Goal: Task Accomplishment & Management: Complete application form

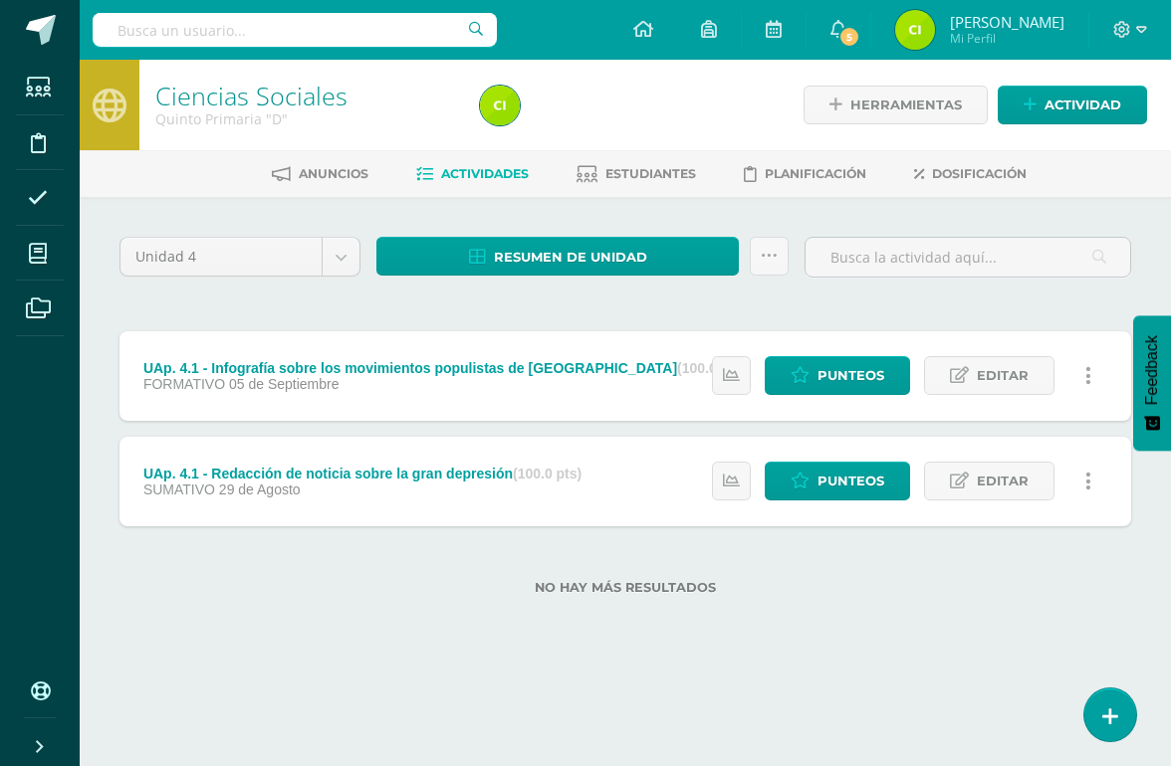
click at [39, 247] on icon at bounding box center [38, 254] width 18 height 20
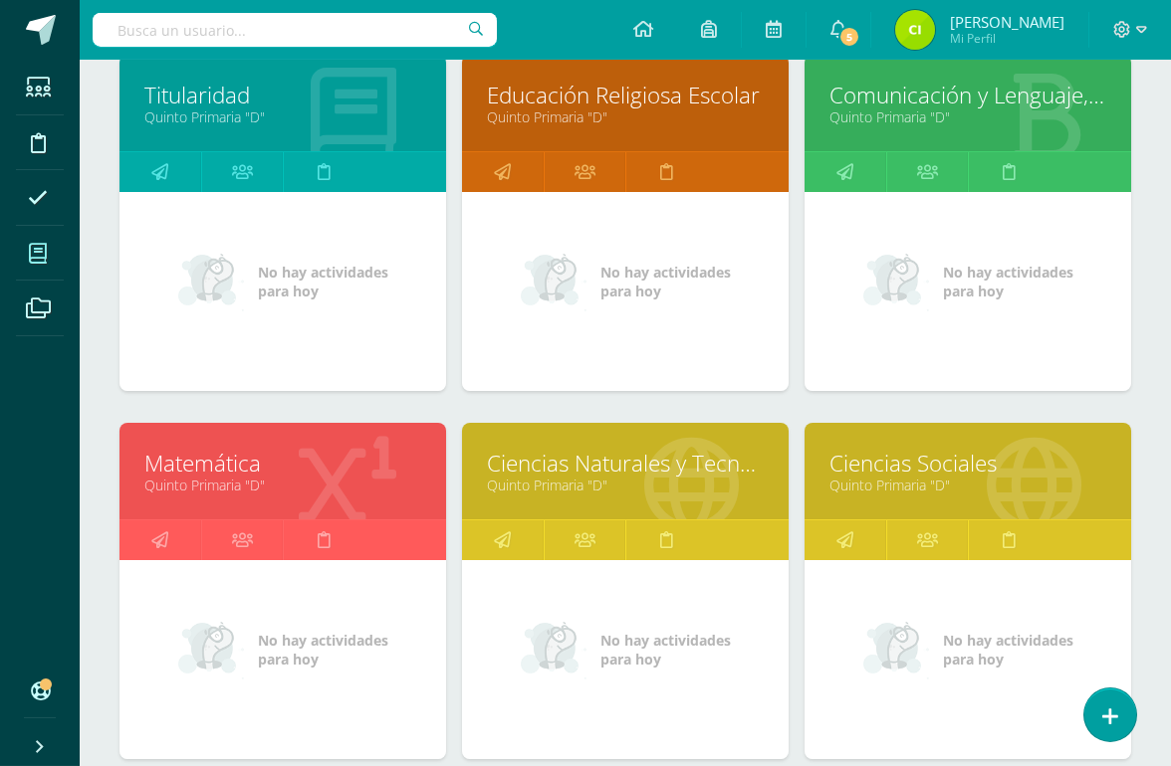
scroll to position [343, 0]
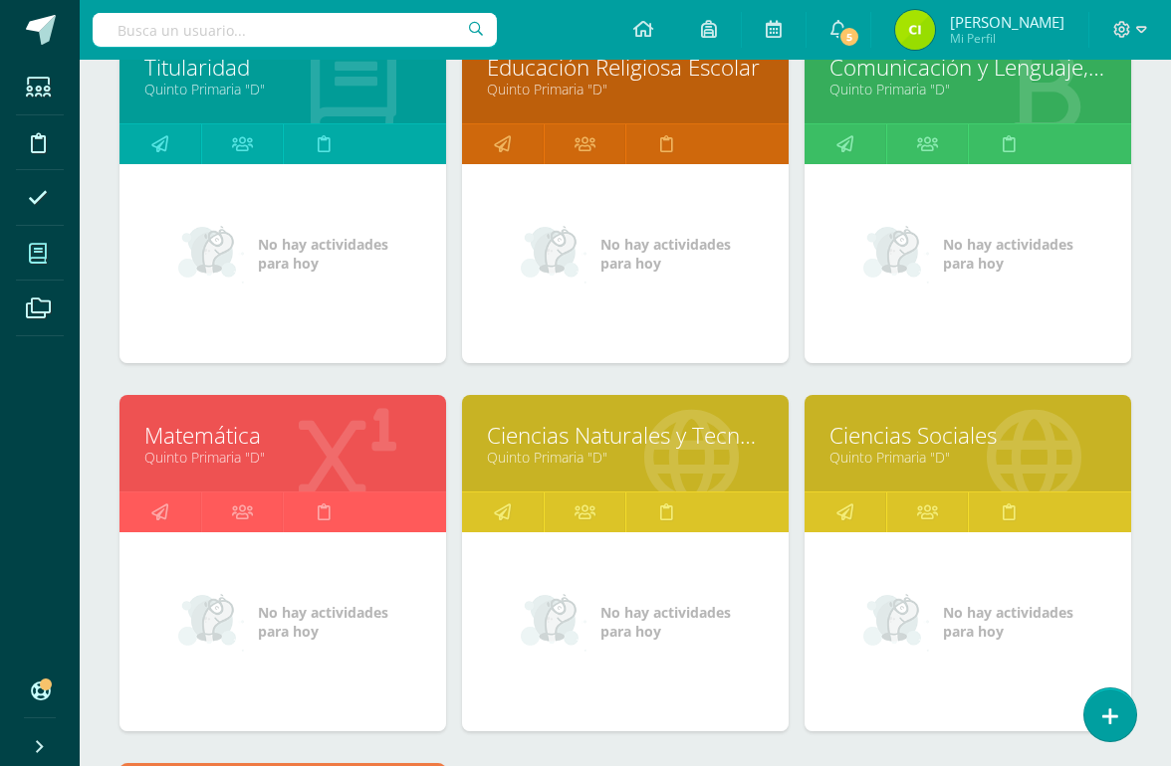
click at [193, 467] on link "Quinto Primaria "D"" at bounding box center [282, 457] width 277 height 19
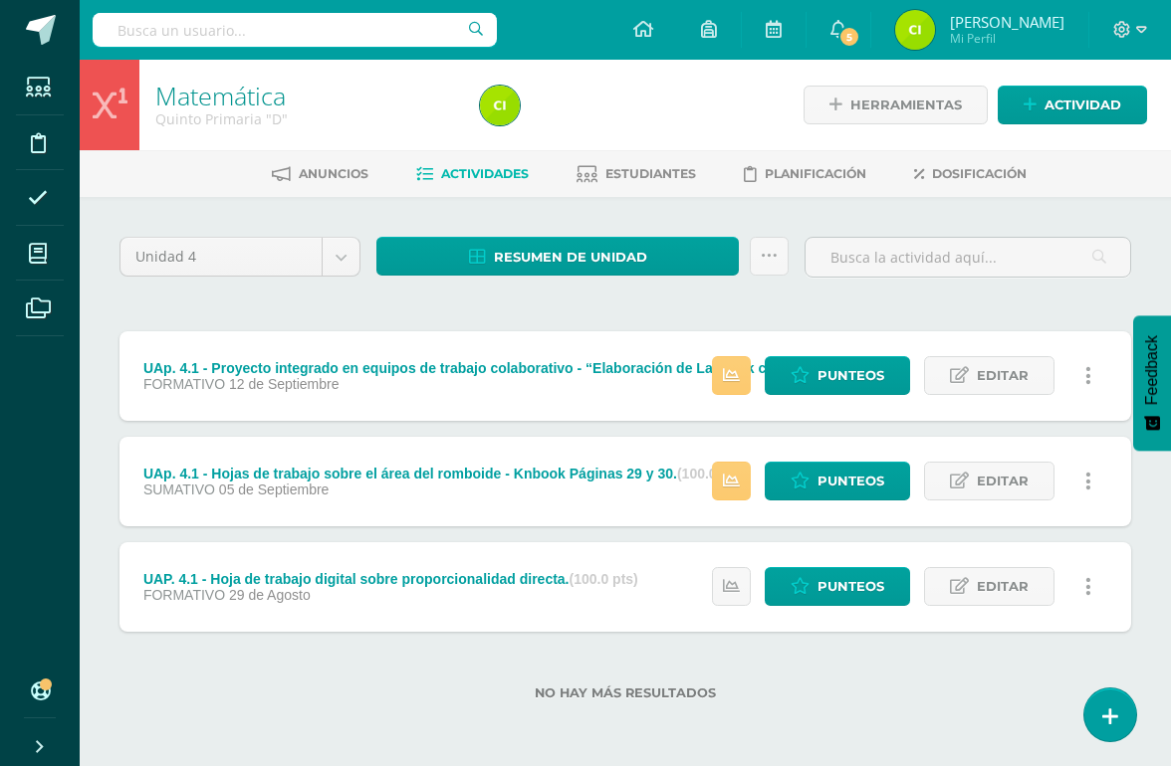
click at [1074, 107] on span "Actividad" at bounding box center [1082, 105] width 77 height 37
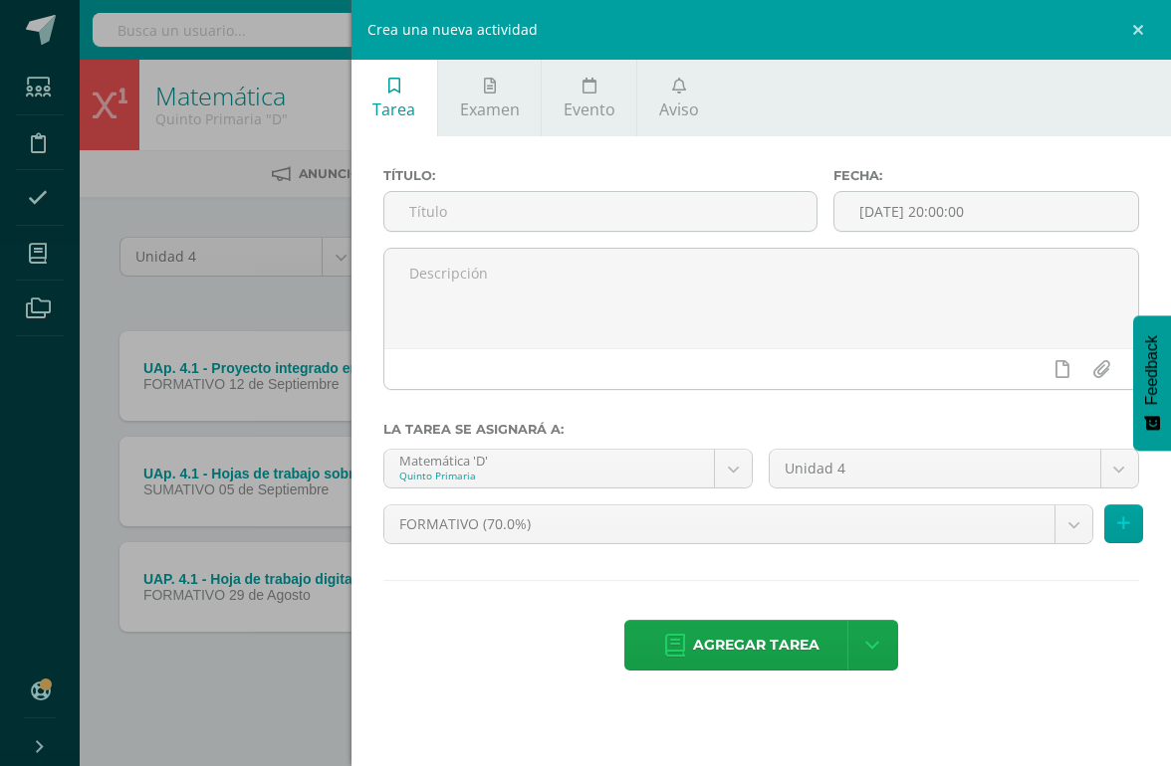
click at [704, 218] on input "text" at bounding box center [600, 211] width 432 height 39
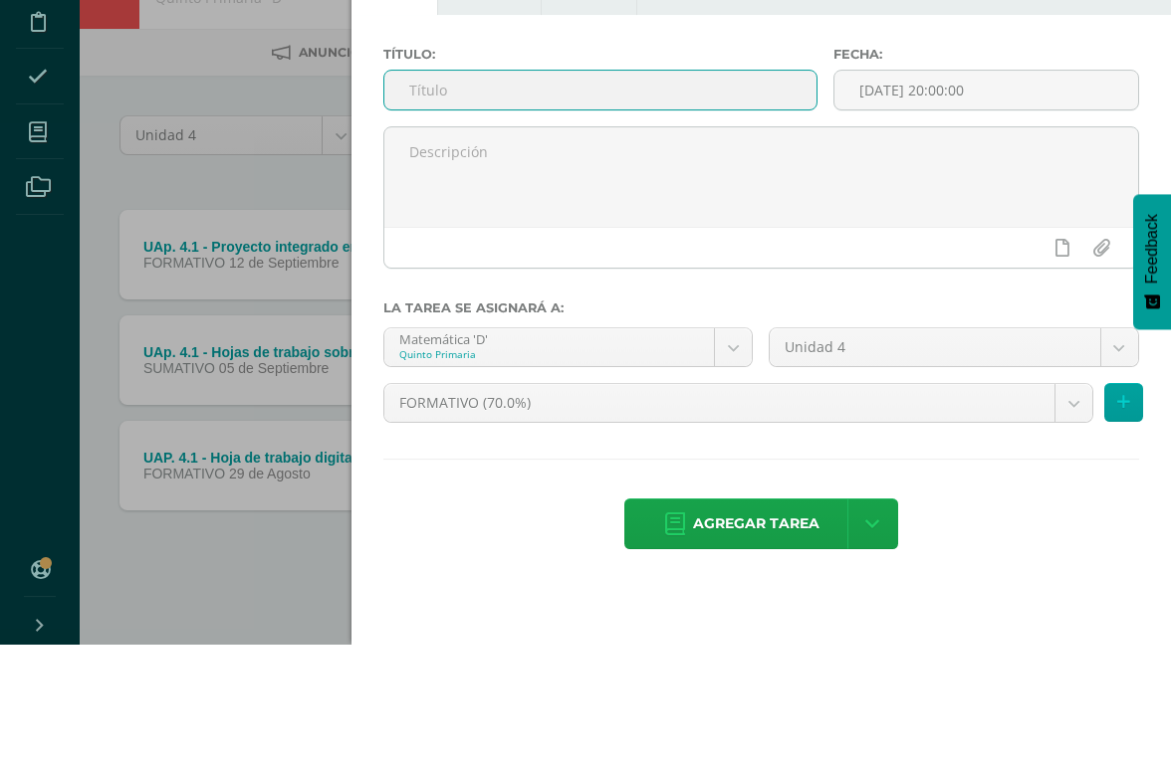
type input "u"
type input "UAp. 4.2 - Proyecto Integrado “Relación entre ambiente y sustentabilidad”"
click at [953, 192] on input "[DATE] 20:00:00" at bounding box center [986, 211] width 304 height 39
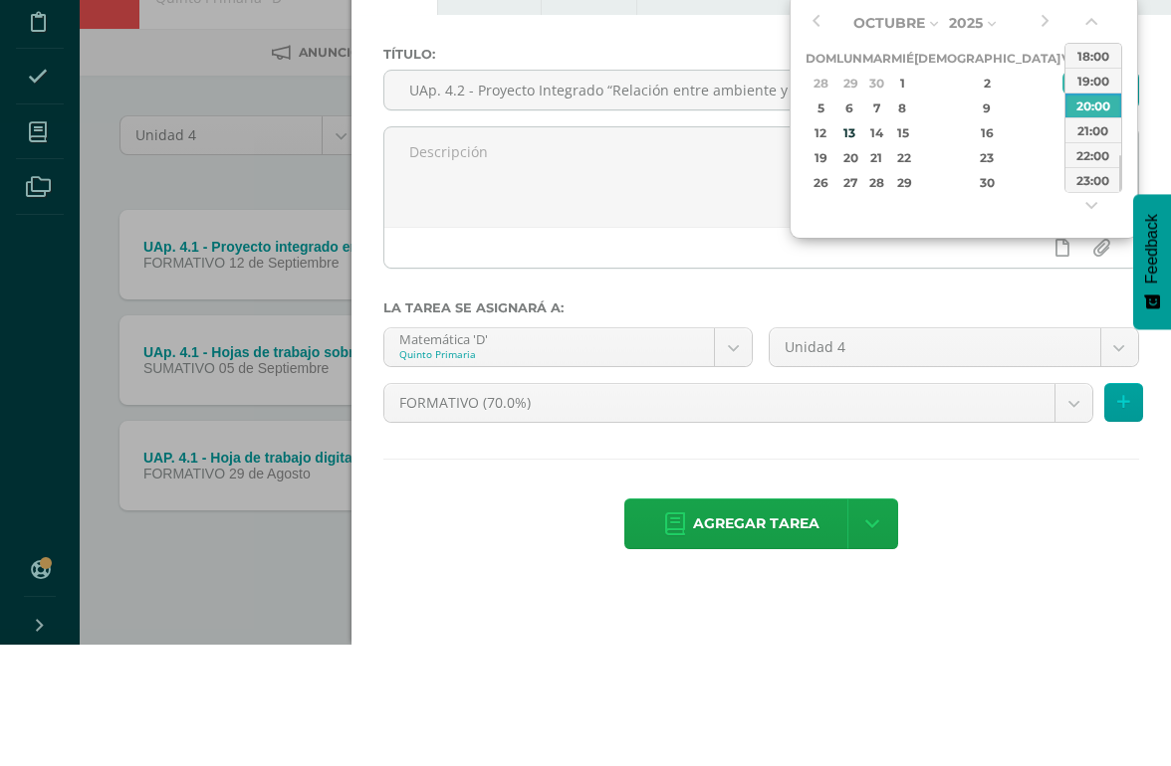
type input "2025-10-03 23:00"
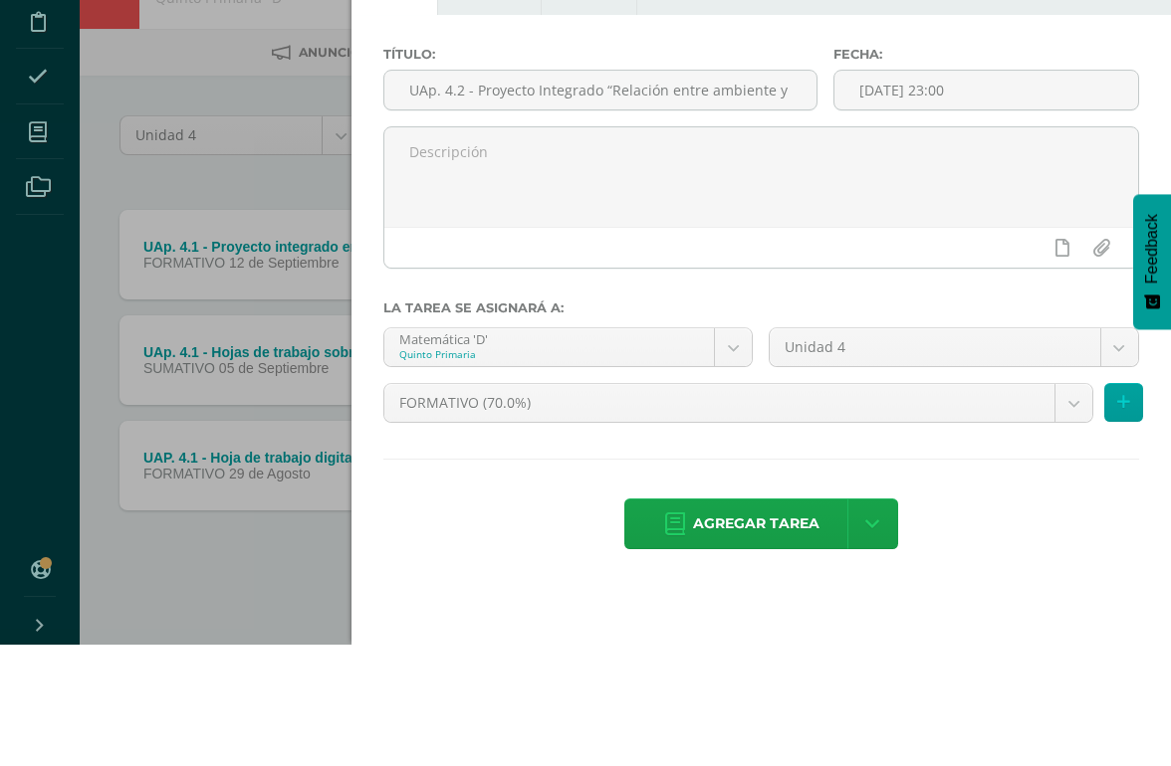
scroll to position [3, 0]
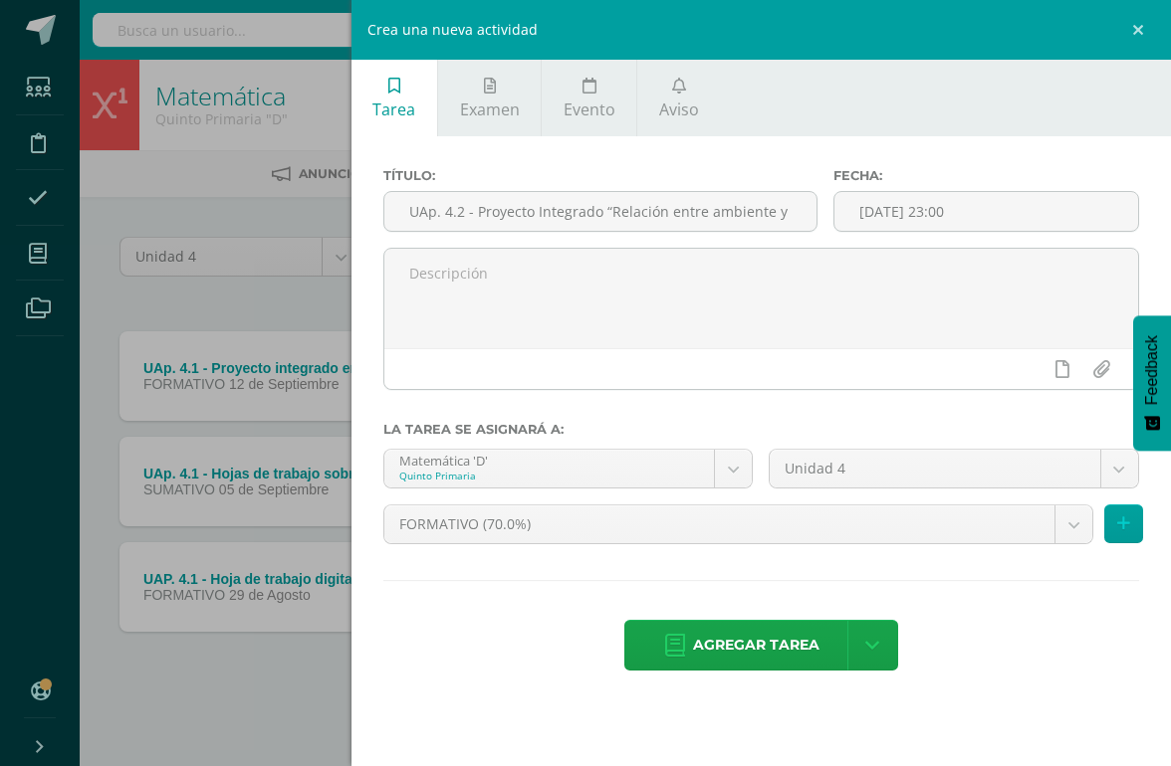
click at [1074, 531] on icon at bounding box center [1123, 524] width 13 height 17
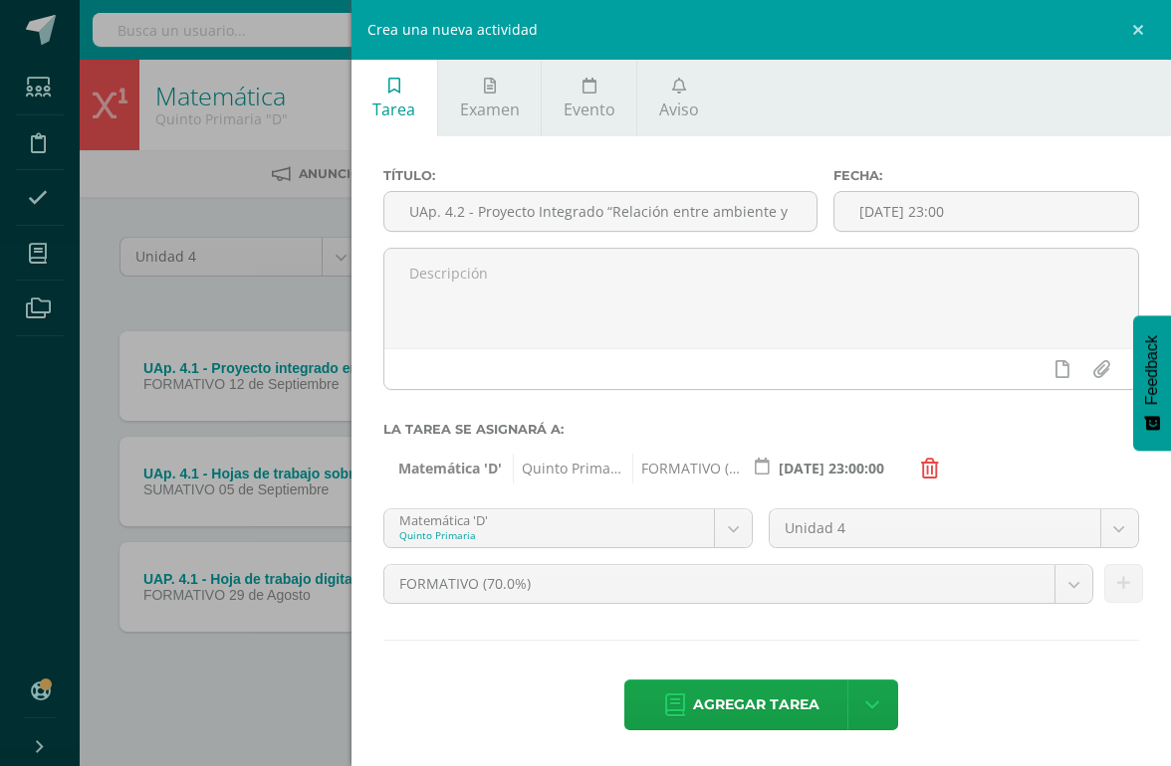
click at [733, 539] on body "Estudiantes Disciplina Asistencia Mis cursos Archivos Soporte Ayuda Reportar un…" at bounding box center [585, 382] width 1171 height 764
click at [736, 541] on body "Estudiantes Disciplina Asistencia Mis cursos Archivos Soporte Ayuda Reportar un…" at bounding box center [585, 382] width 1171 height 764
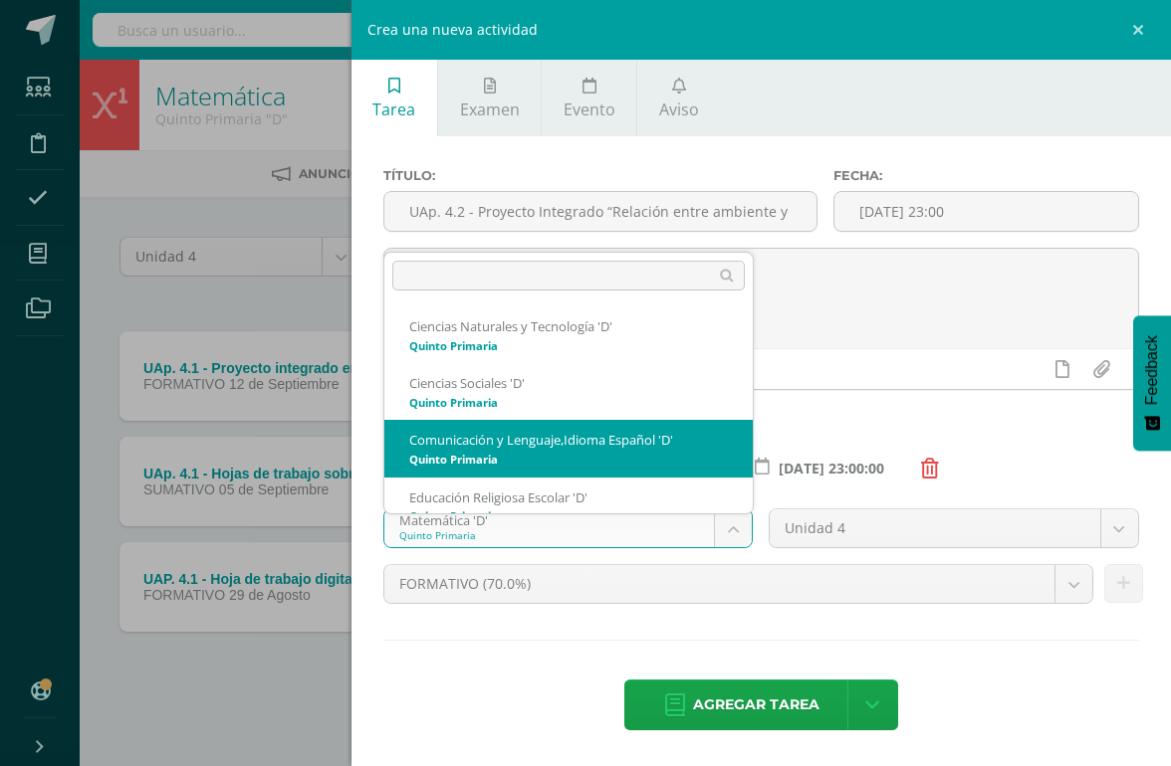
scroll to position [0, 0]
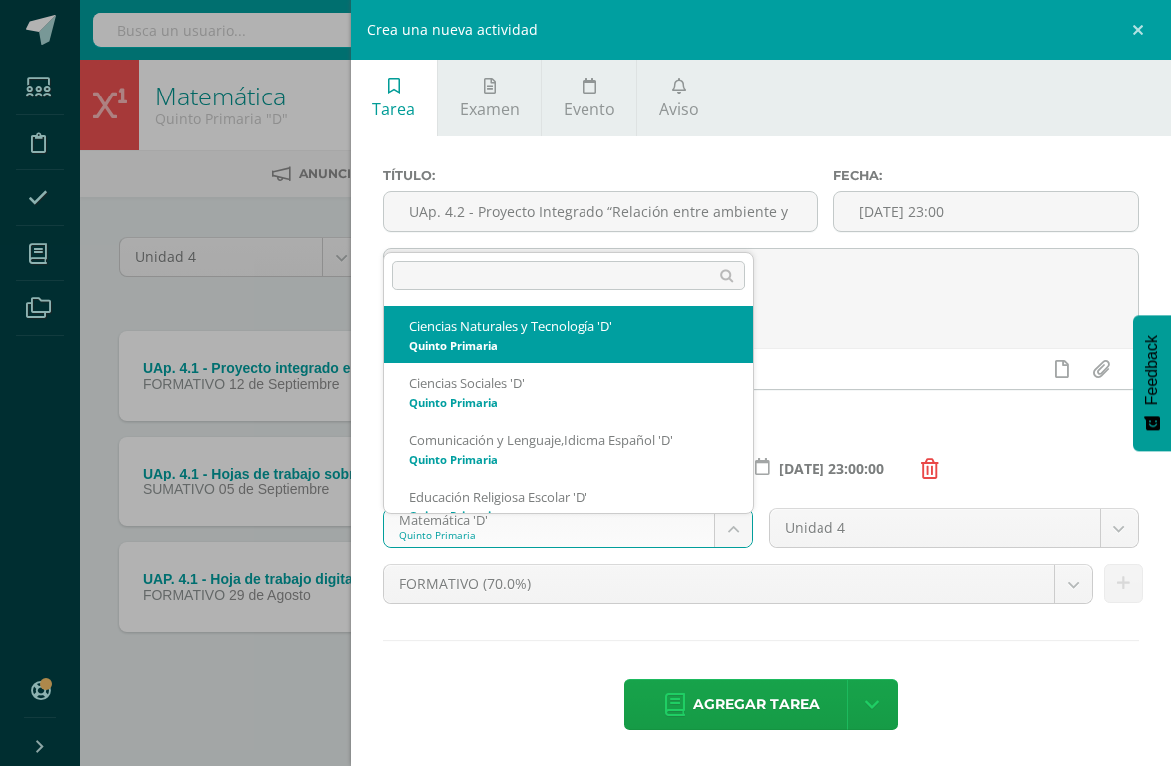
select select "208771"
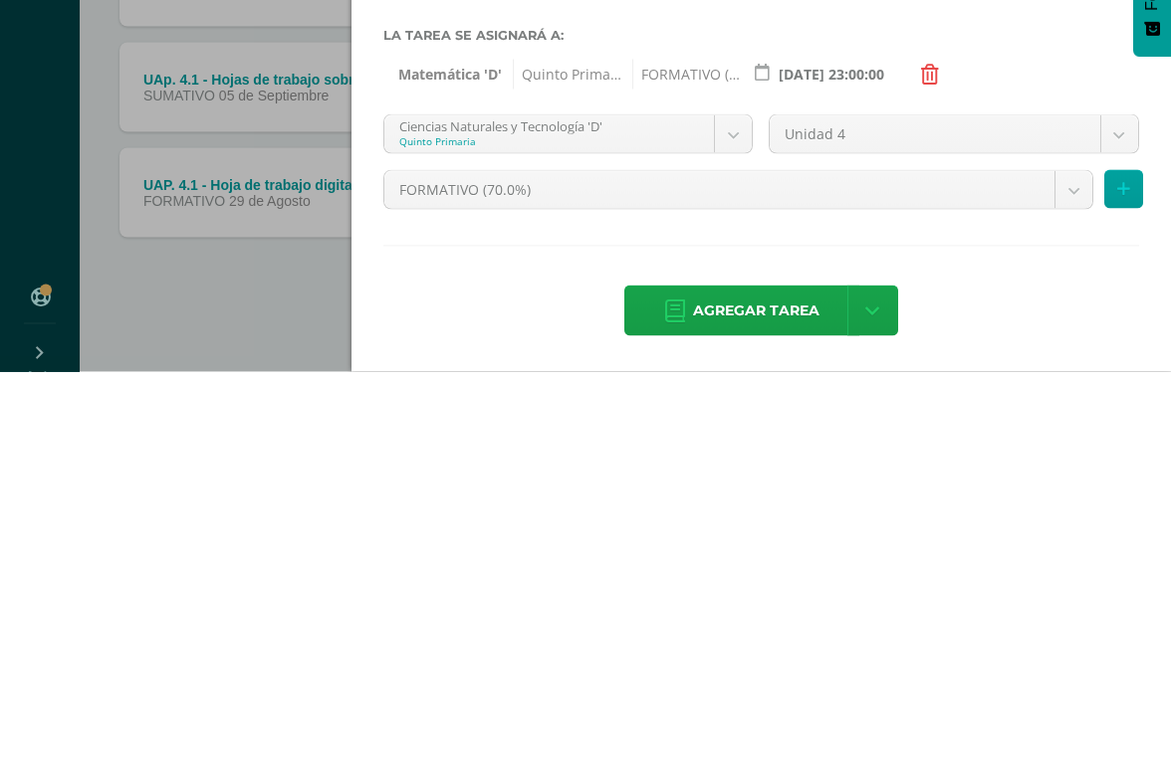
scroll to position [3, 0]
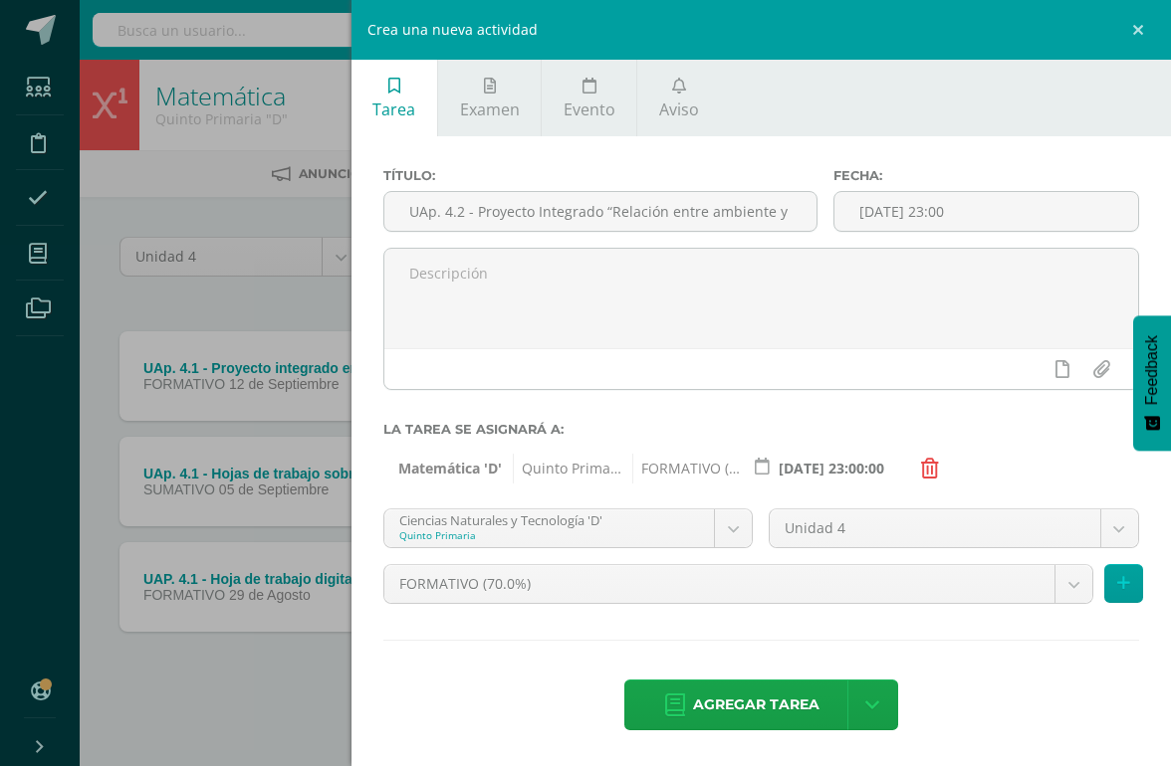
click at [1074, 590] on icon at bounding box center [1123, 583] width 13 height 17
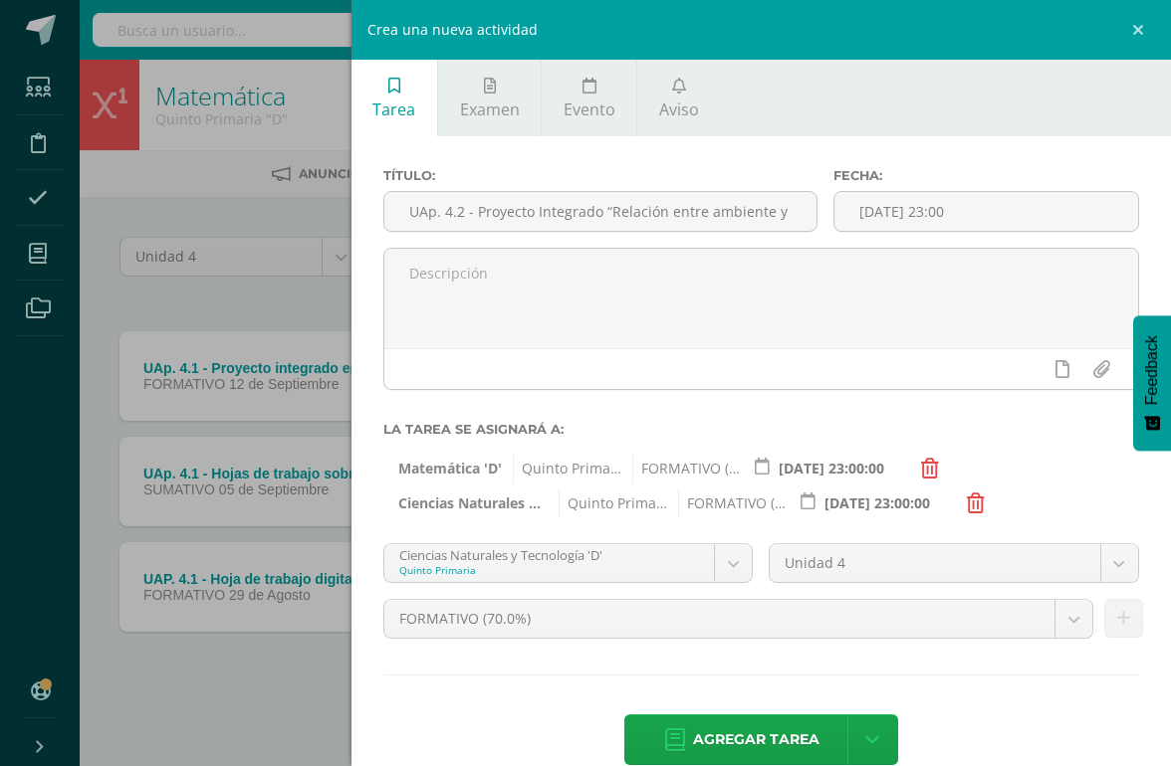
click at [734, 703] on span "Agregar tarea" at bounding box center [756, 740] width 126 height 49
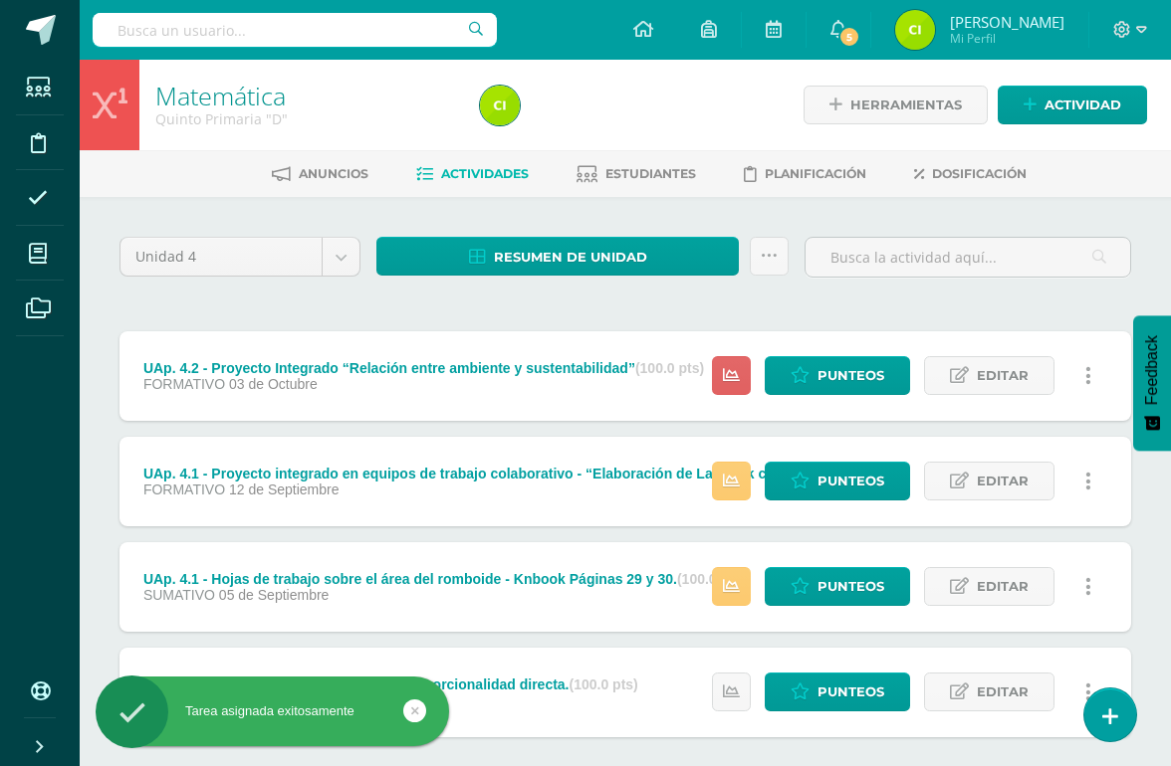
click at [1065, 107] on span "Actividad" at bounding box center [1082, 105] width 77 height 37
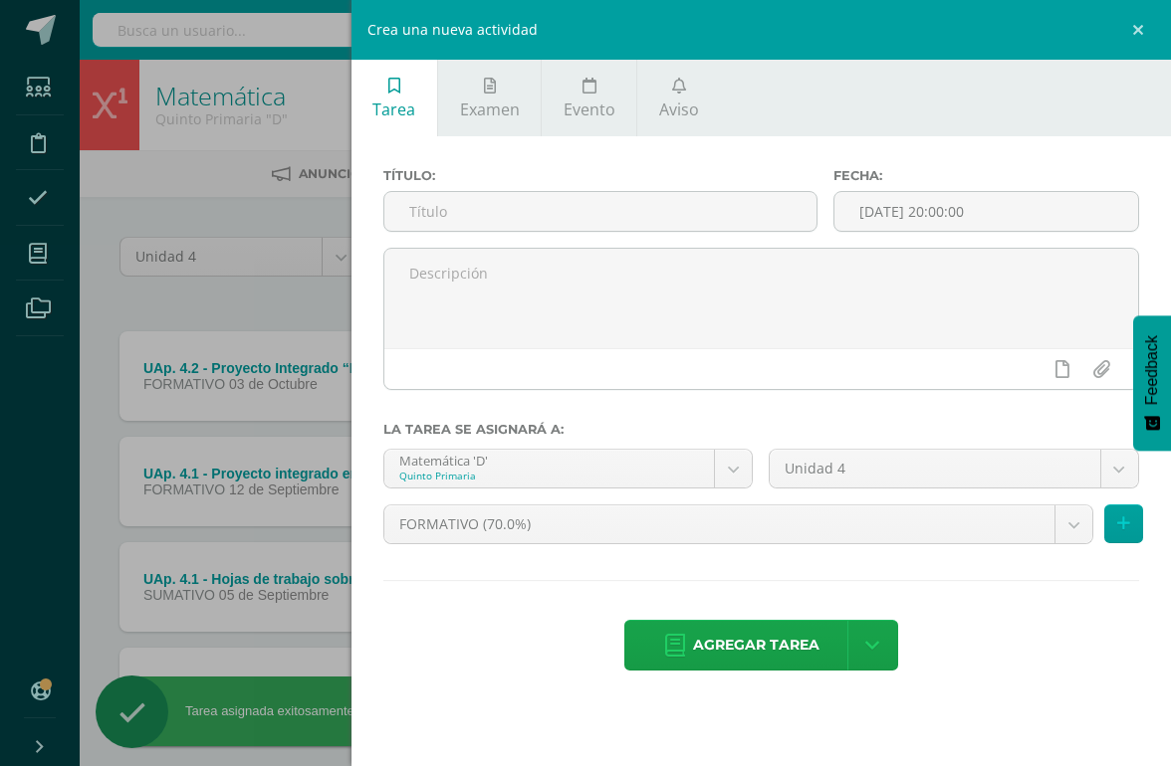
click at [643, 217] on input "text" at bounding box center [600, 211] width 432 height 39
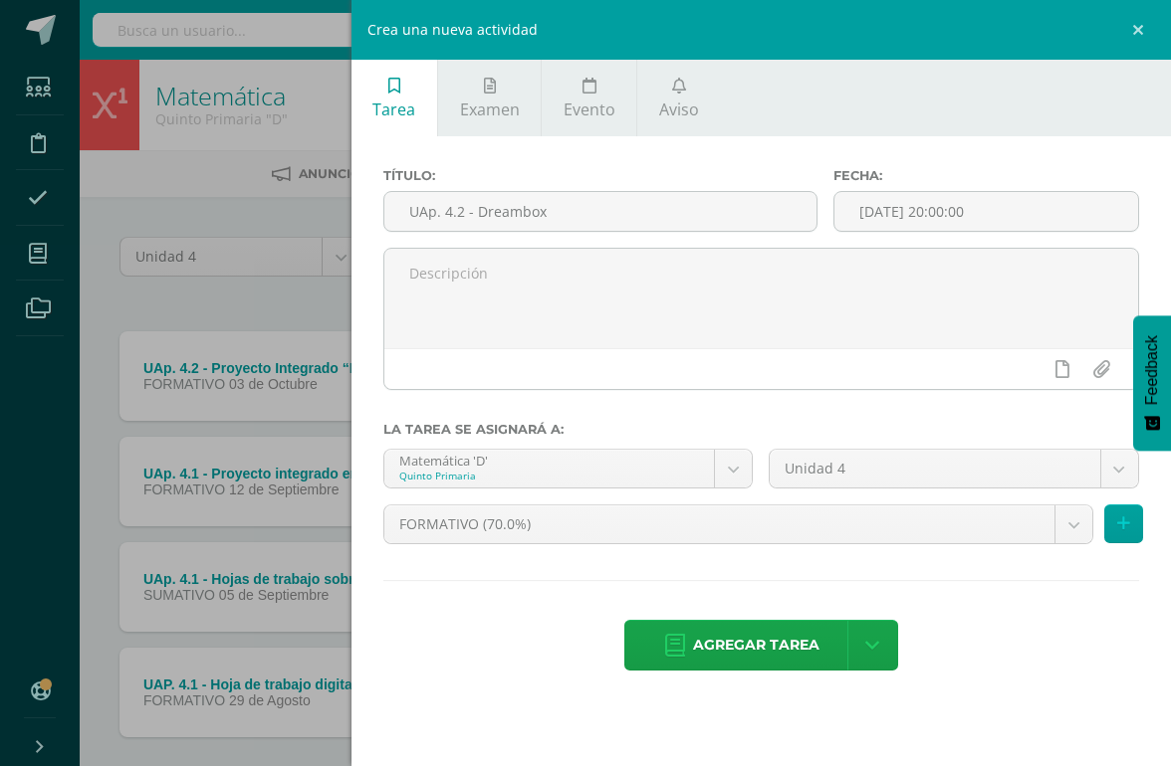
type input "UAp. 4.2 - Dreambox"
click at [1028, 217] on input "[DATE] 20:00:00" at bounding box center [986, 211] width 304 height 39
click at [981, 205] on input "2025-10-13 20:00" at bounding box center [986, 211] width 304 height 39
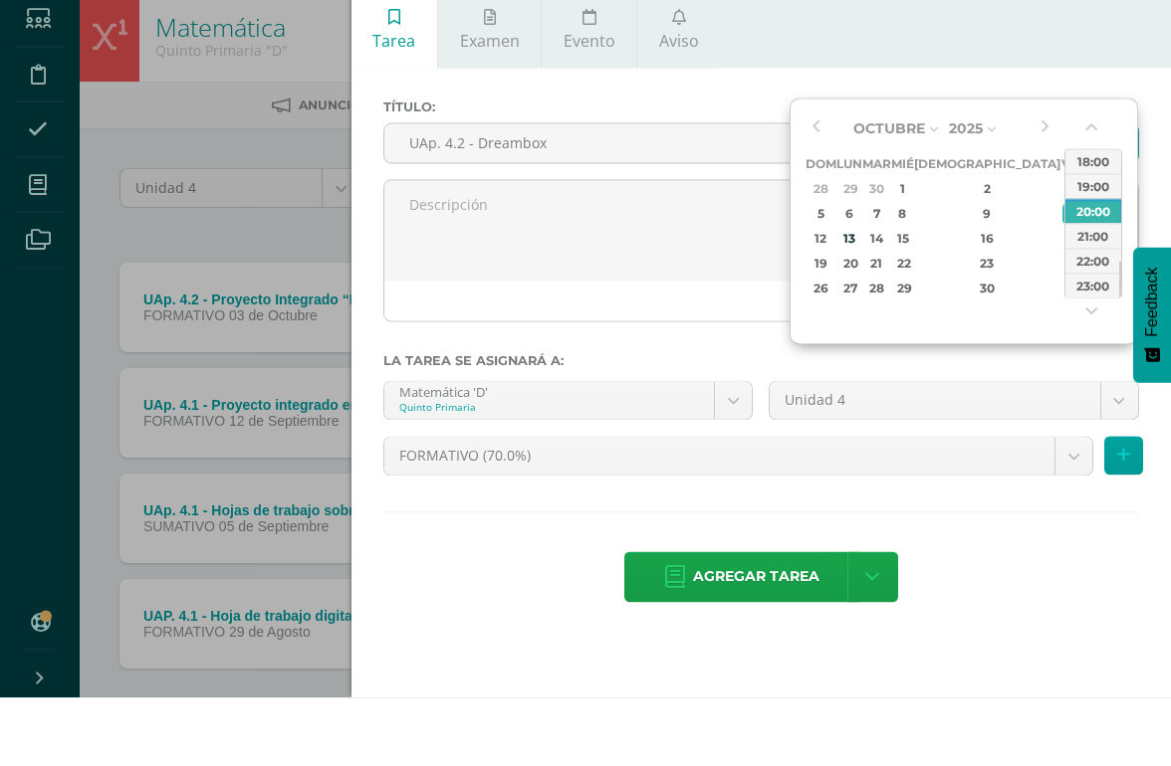
type input "2025-10-10 23:00"
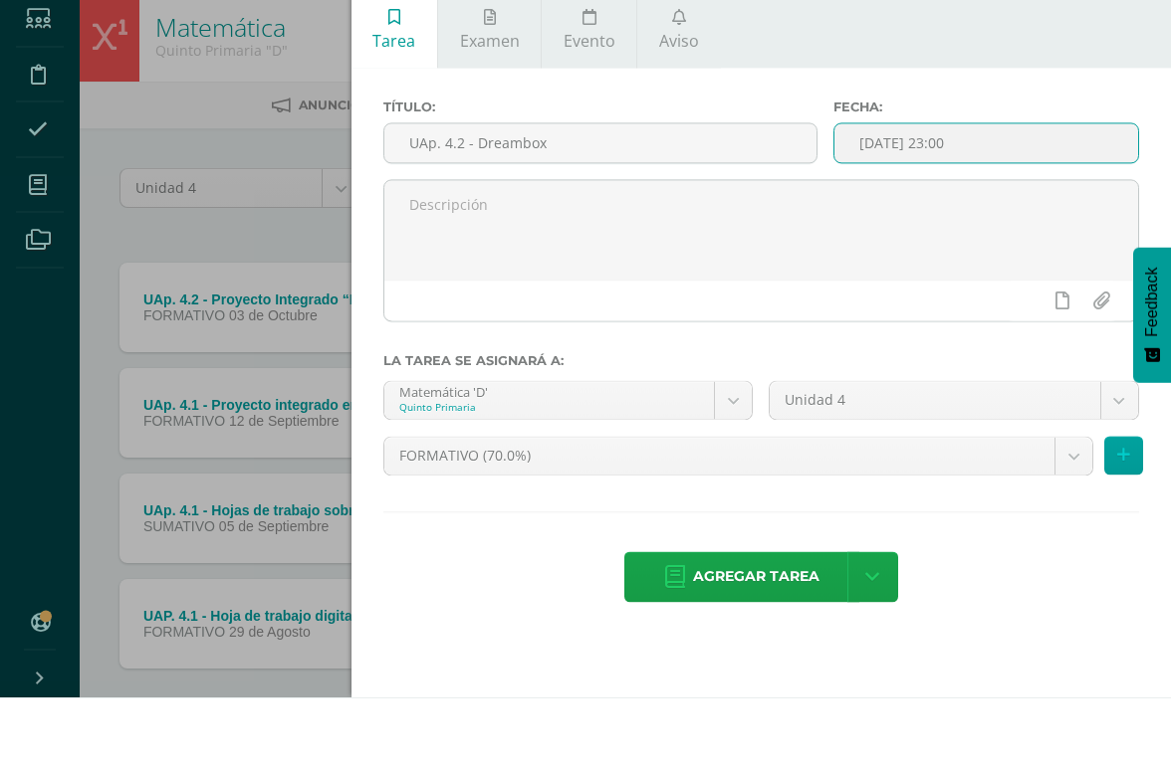
scroll to position [39, 0]
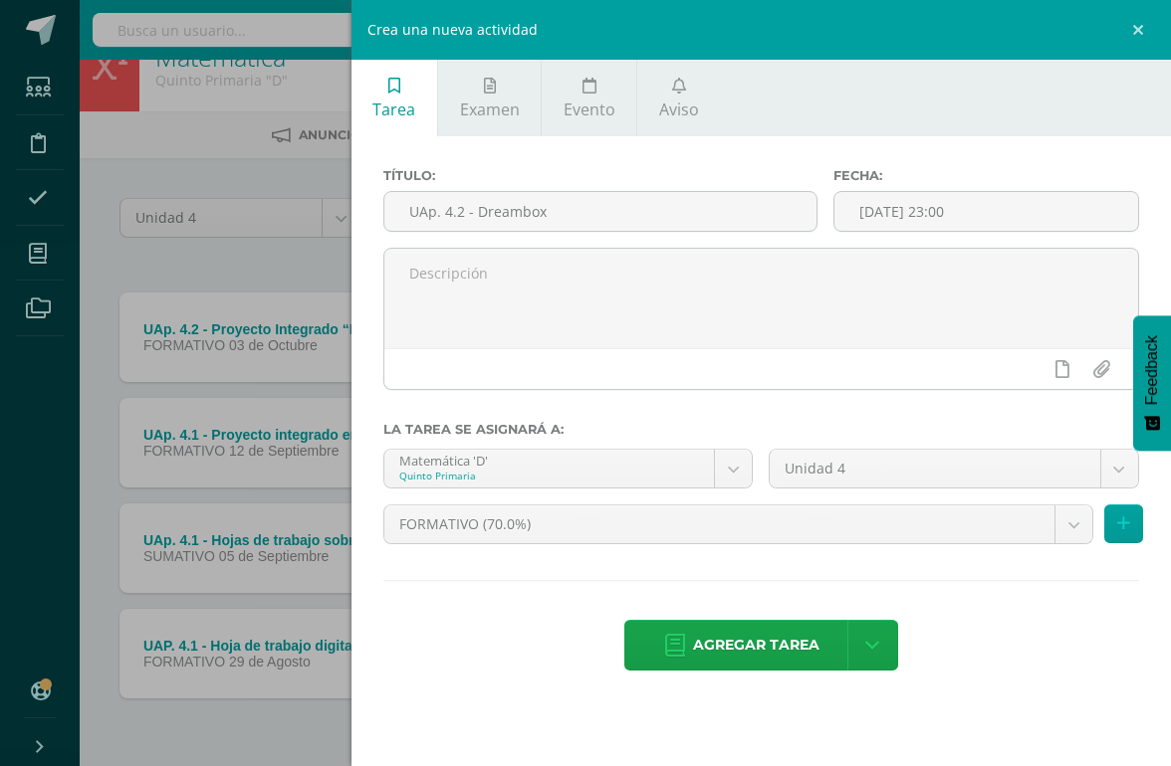
click at [756, 654] on span "Agregar tarea" at bounding box center [756, 645] width 126 height 49
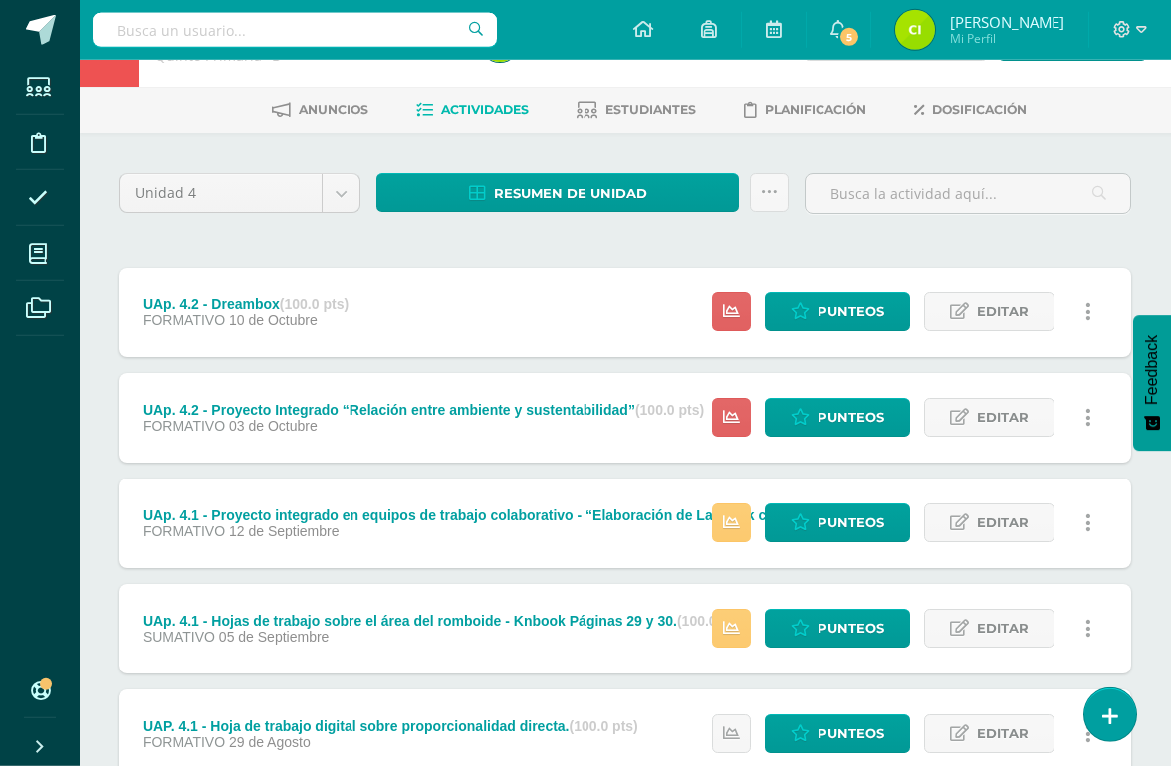
scroll to position [74, 0]
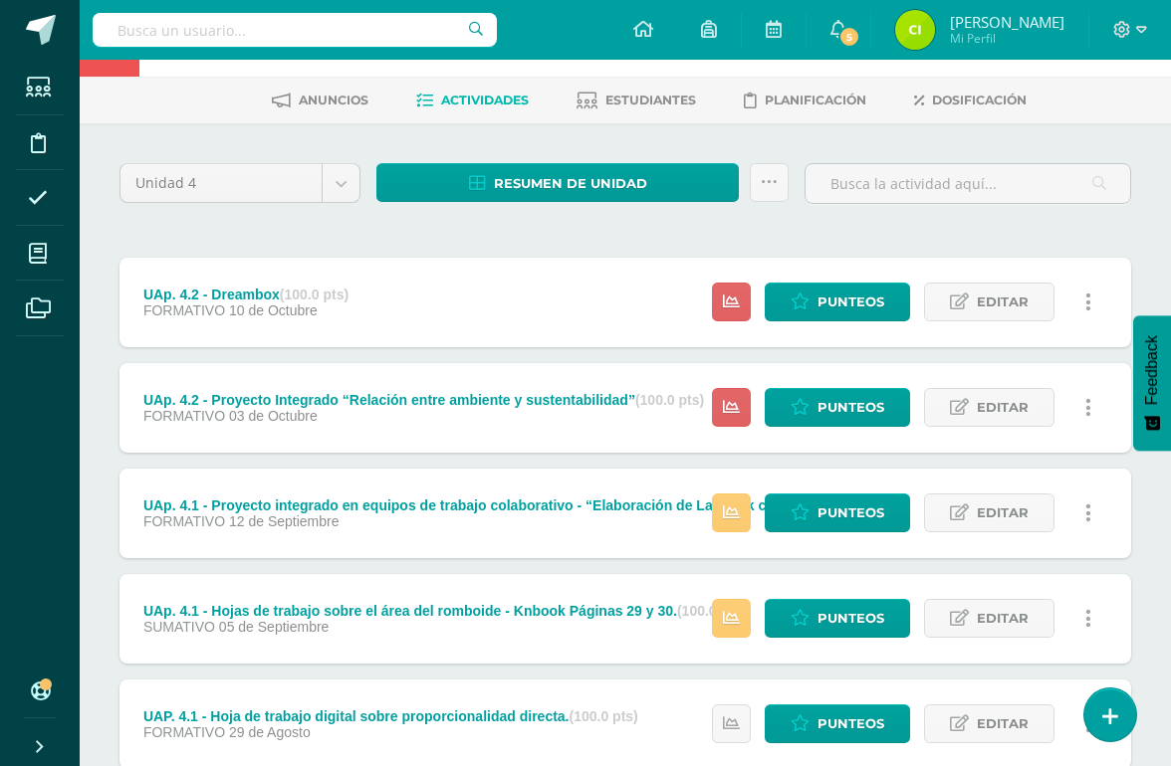
click at [847, 622] on span "Punteos" at bounding box center [850, 618] width 67 height 37
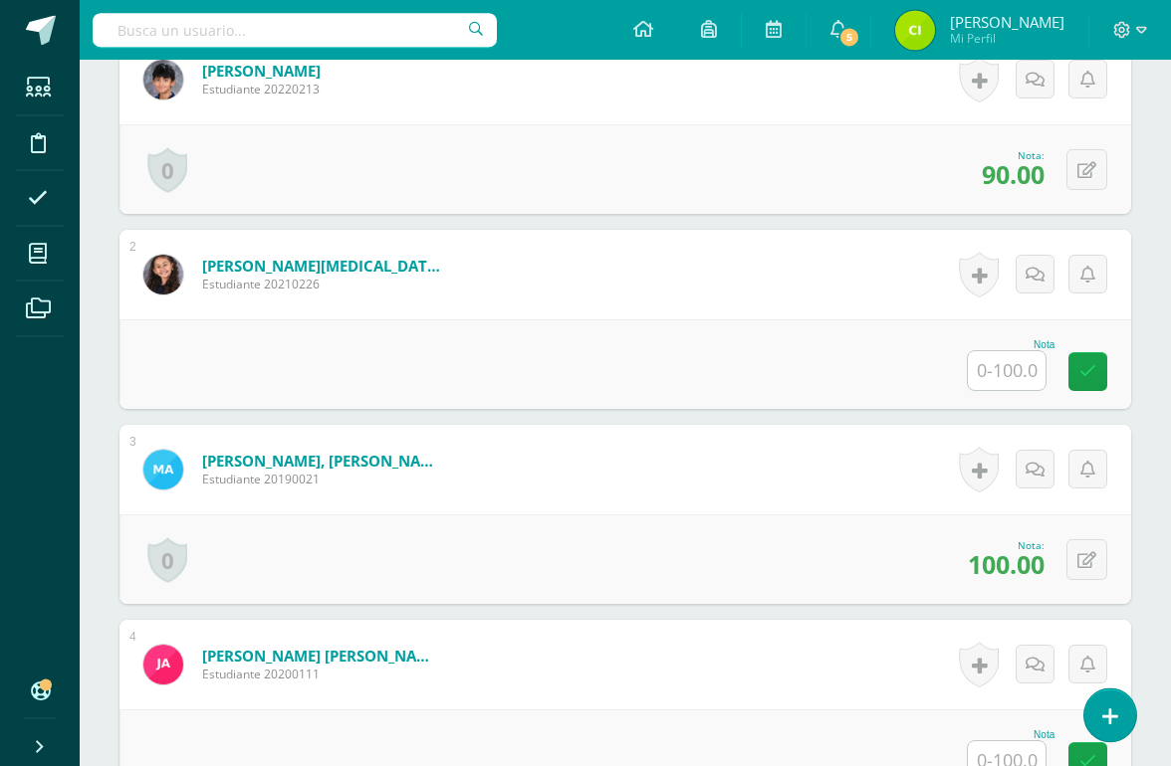
scroll to position [650, 0]
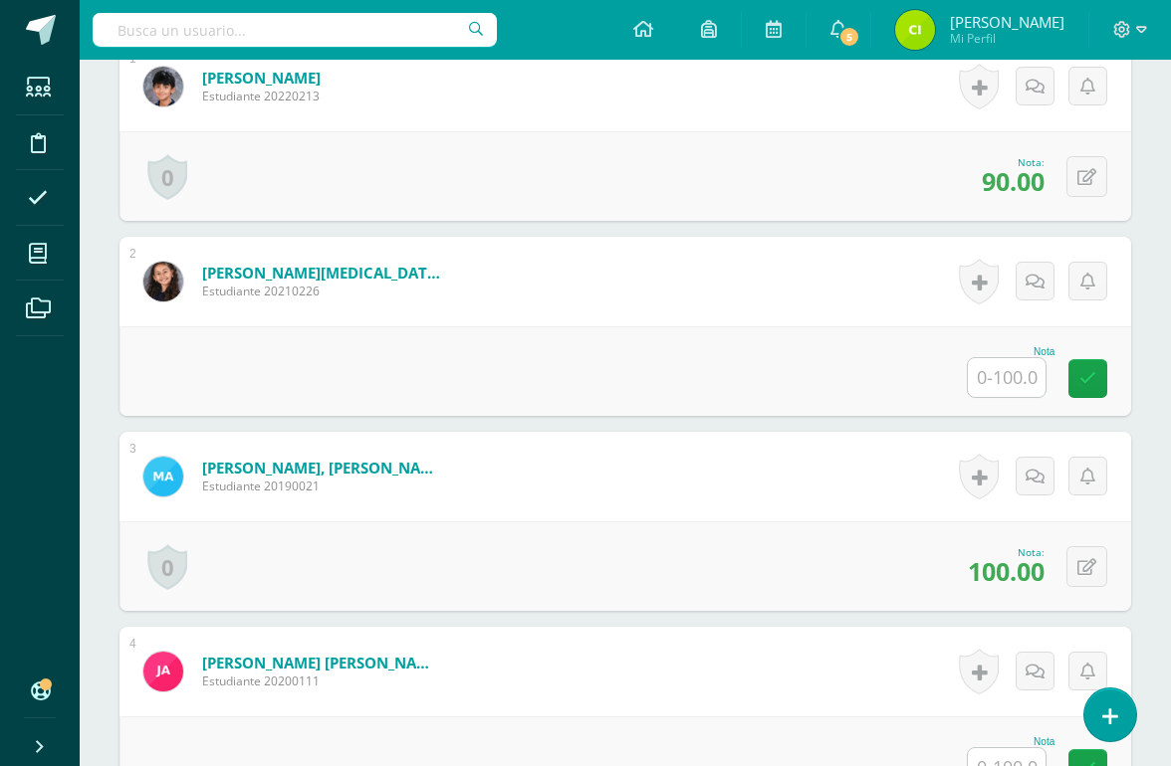
click at [1010, 386] on input "text" at bounding box center [1007, 377] width 78 height 39
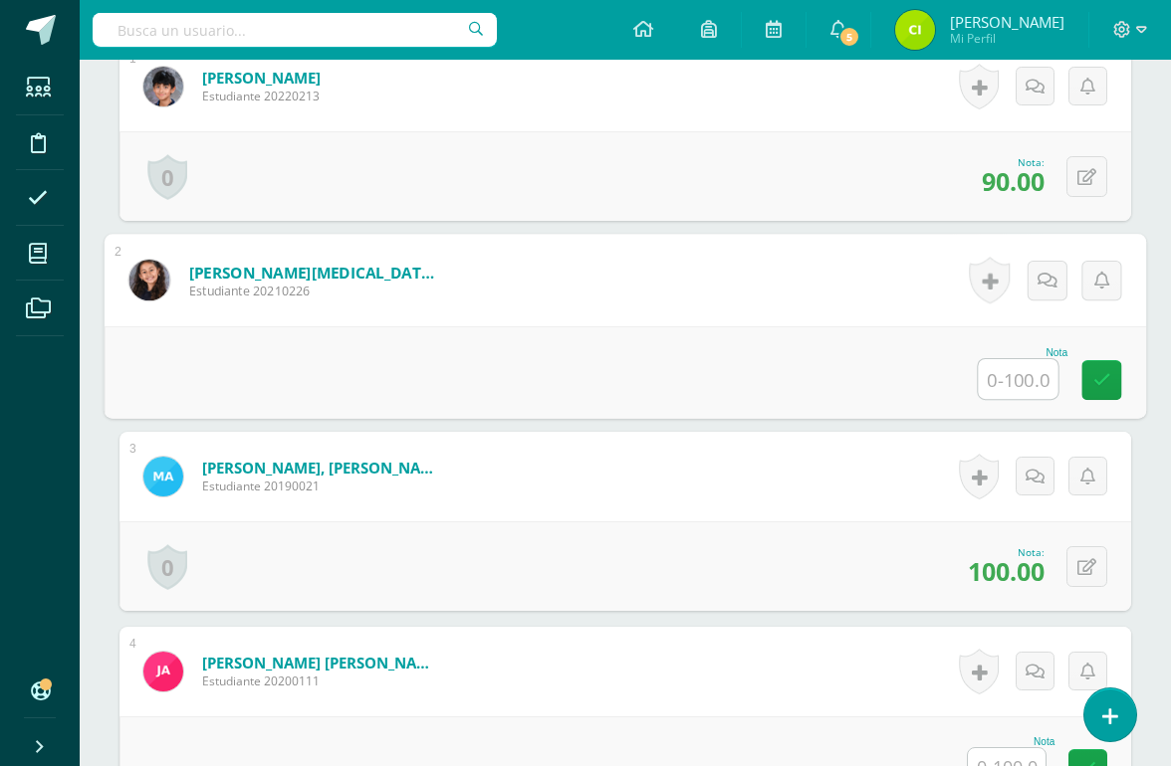
scroll to position [649, 47]
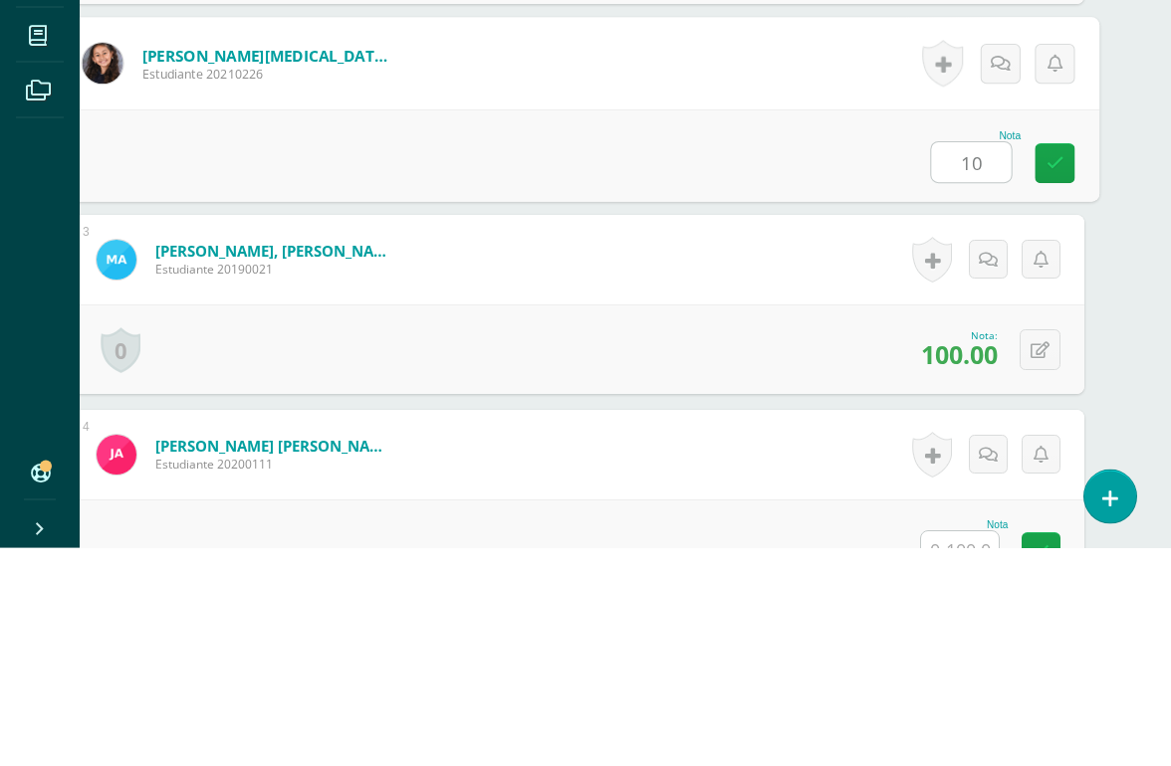
type input "100"
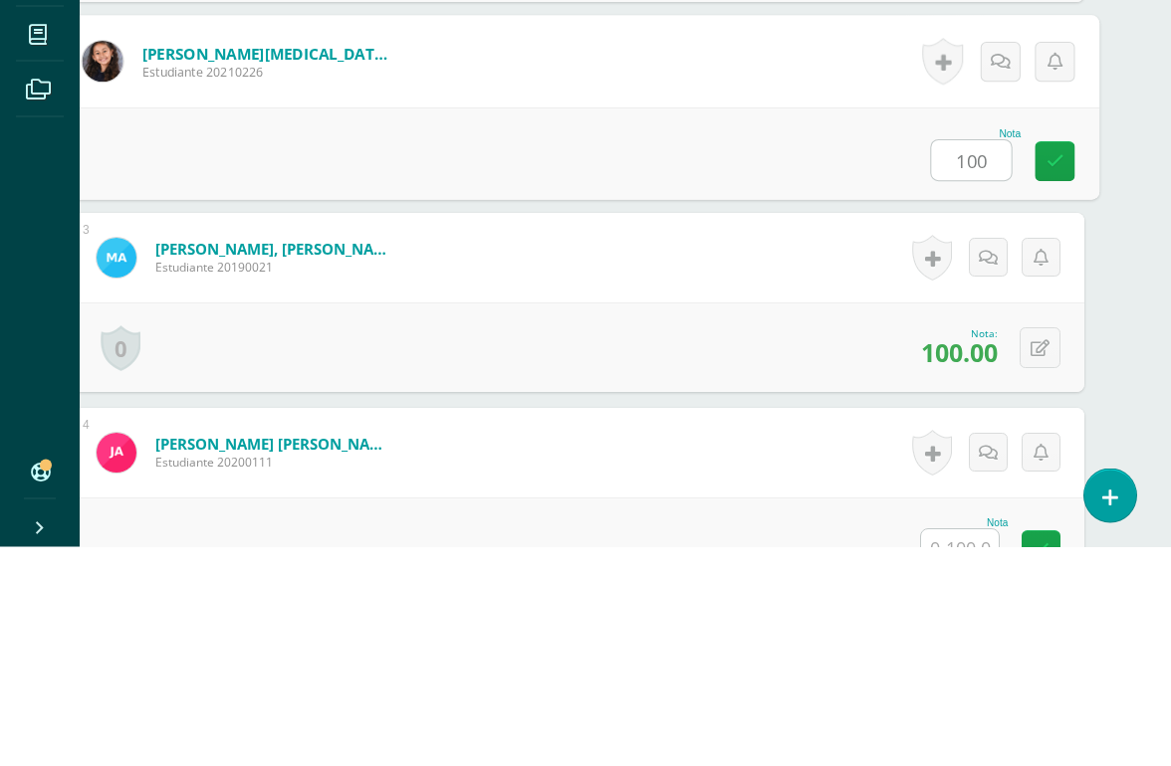
click at [1048, 372] on icon at bounding box center [1055, 380] width 18 height 17
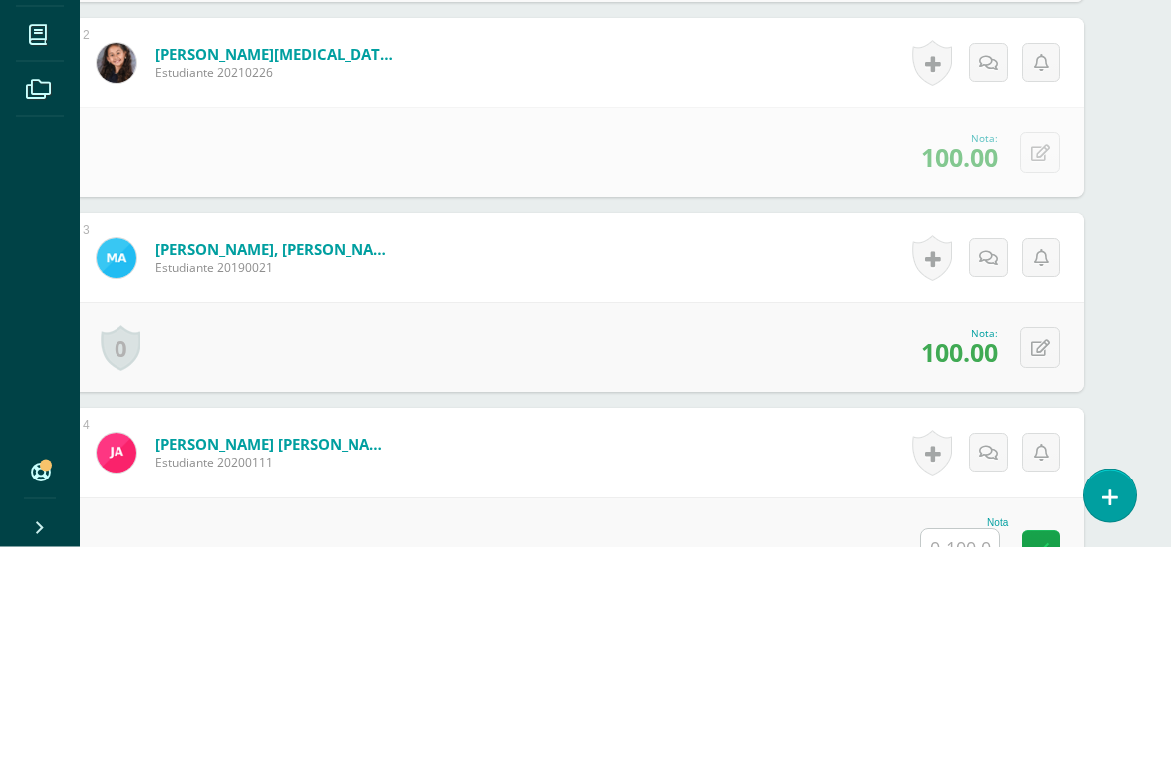
scroll to position [869, 48]
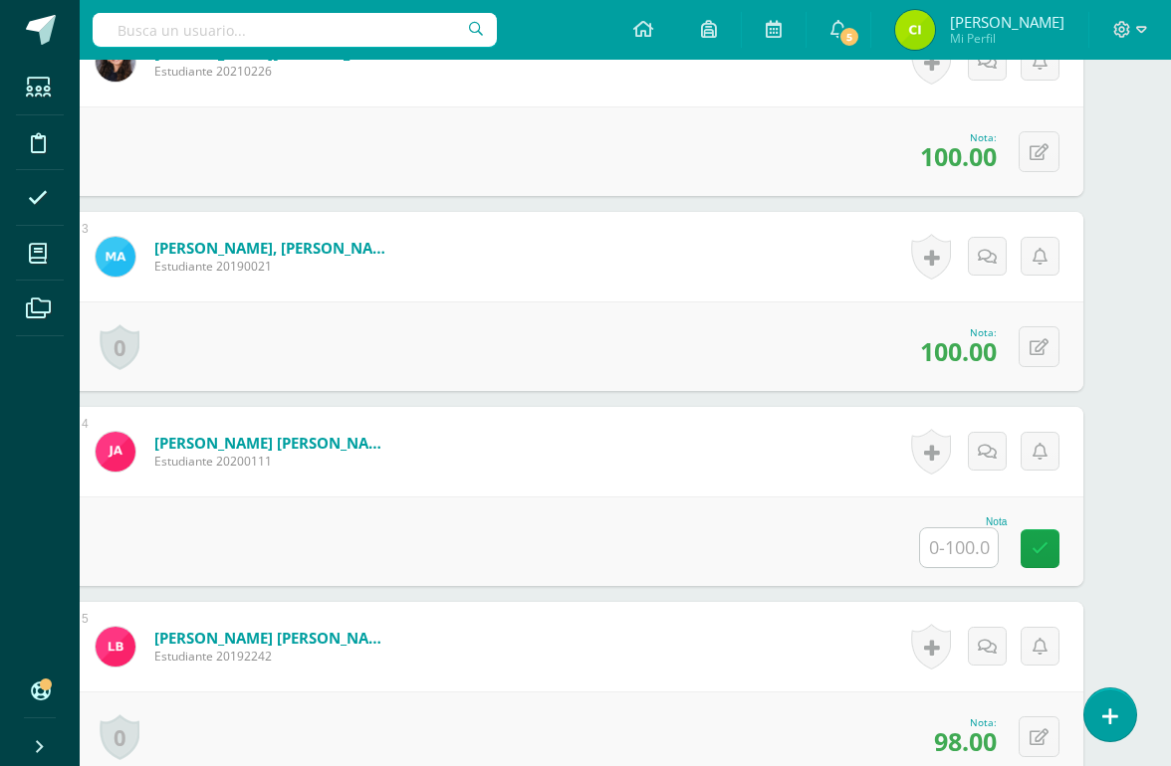
click at [959, 546] on input "text" at bounding box center [959, 548] width 78 height 39
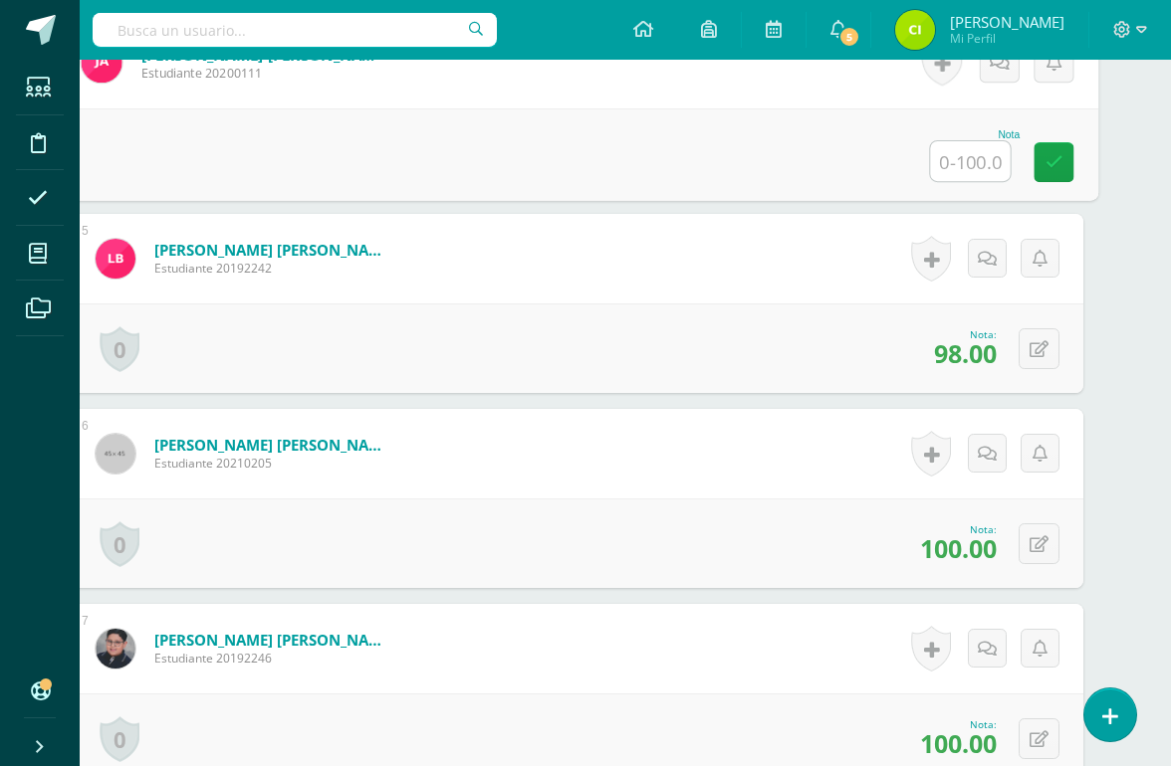
scroll to position [870, 47]
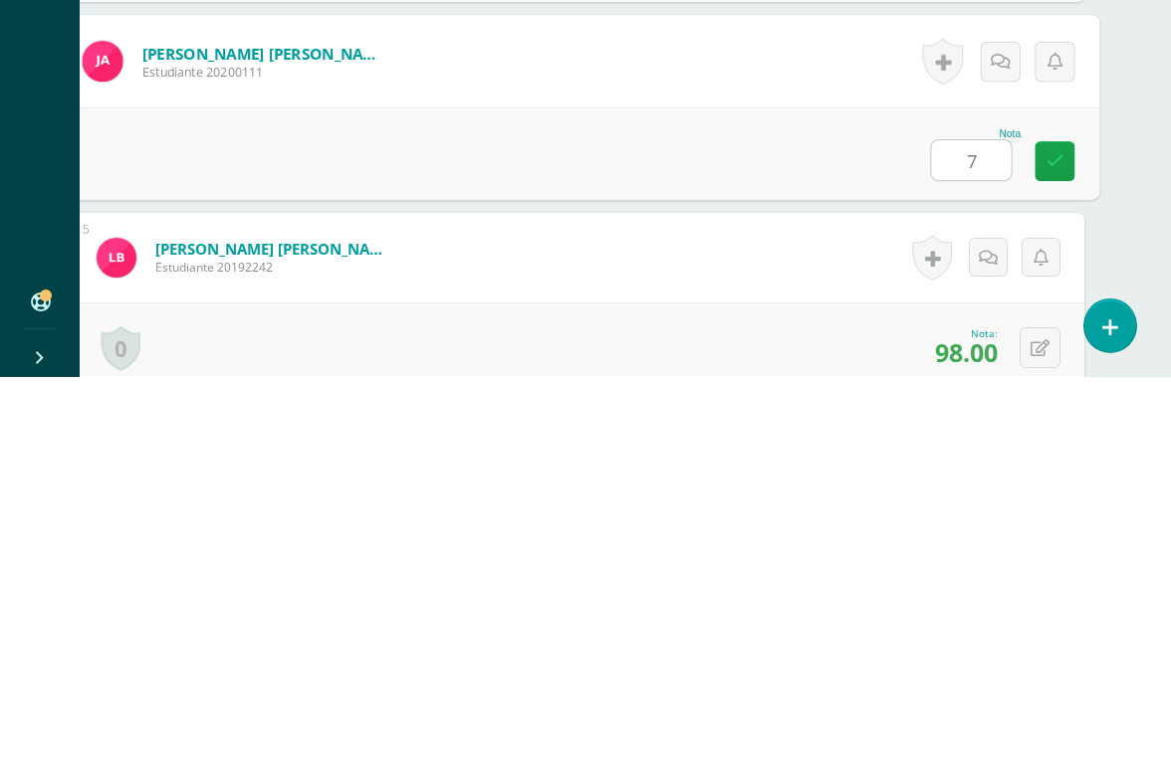
type input "70"
click at [1057, 531] on link at bounding box center [1054, 551] width 40 height 40
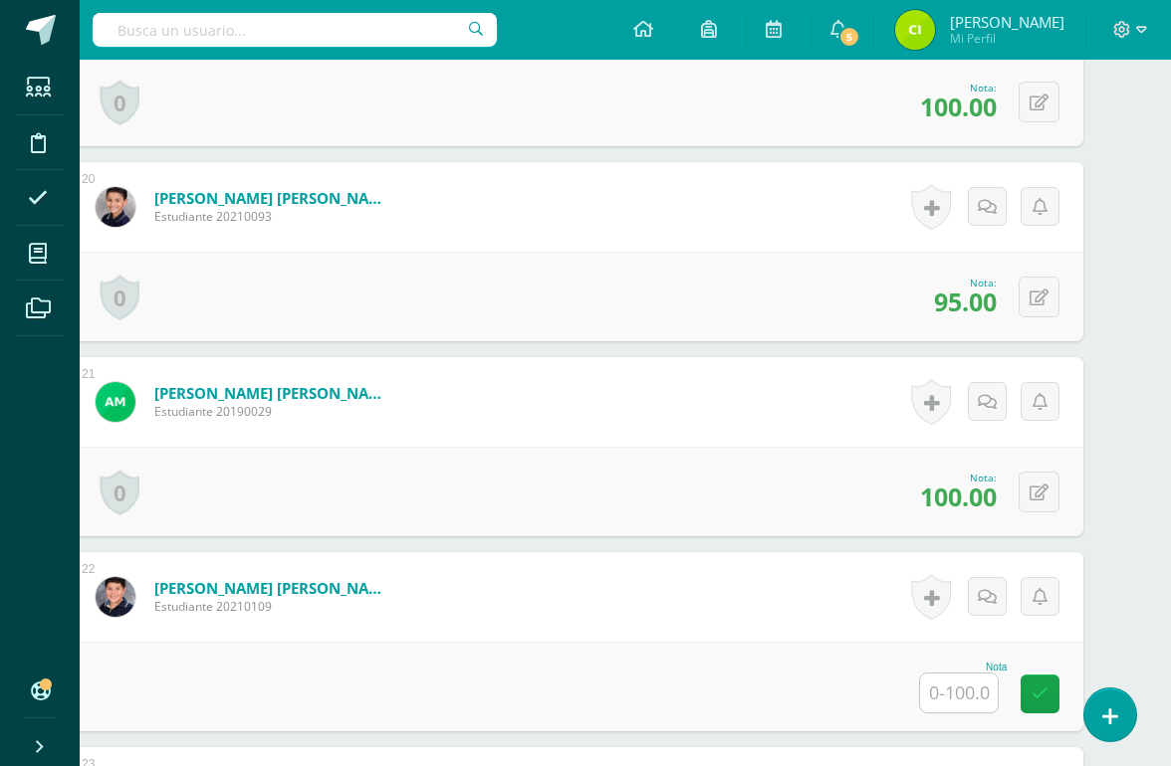
scroll to position [4324, 48]
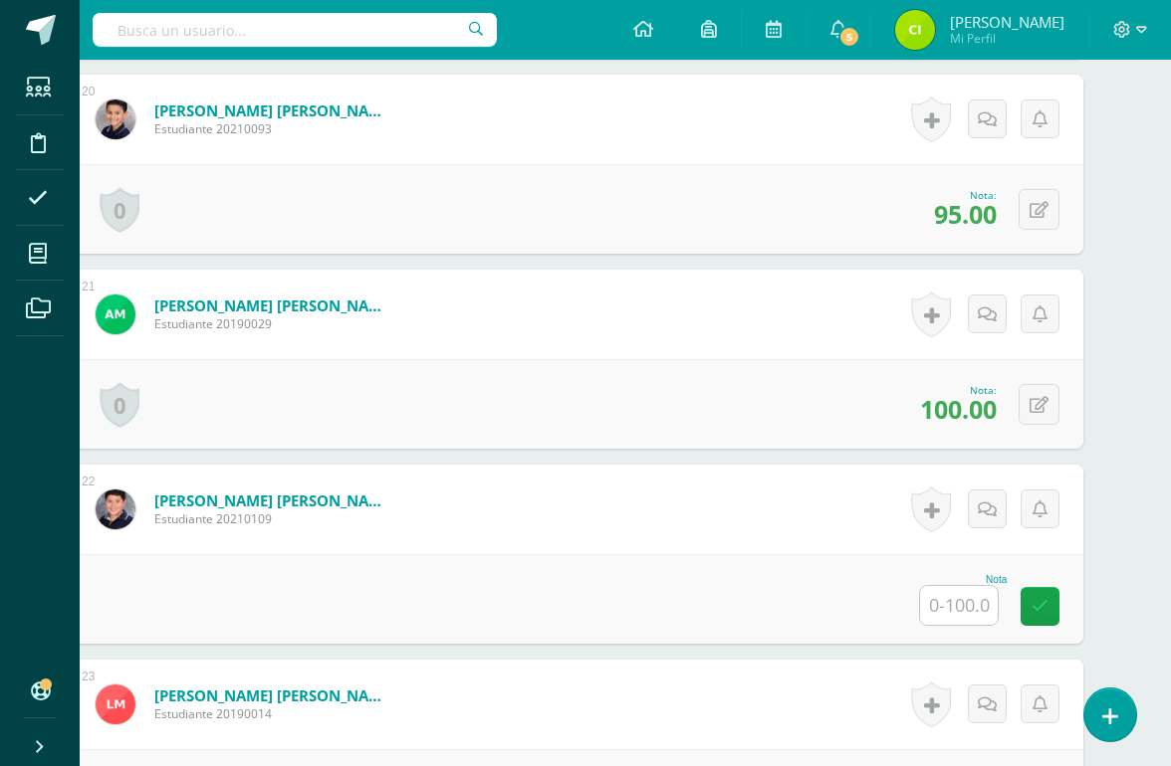
click at [969, 609] on input "text" at bounding box center [959, 605] width 78 height 39
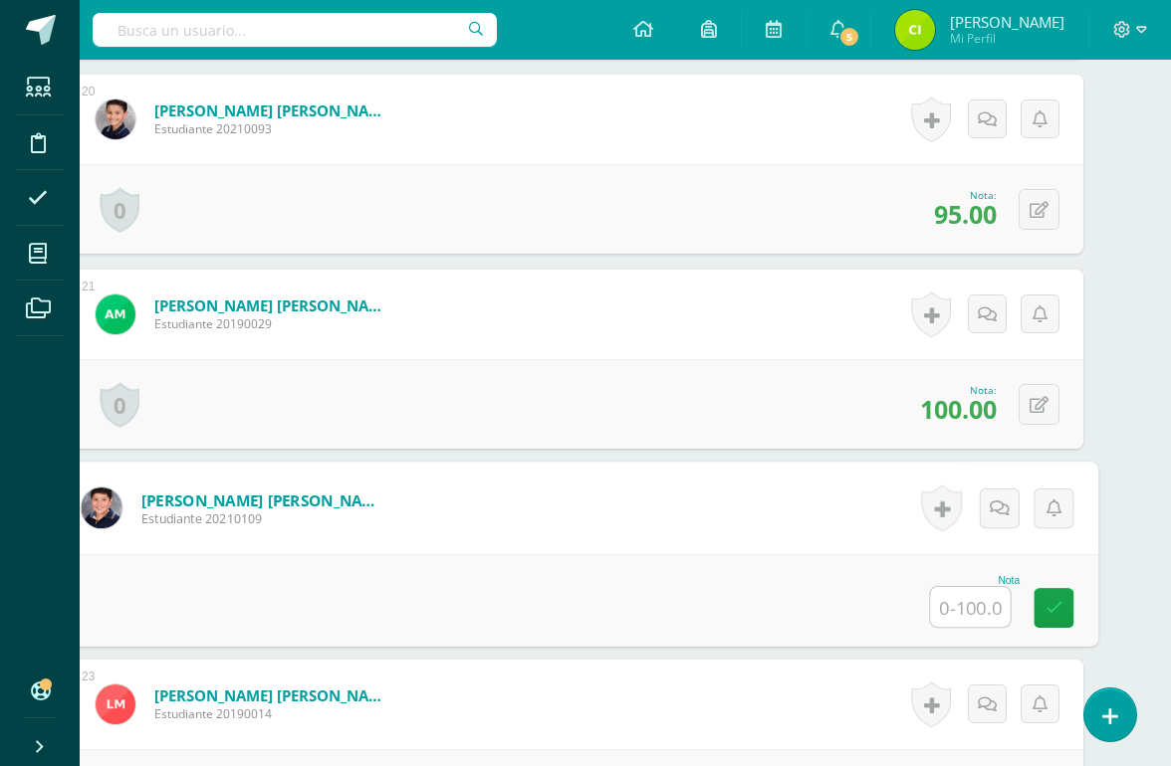
scroll to position [4323, 47]
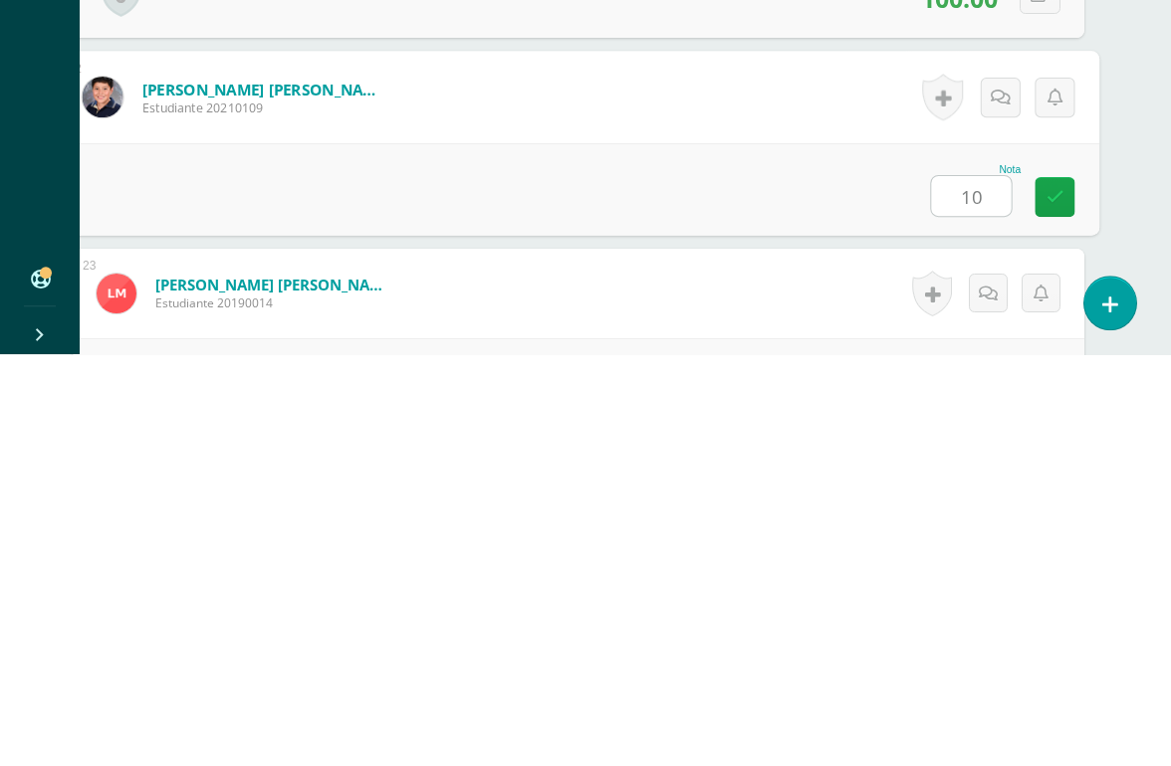
type input "100"
click at [1059, 600] on icon at bounding box center [1055, 608] width 18 height 17
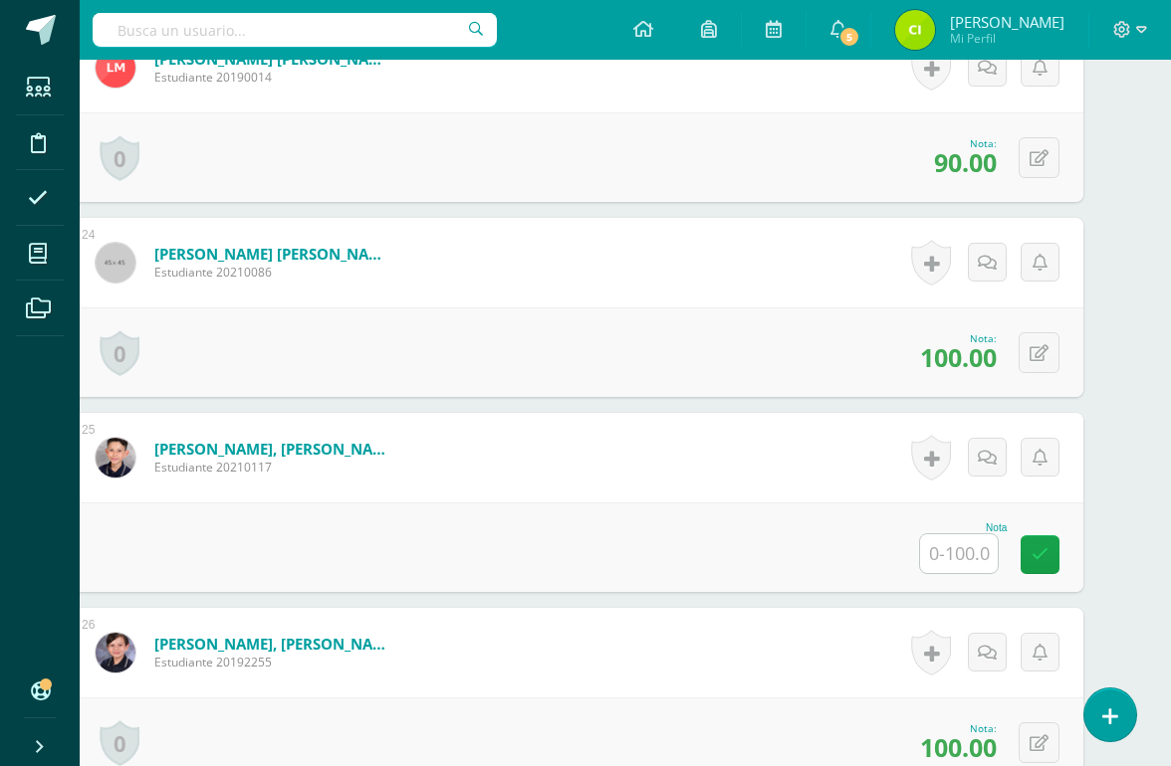
click at [960, 564] on input "text" at bounding box center [959, 554] width 78 height 39
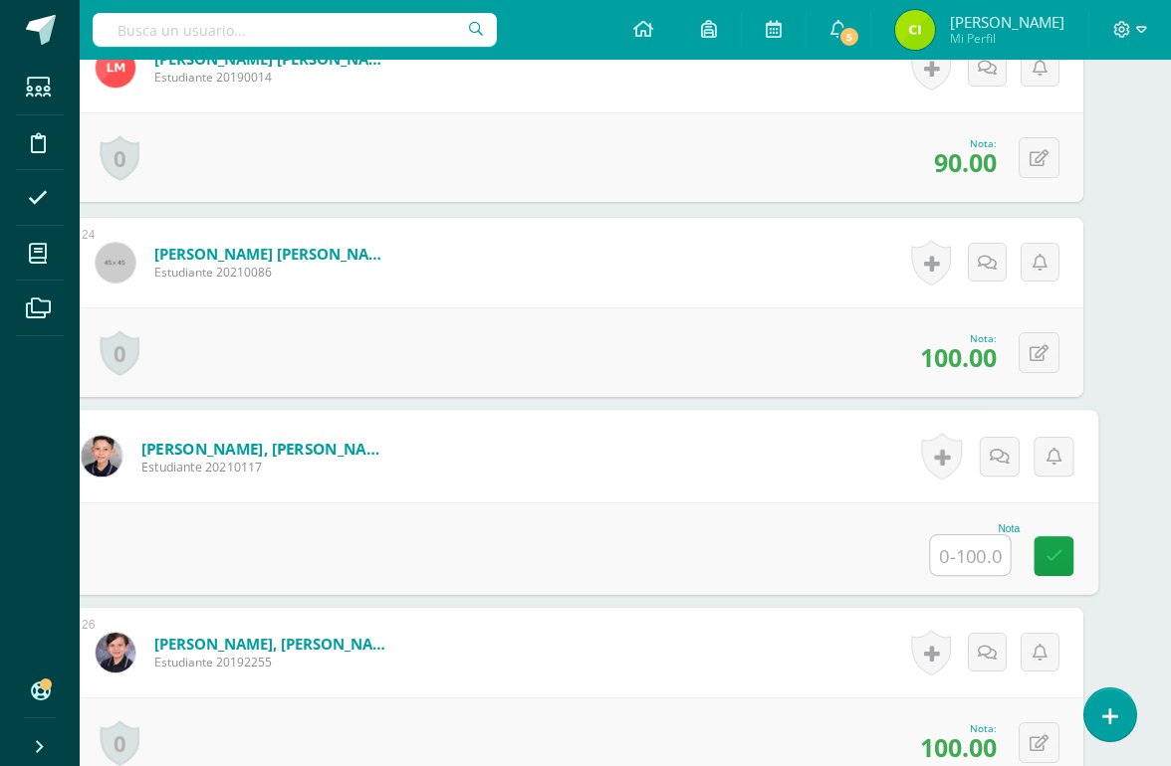
scroll to position [4961, 47]
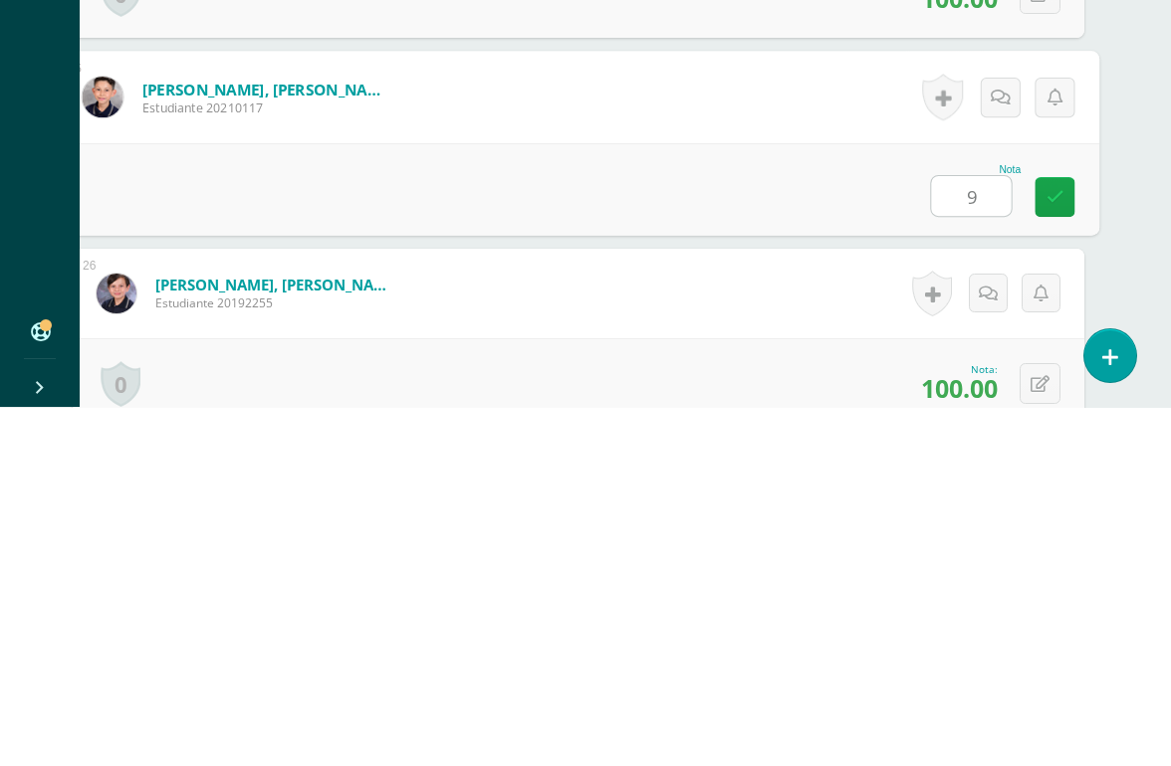
type input "98"
click at [1054, 547] on icon at bounding box center [1055, 555] width 18 height 17
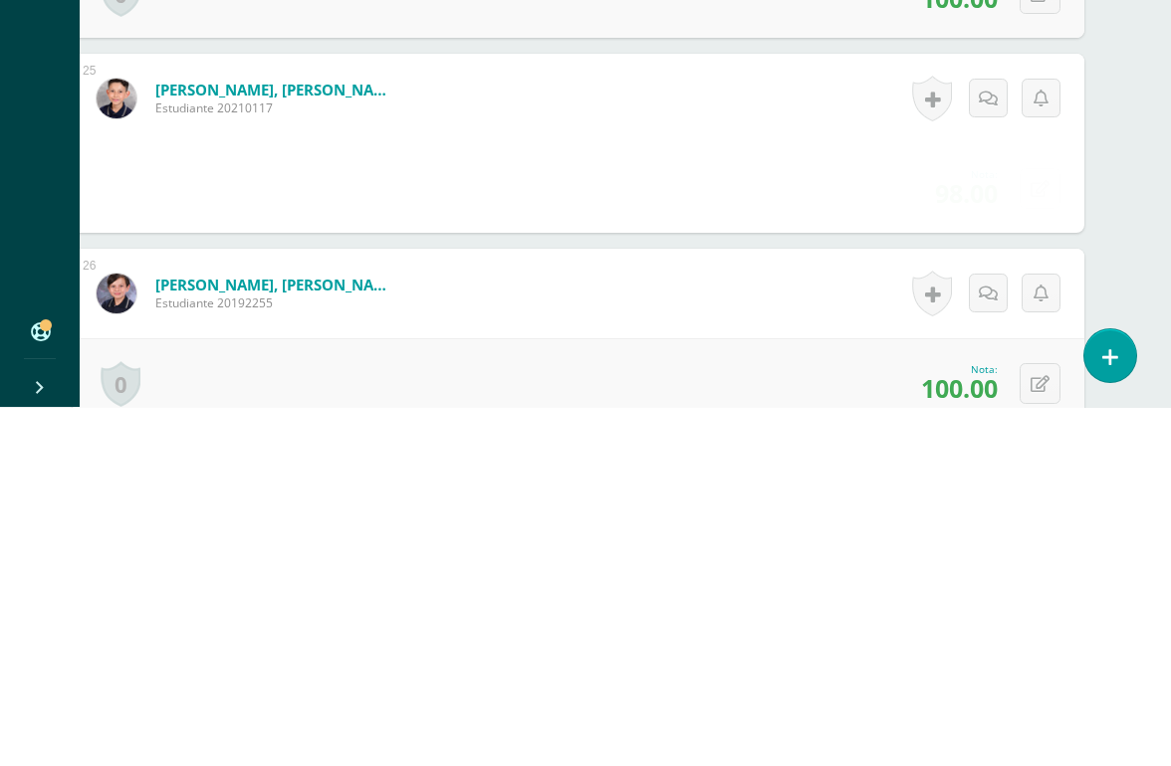
scroll to position [5320, 48]
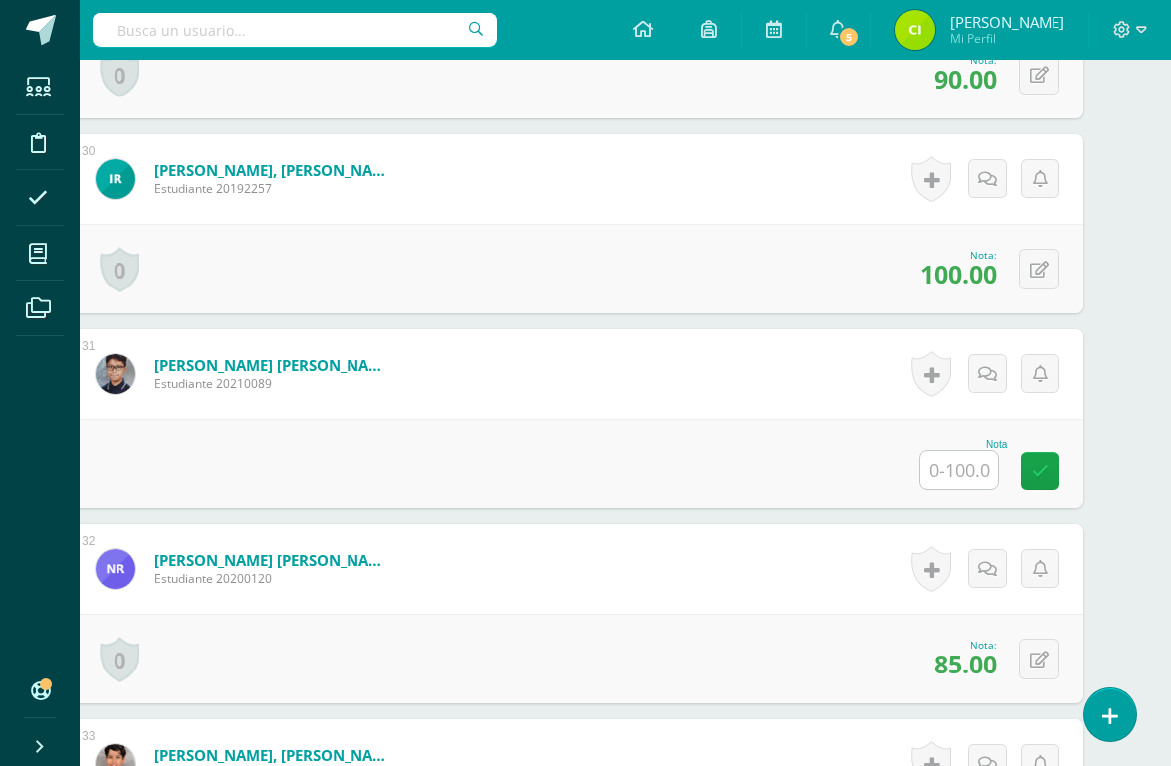
click at [969, 481] on input "text" at bounding box center [959, 470] width 78 height 39
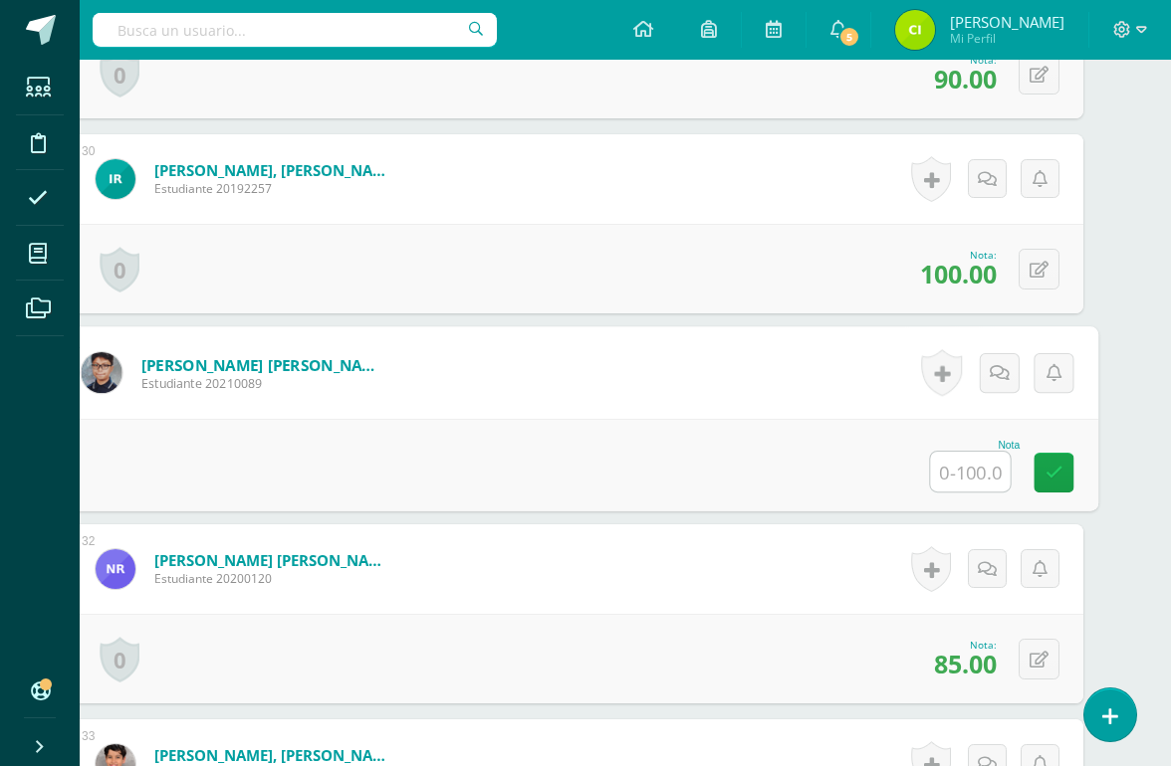
scroll to position [6215, 47]
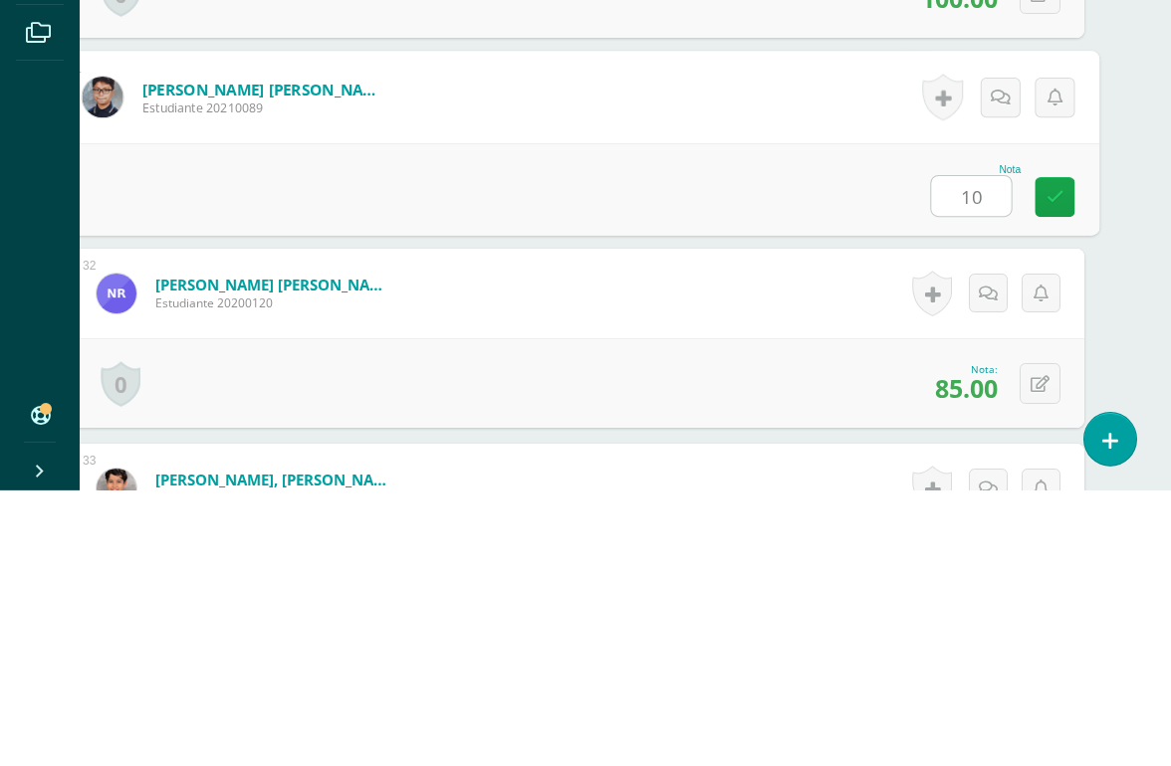
type input "100"
click at [1057, 453] on link at bounding box center [1054, 473] width 40 height 40
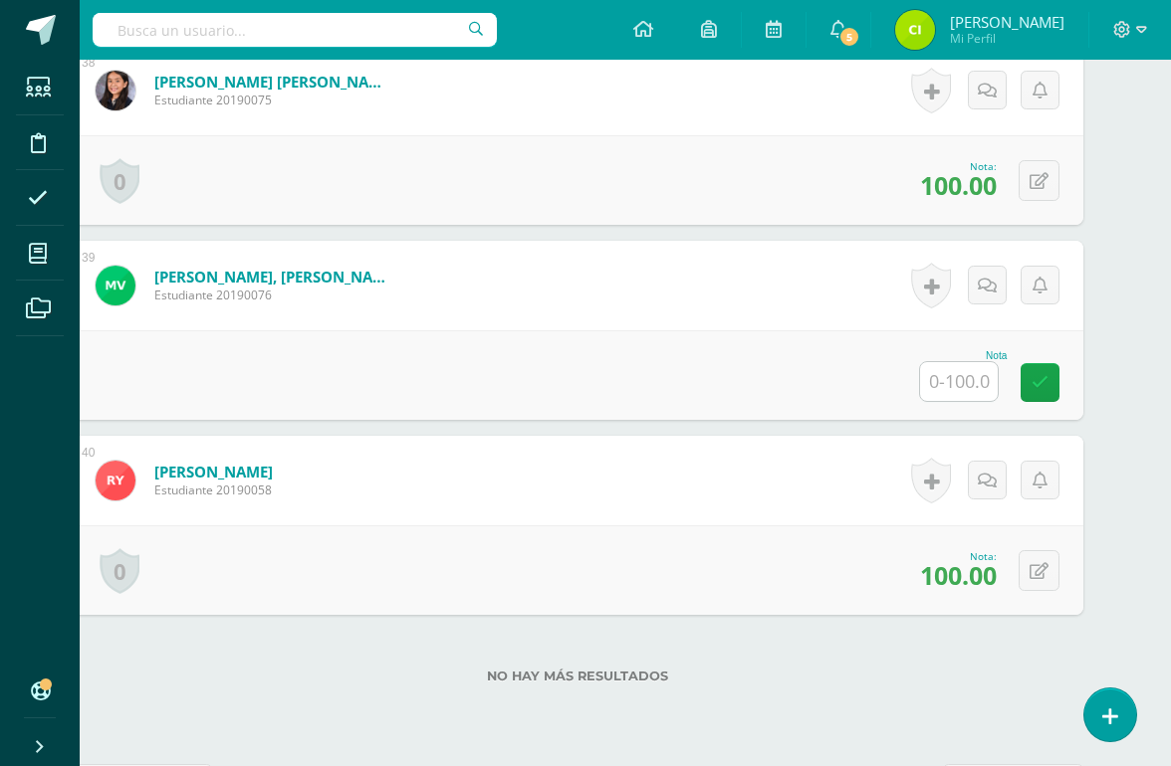
scroll to position [7869, 48]
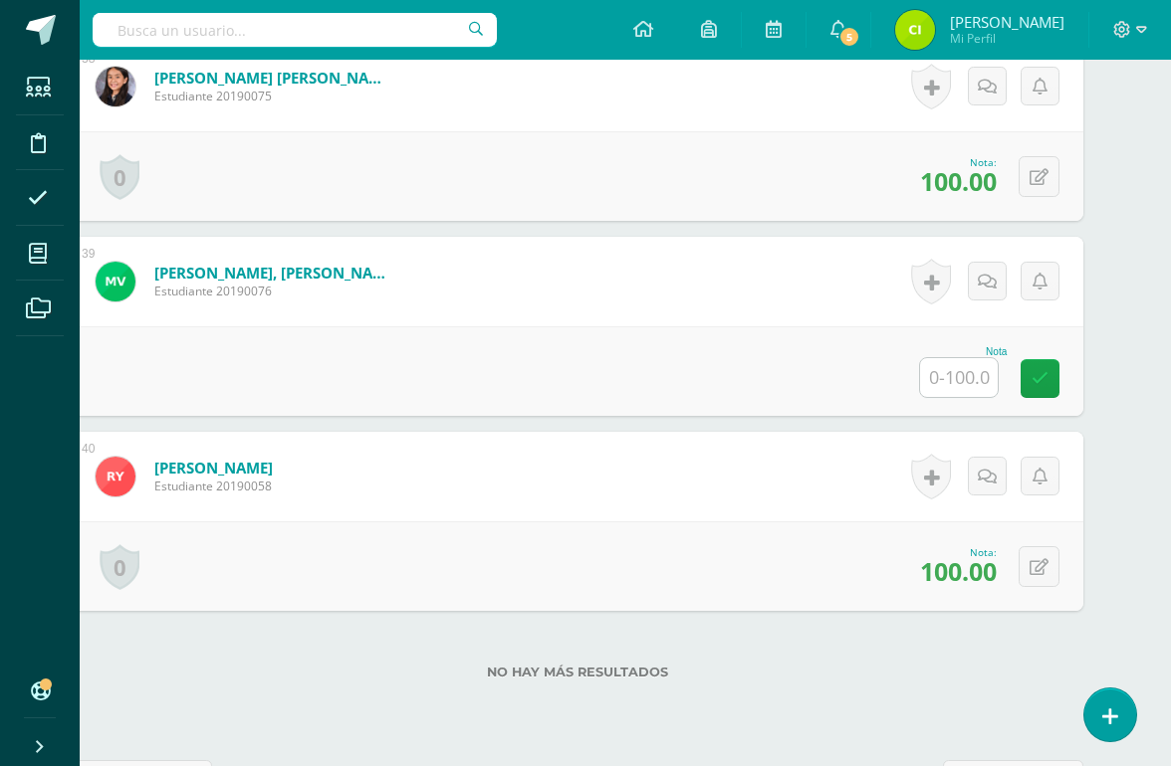
click at [965, 377] on input "text" at bounding box center [959, 377] width 78 height 39
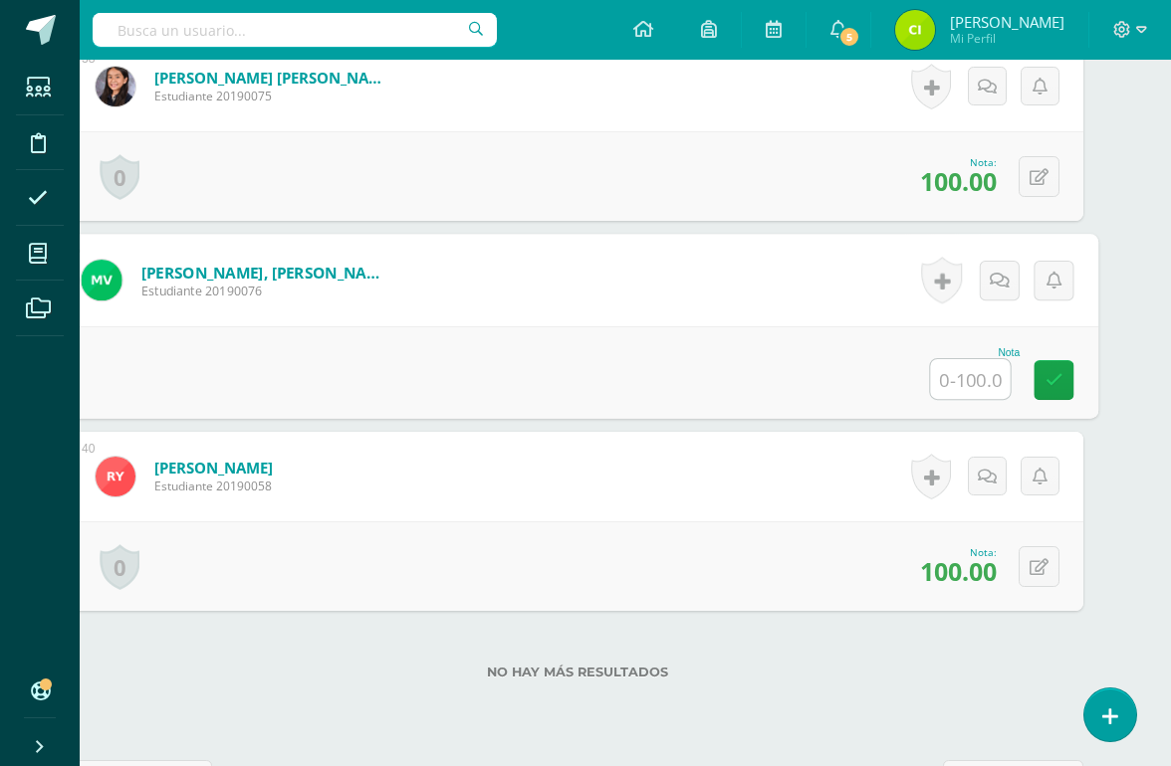
scroll to position [7869, 47]
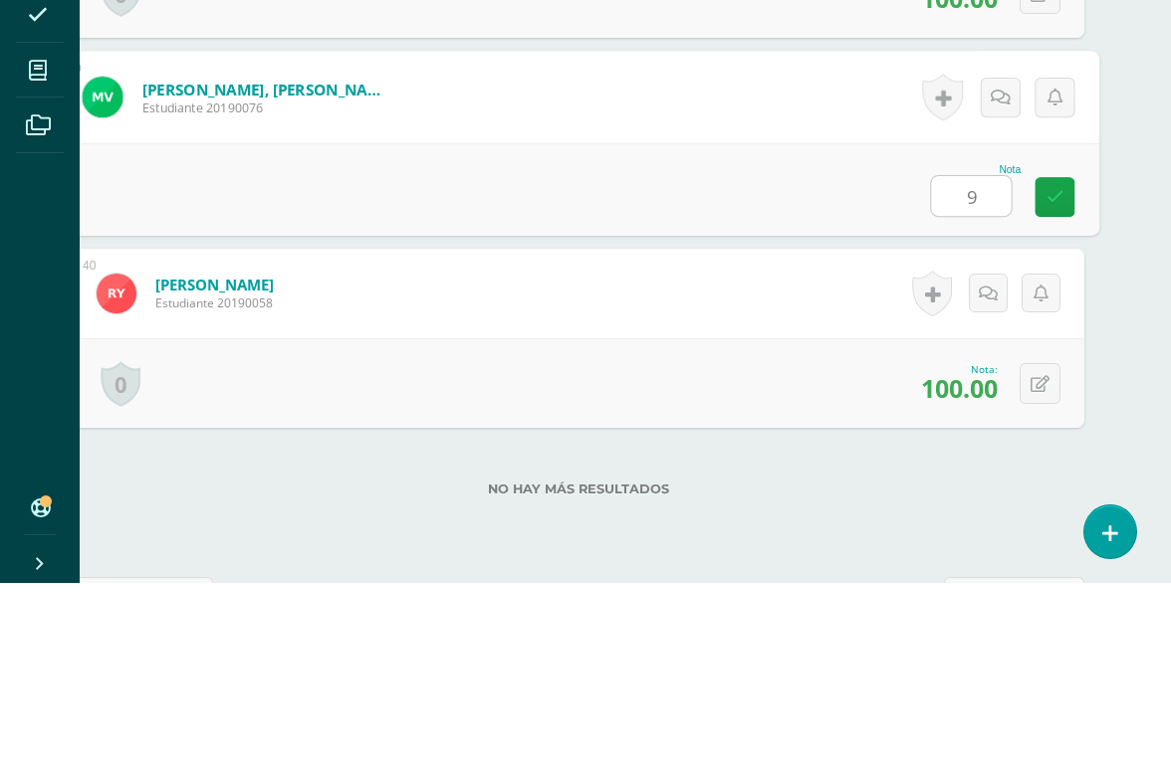
type input "90"
click at [1060, 371] on icon at bounding box center [1055, 379] width 18 height 17
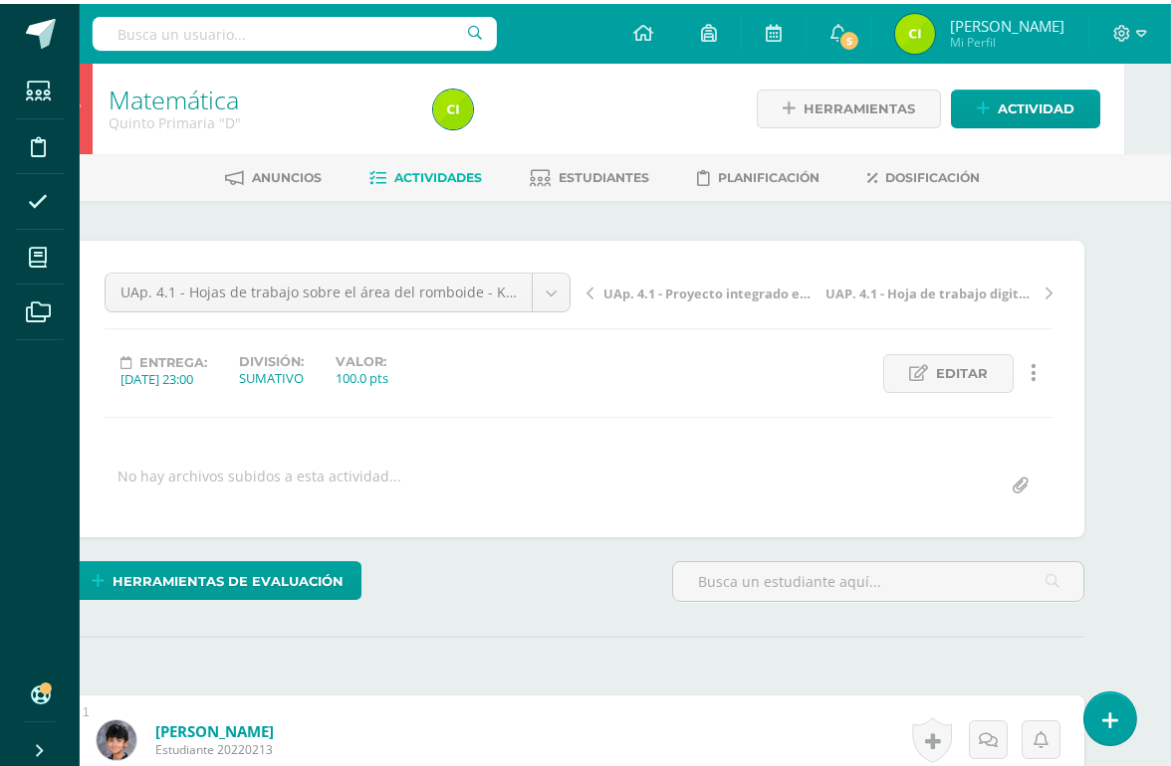
scroll to position [0, 48]
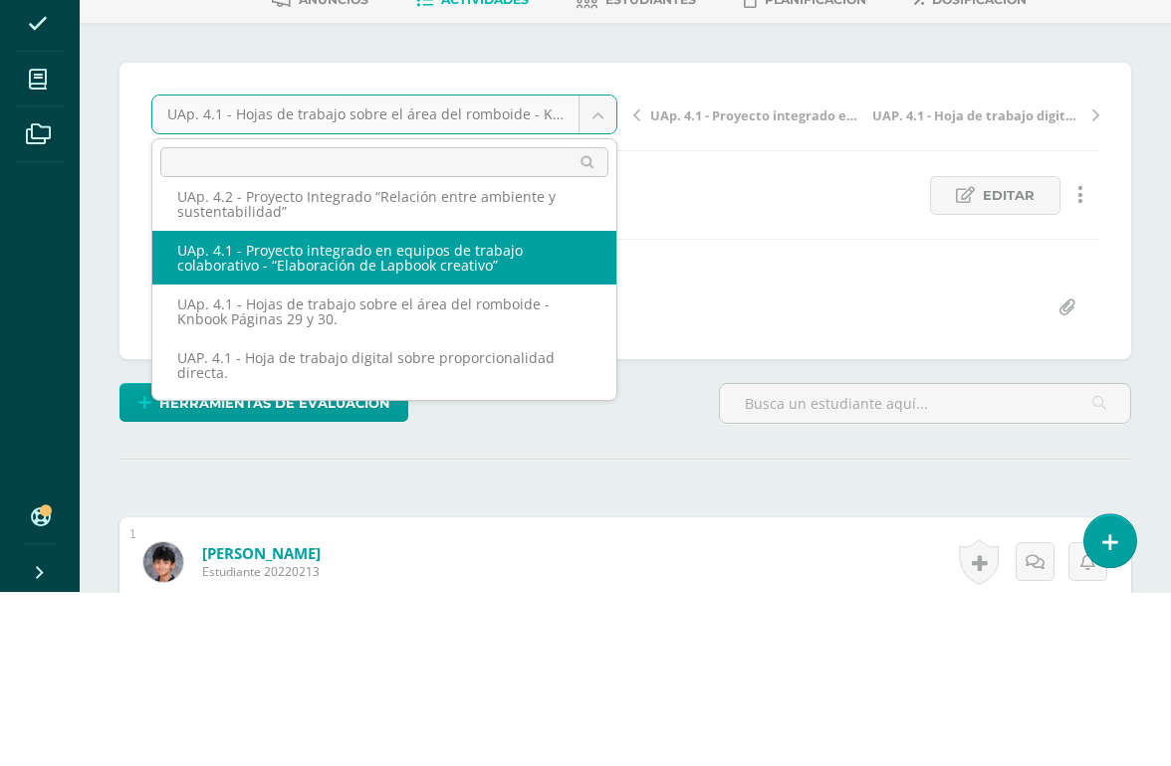
scroll to position [55, 0]
select select "/dashboard/teacher/grade-activity/226651/"
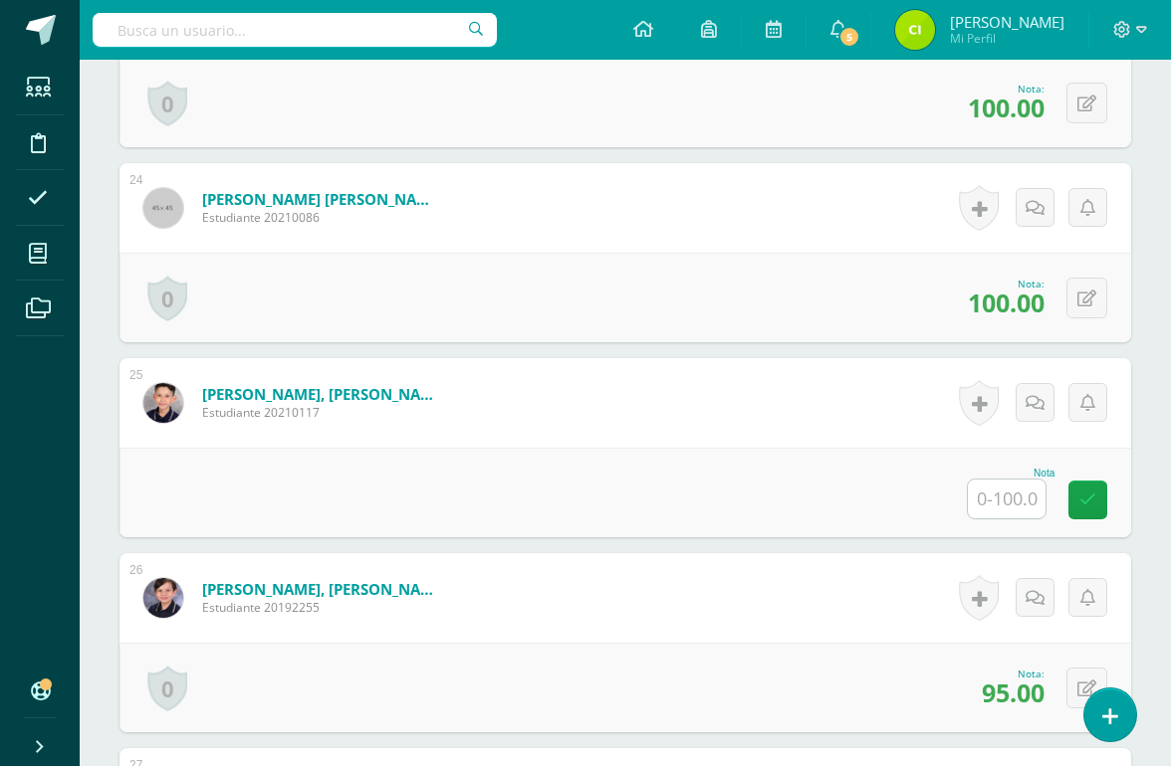
scroll to position [5017, 0]
click at [1010, 507] on input "text" at bounding box center [1007, 498] width 78 height 39
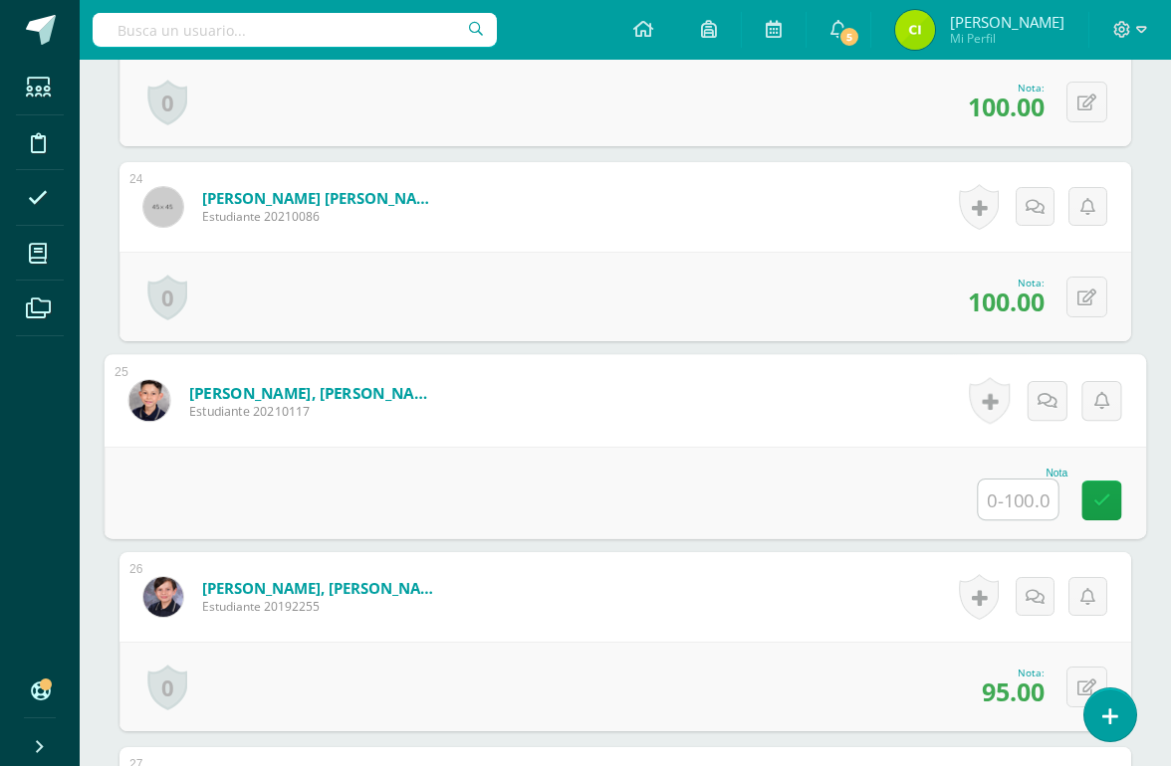
scroll to position [5017, 47]
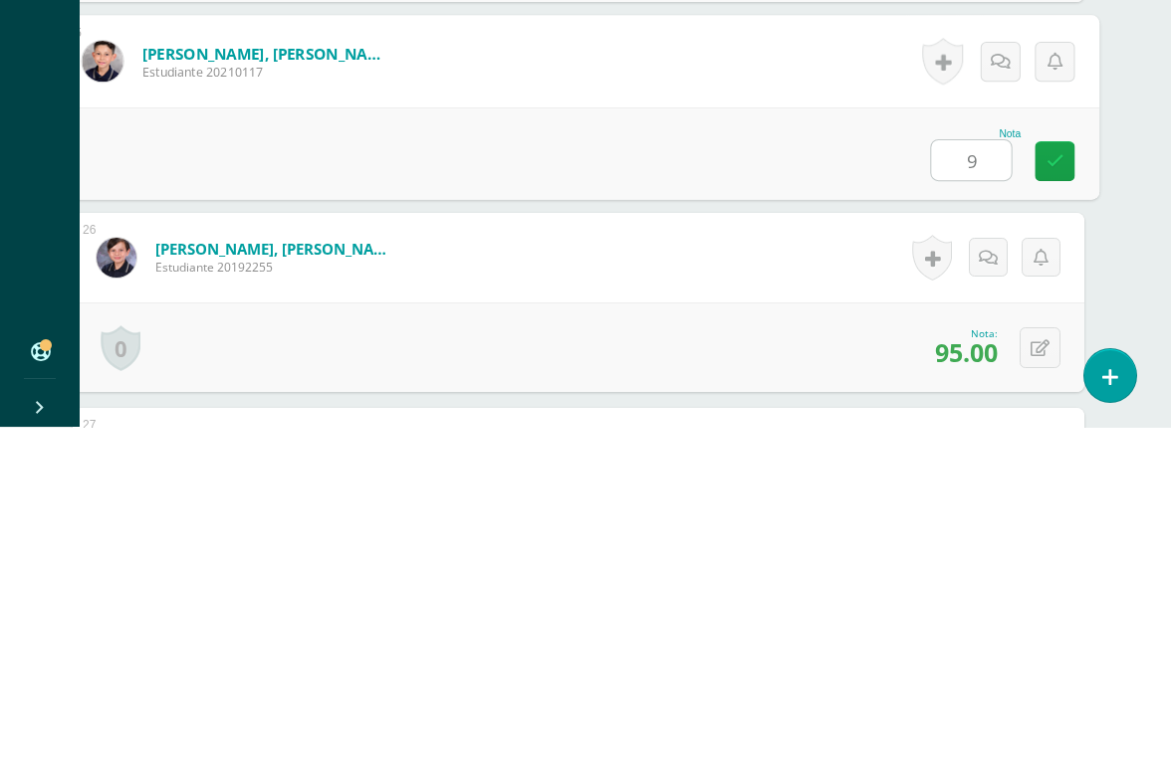
type input "95"
click at [1063, 481] on link at bounding box center [1054, 501] width 40 height 40
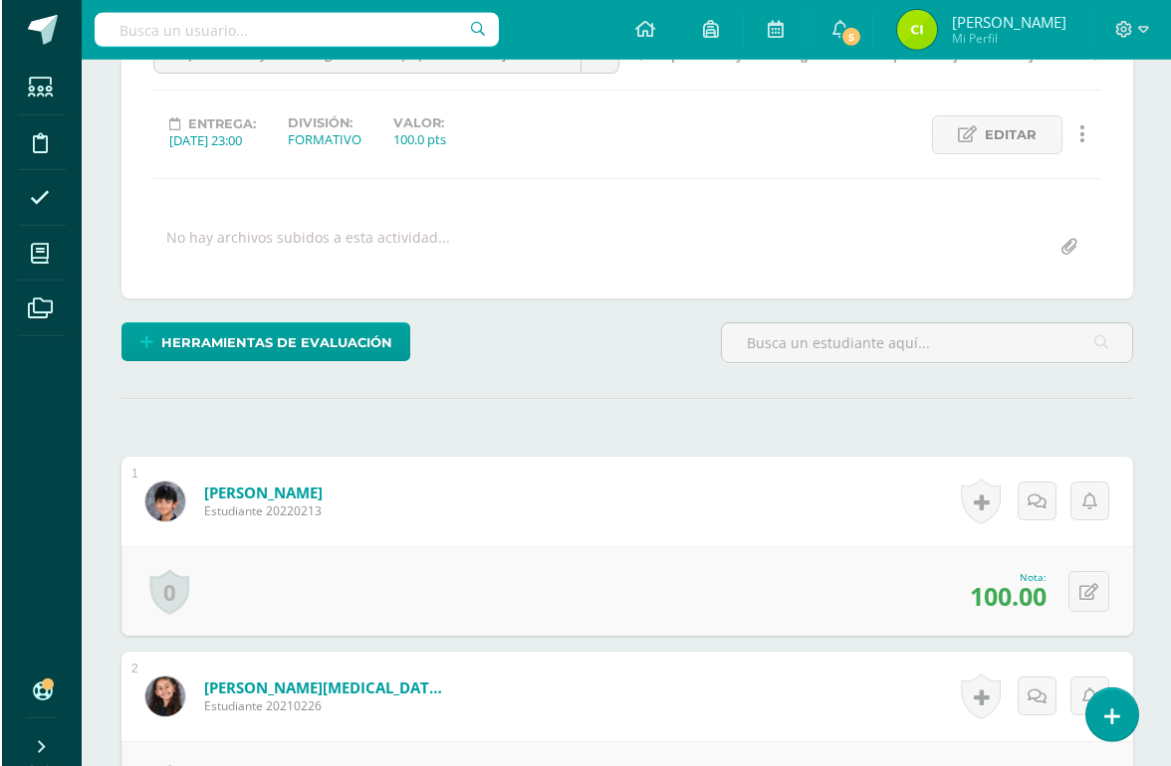
scroll to position [0, 0]
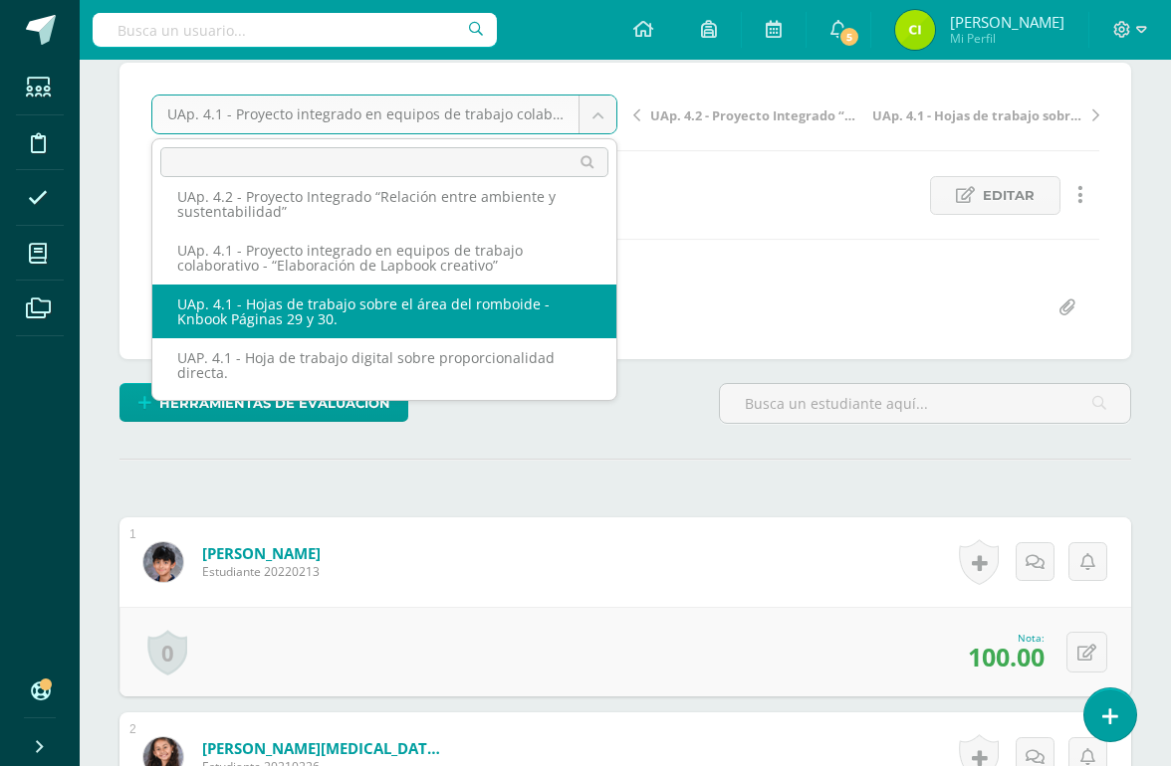
scroll to position [55, 0]
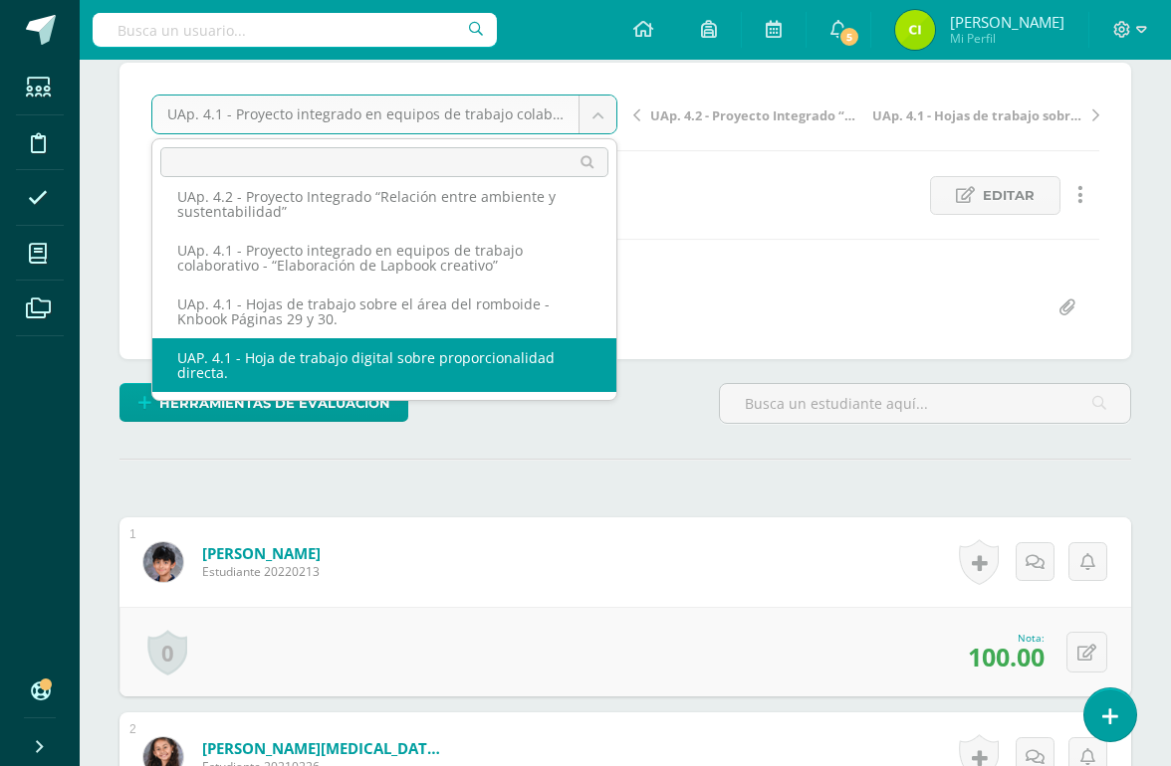
select select "/dashboard/teacher/grade-activity/226649/"
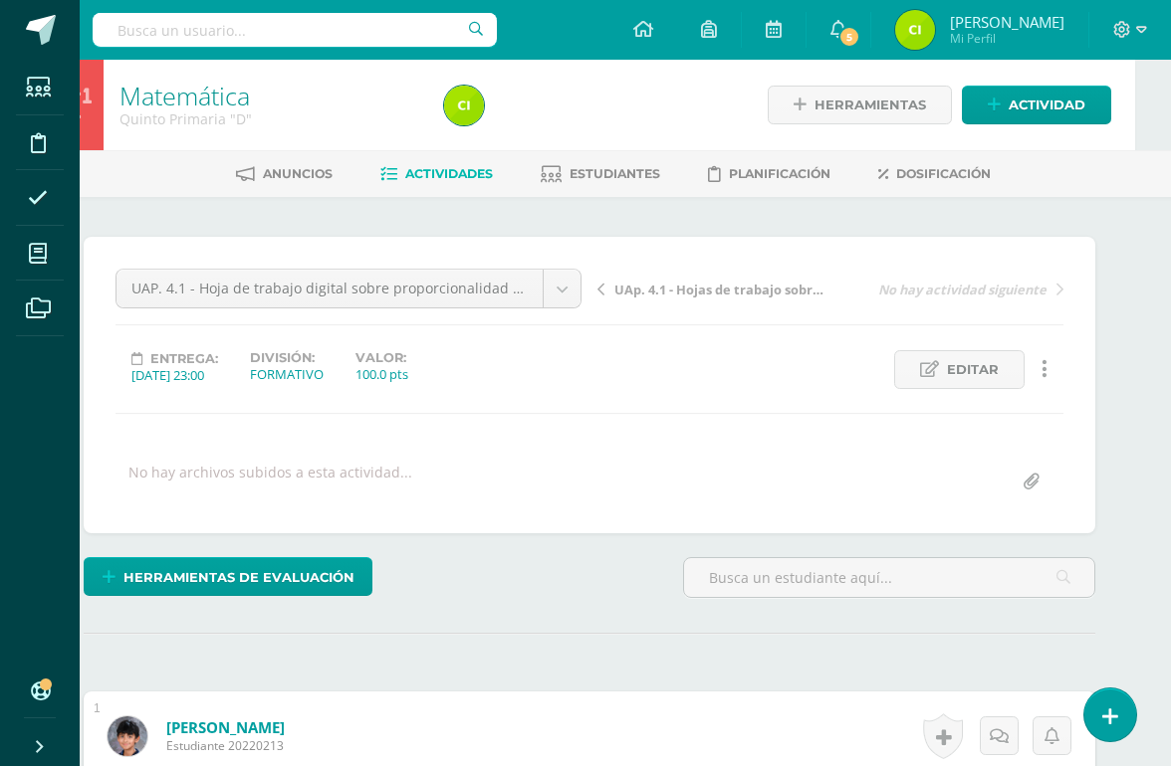
scroll to position [0, 35]
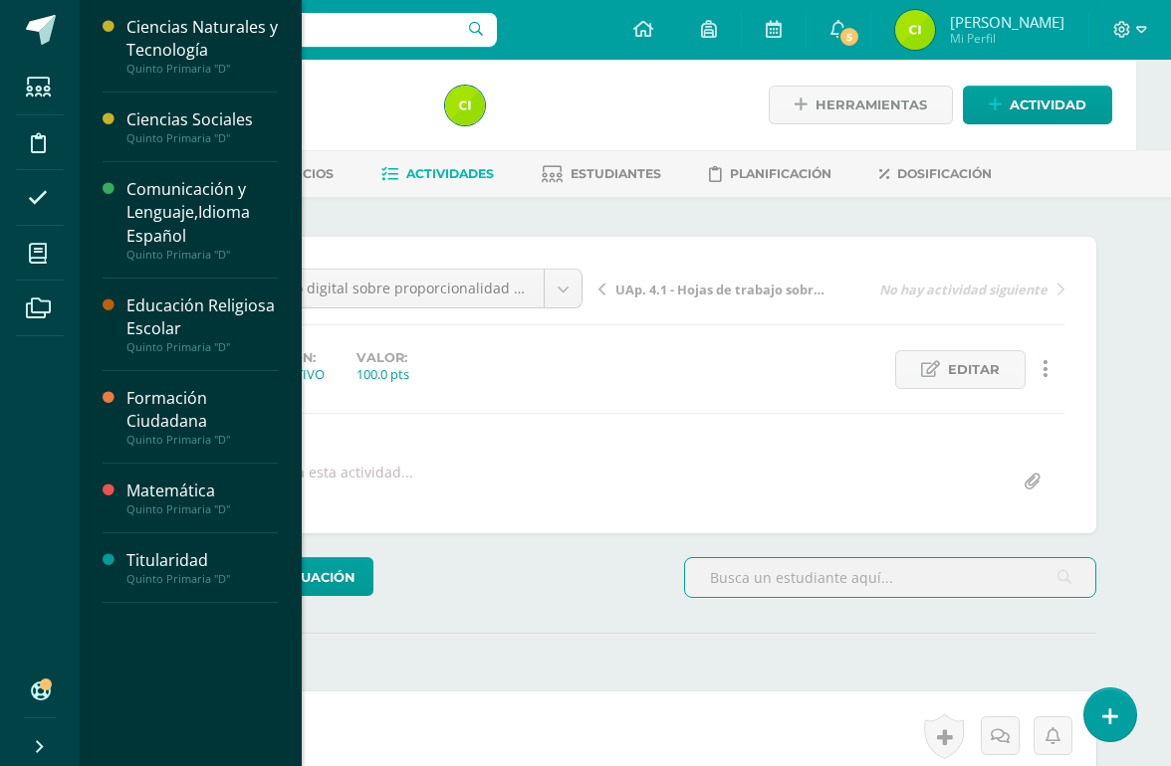
click at [47, 246] on icon at bounding box center [38, 254] width 18 height 20
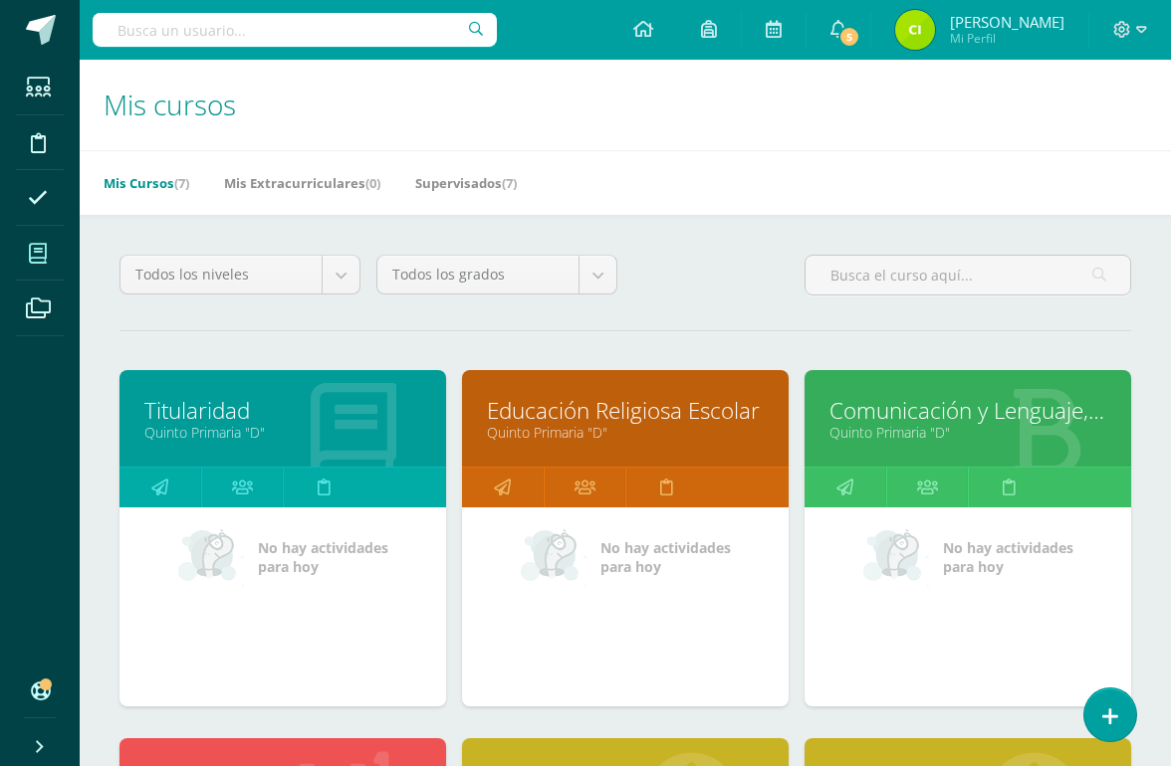
click at [957, 430] on link "Quinto Primaria "D"" at bounding box center [967, 432] width 277 height 19
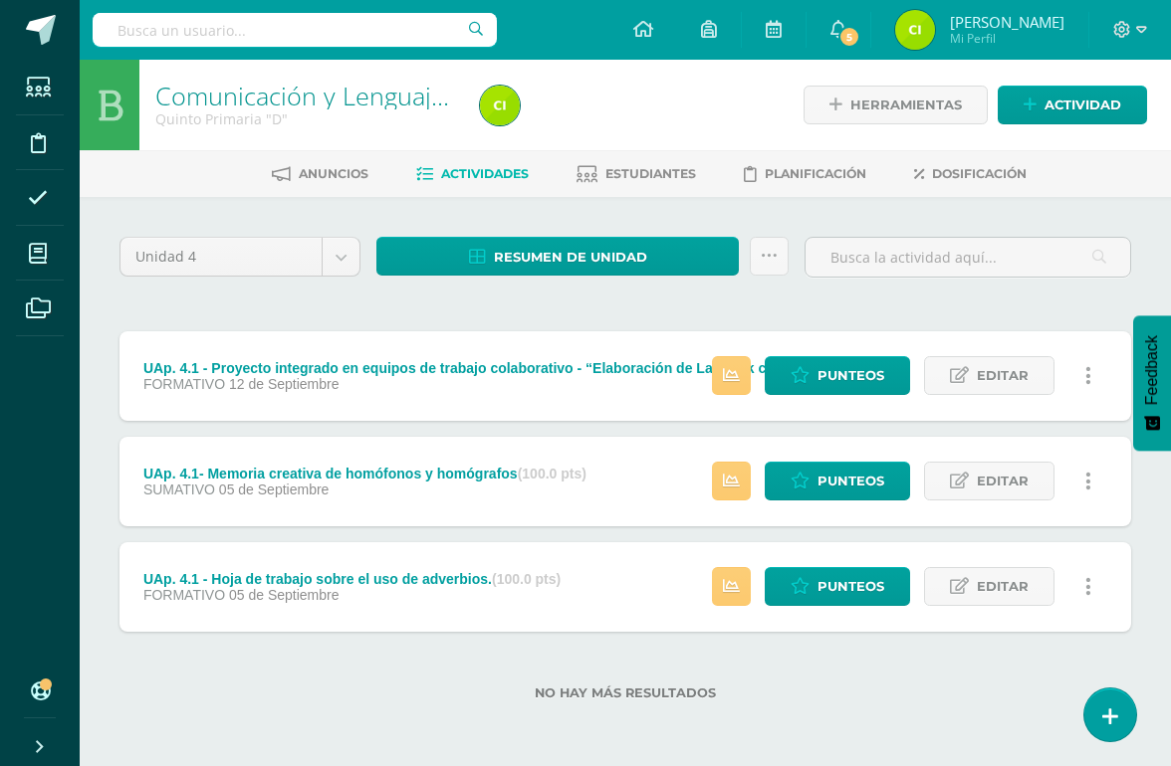
click at [1072, 96] on span "Actividad" at bounding box center [1082, 105] width 77 height 37
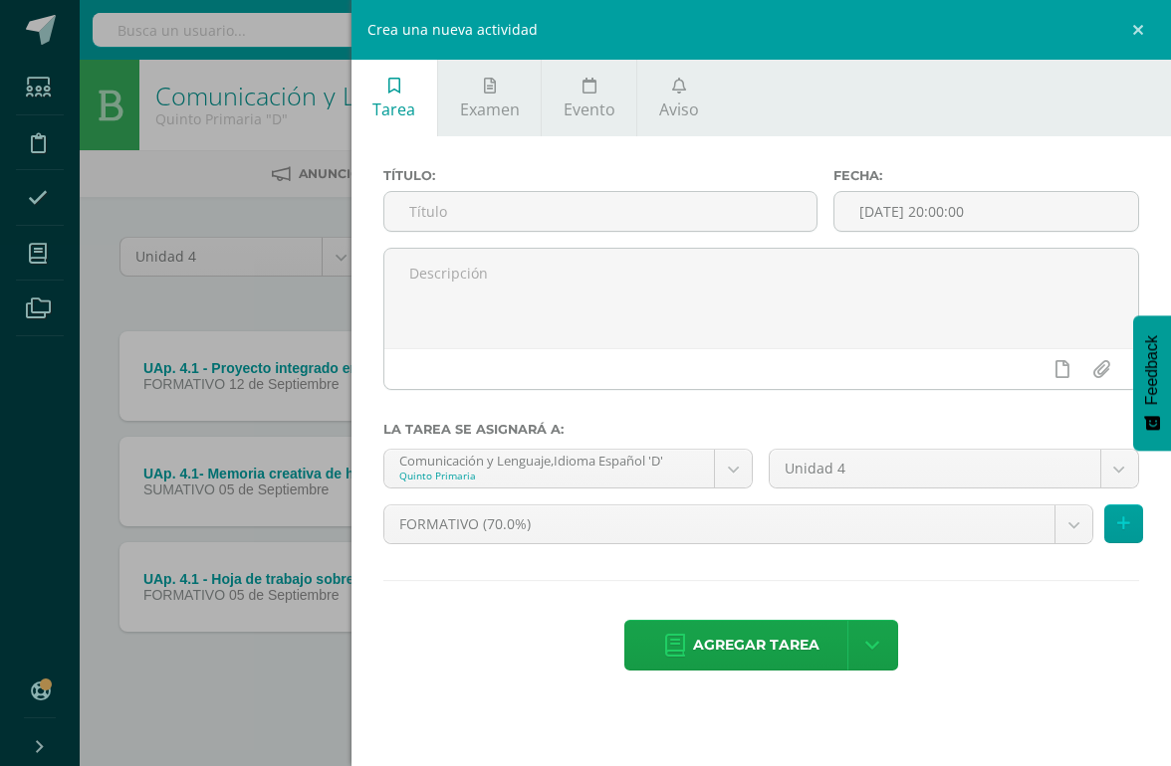
click at [653, 217] on input "text" at bounding box center [600, 211] width 432 height 39
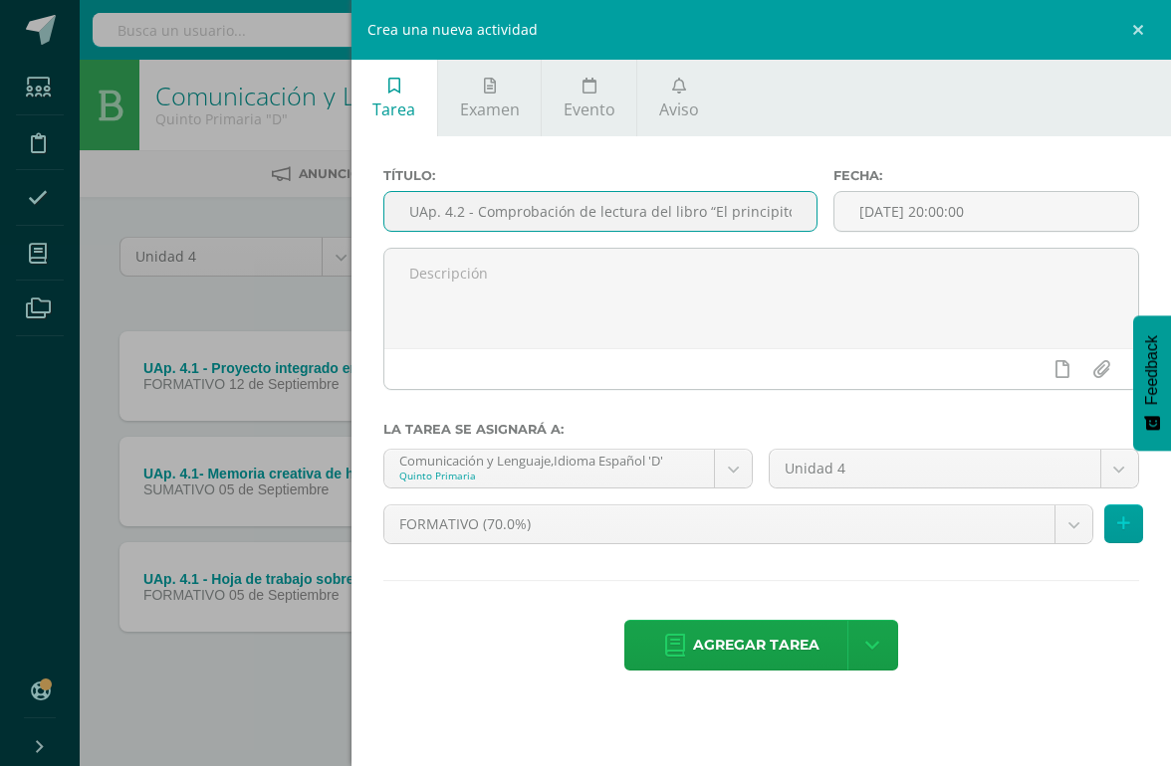
type input "UAp. 4.2 - Comprobación de lectura del libro “El principito” plataforma [PERSON…"
click at [994, 215] on input "[DATE] 20:00:00" at bounding box center [986, 211] width 304 height 39
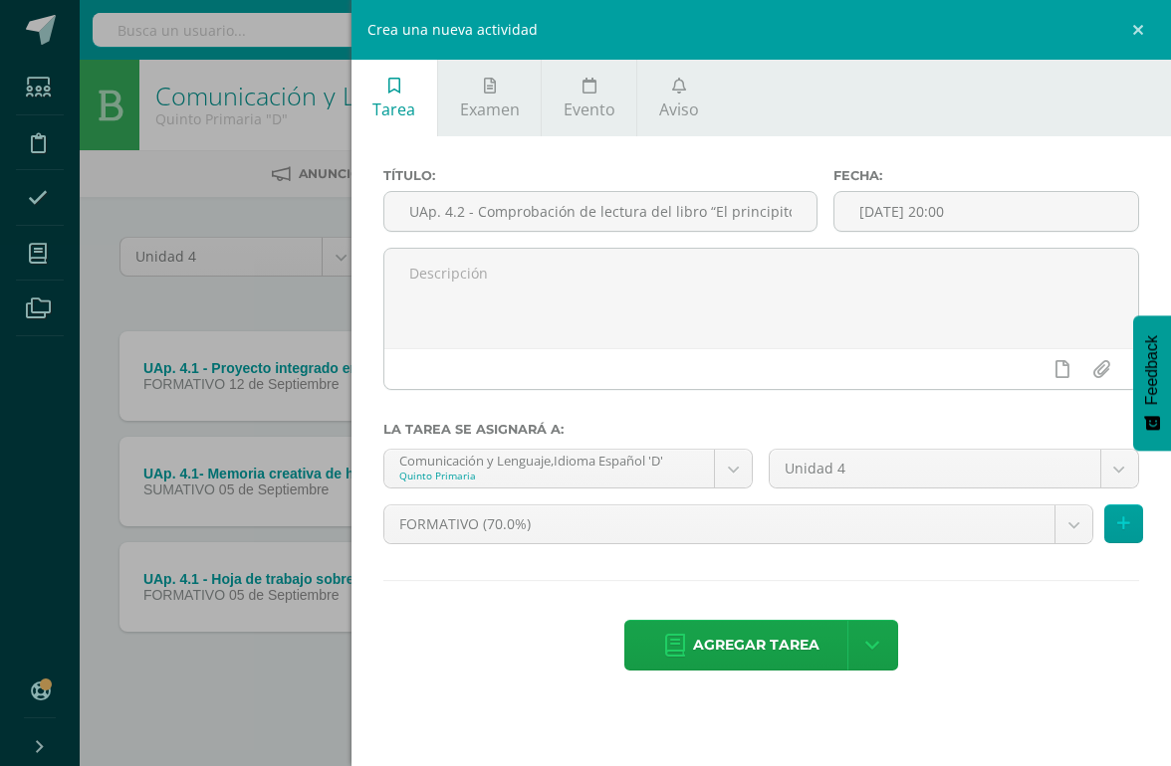
click at [1033, 213] on input "[DATE] 20:00" at bounding box center [986, 211] width 304 height 39
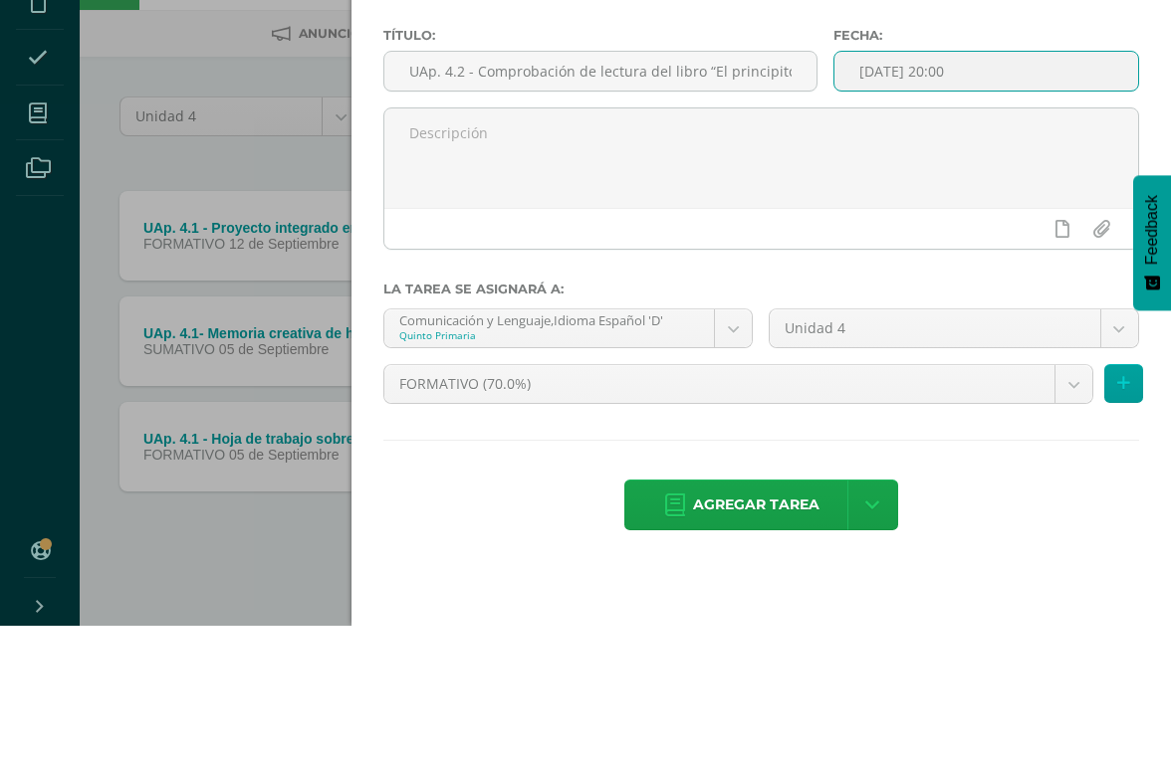
click at [1006, 192] on input "2025-10-03 20:00" at bounding box center [986, 211] width 304 height 39
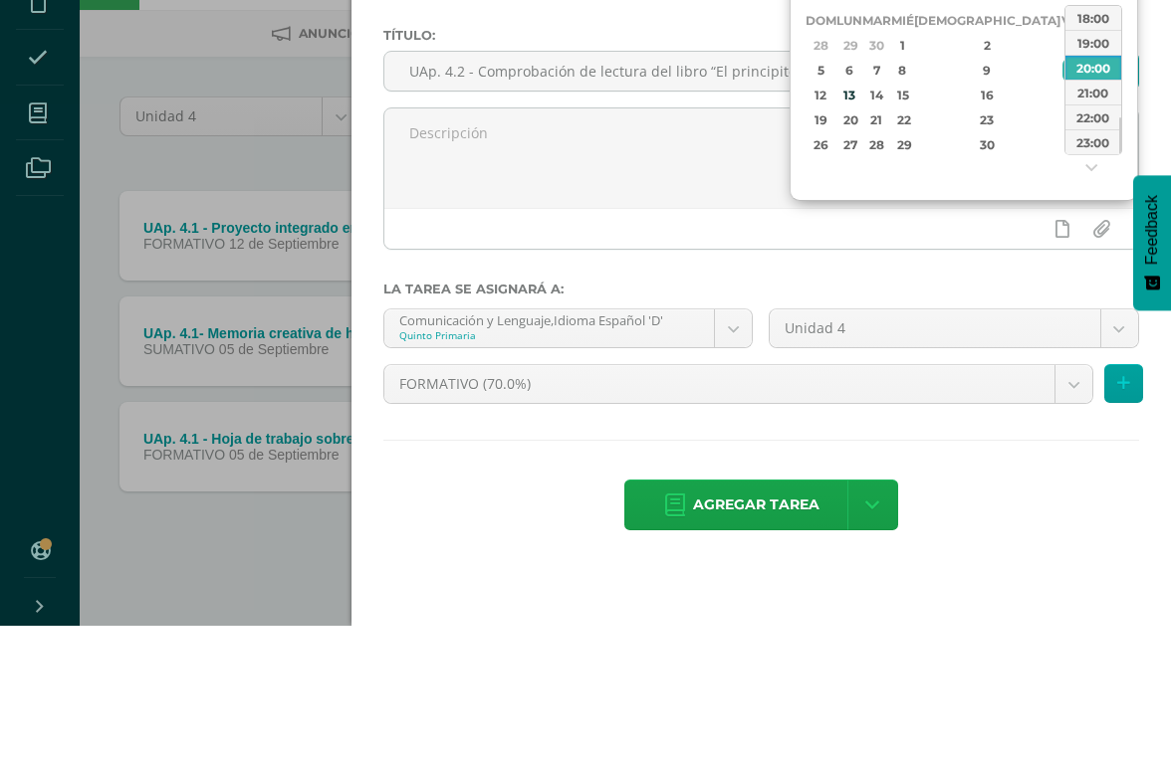
type input "[DATE] 23:00"
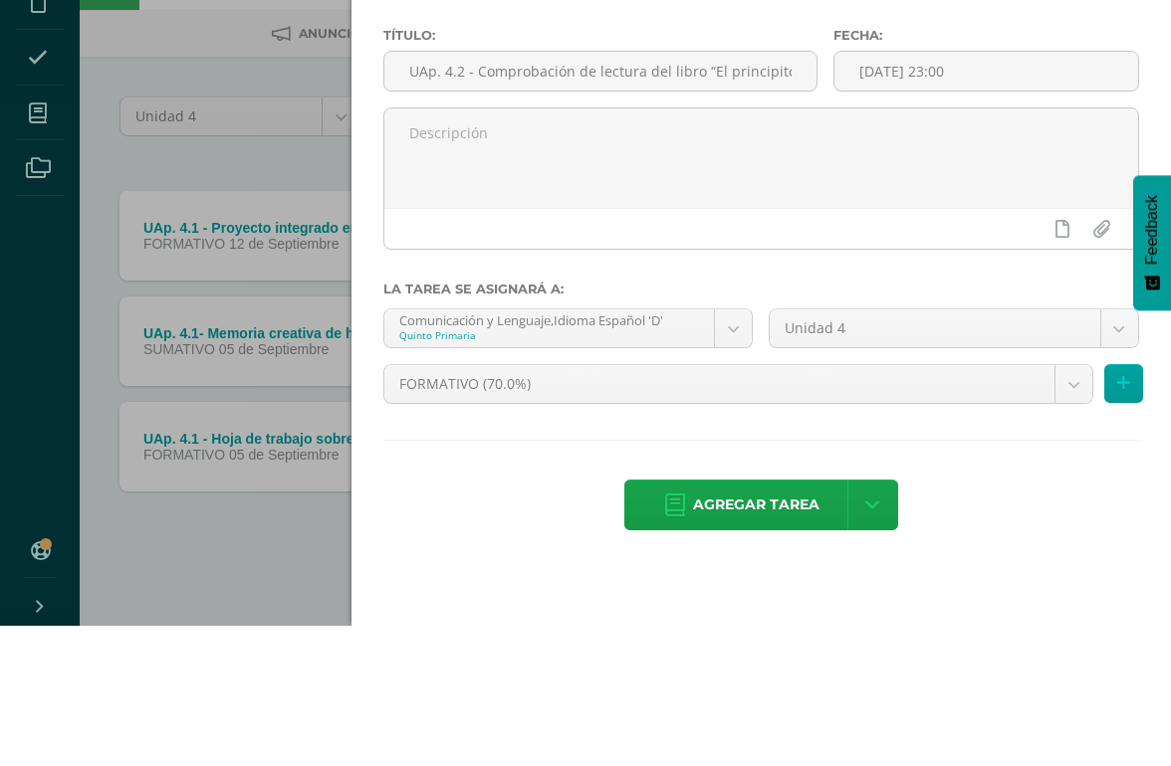
scroll to position [3, 0]
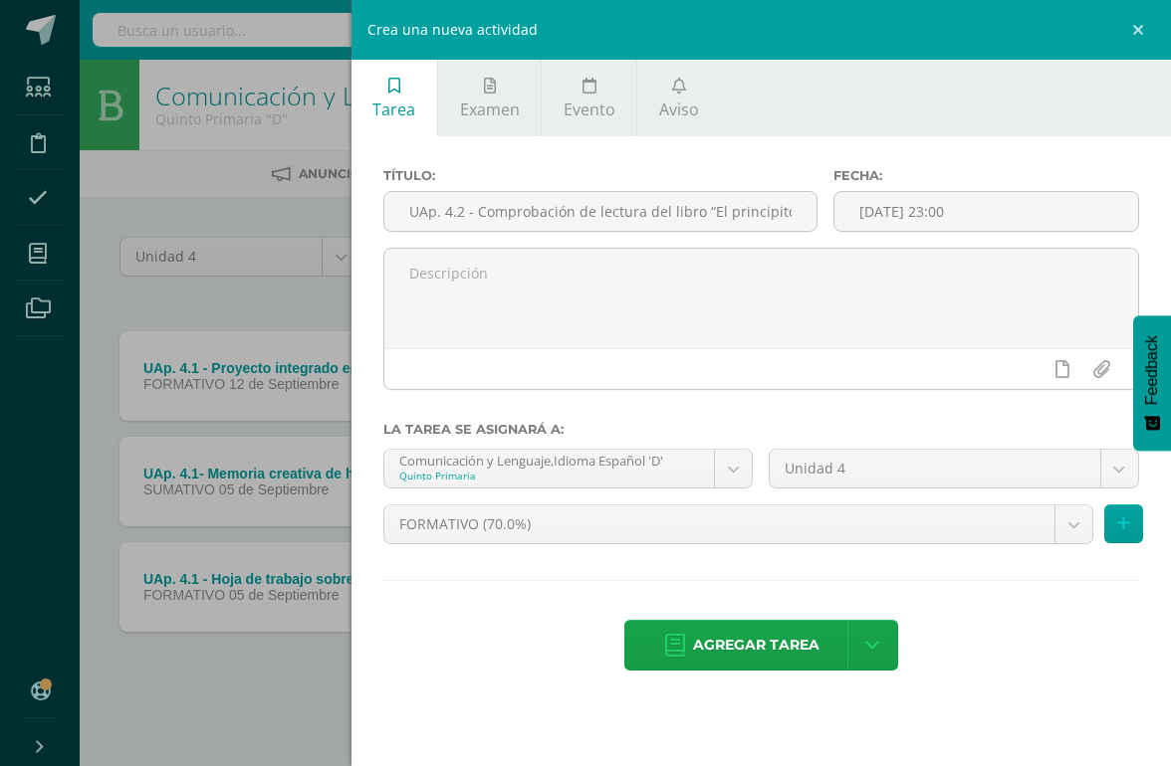
click at [761, 653] on span "Agregar tarea" at bounding box center [756, 645] width 126 height 49
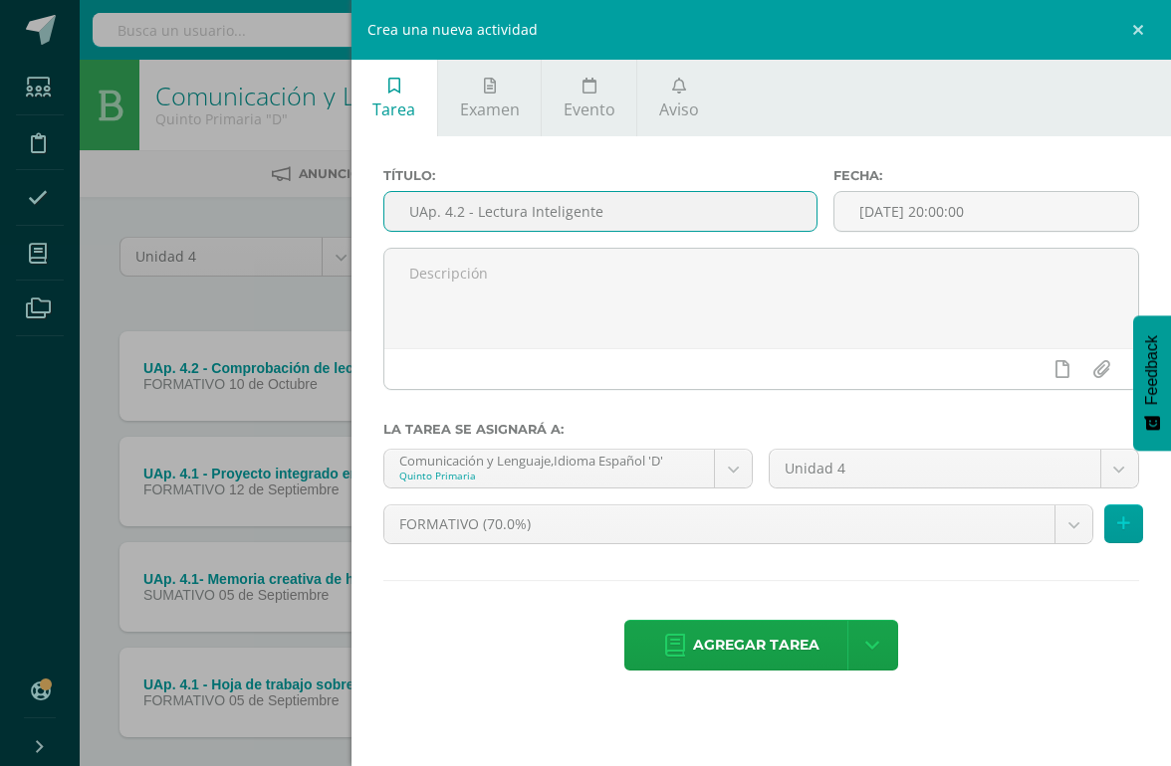
type input "UAp. 4.2 - Lectura Inteligente"
click at [950, 212] on input "[DATE] 20:00:00" at bounding box center [986, 211] width 304 height 39
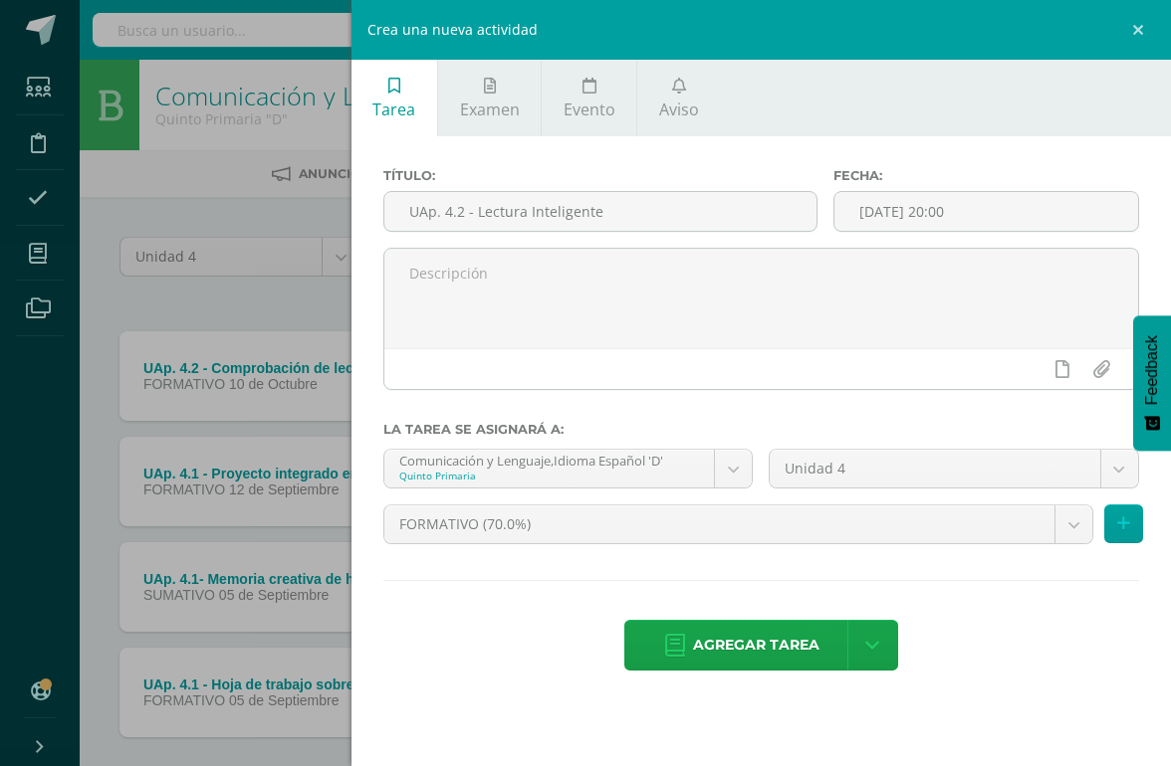
click at [989, 218] on input "[DATE] 20:00" at bounding box center [986, 211] width 304 height 39
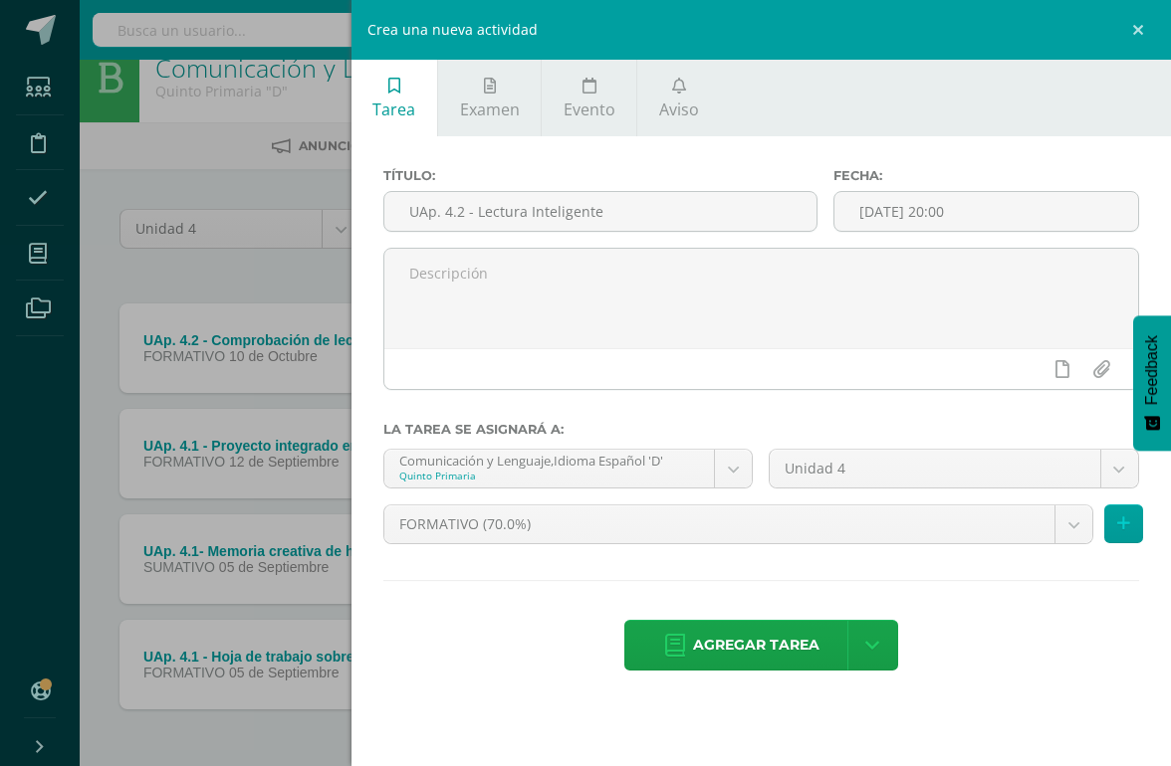
click at [1017, 226] on input "[DATE] 20:00" at bounding box center [986, 211] width 304 height 39
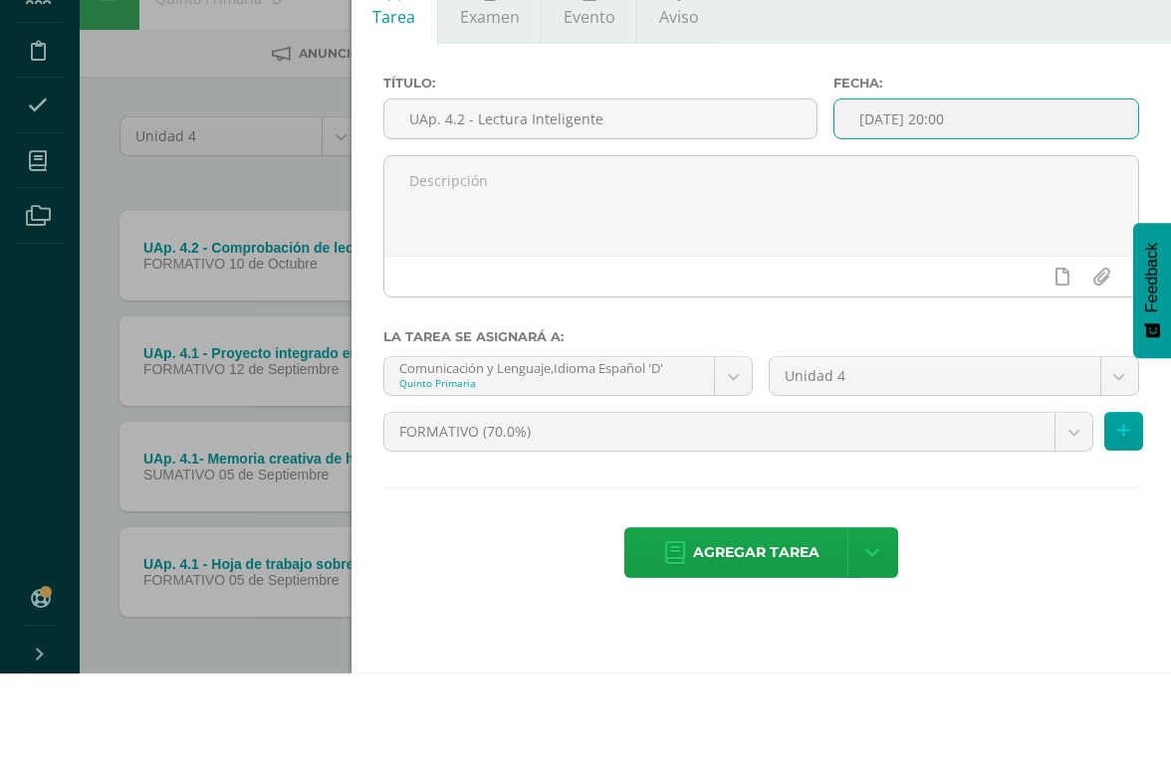
click at [1039, 192] on input "[DATE] 20:00" at bounding box center [986, 211] width 304 height 39
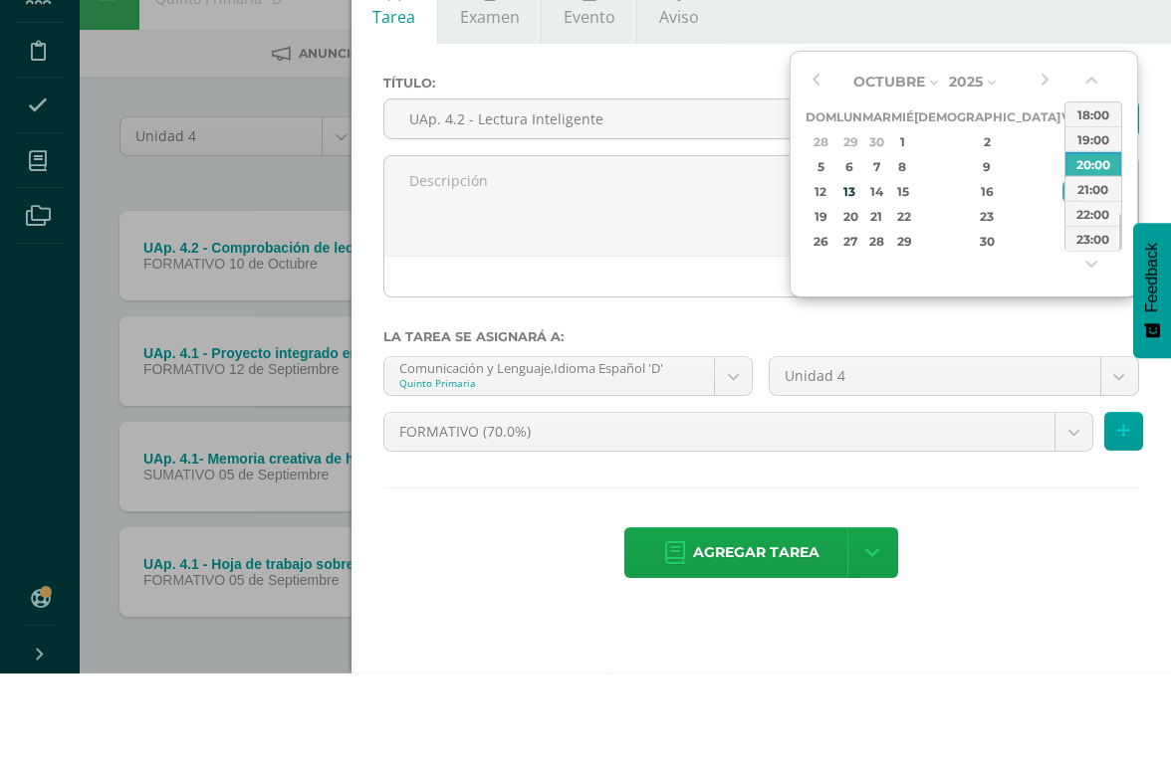
type input "[DATE] 23:00"
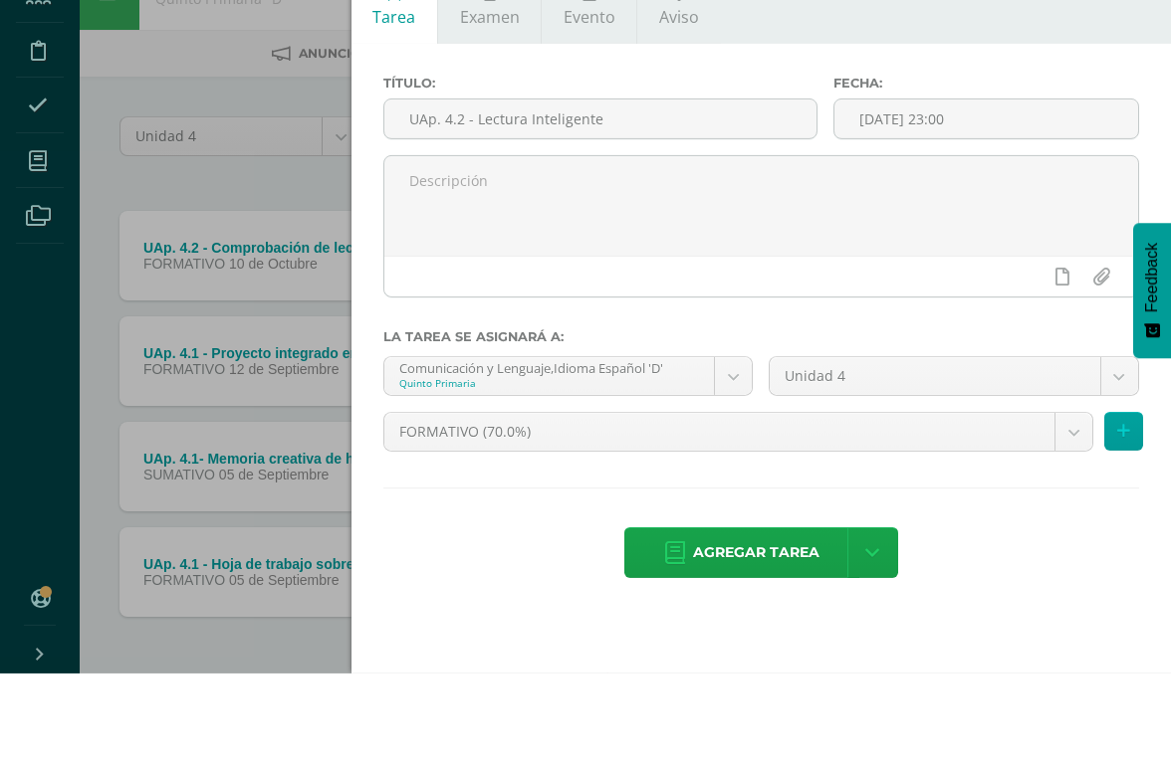
scroll to position [39, 0]
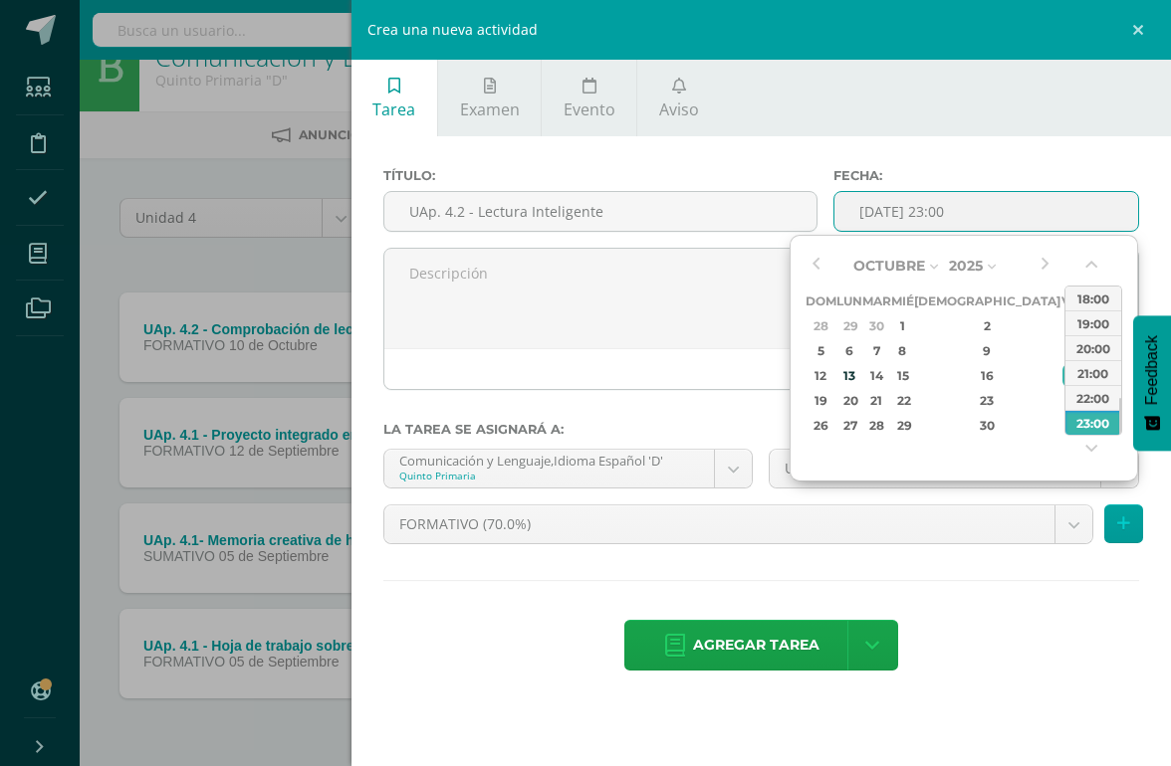
click at [768, 670] on span "Agregar tarea" at bounding box center [756, 645] width 126 height 49
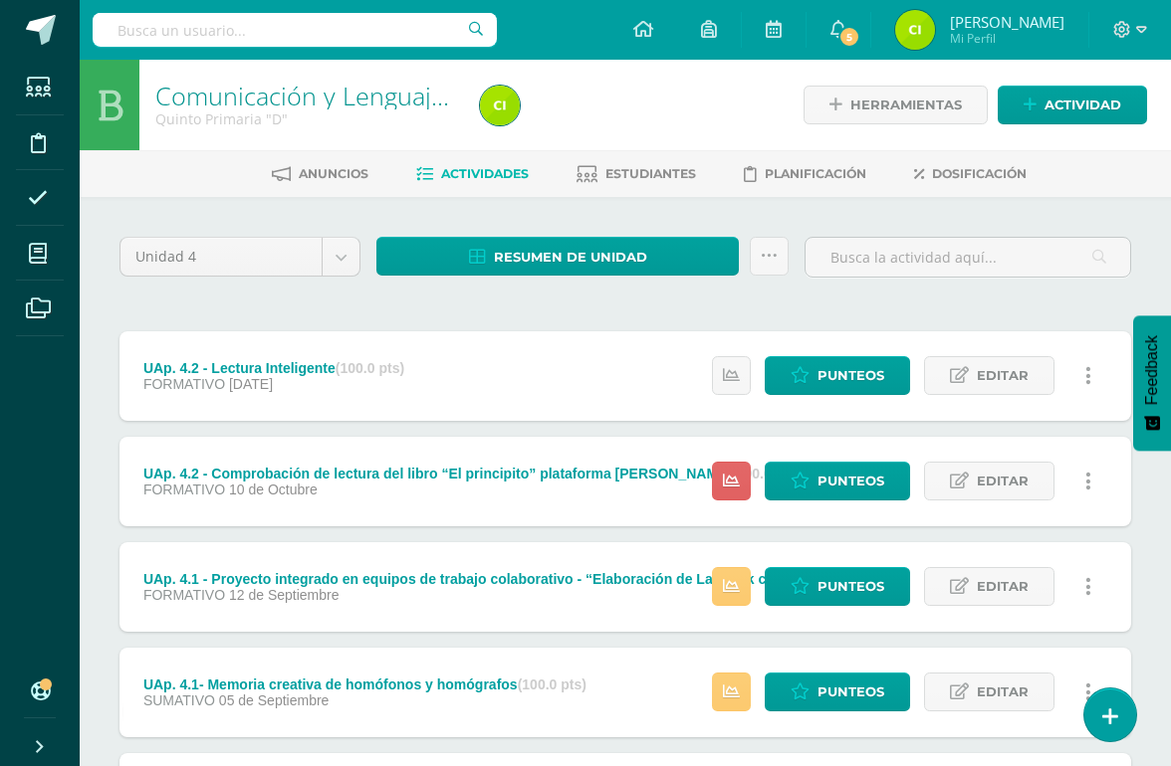
click at [1068, 103] on span "Actividad" at bounding box center [1082, 105] width 77 height 37
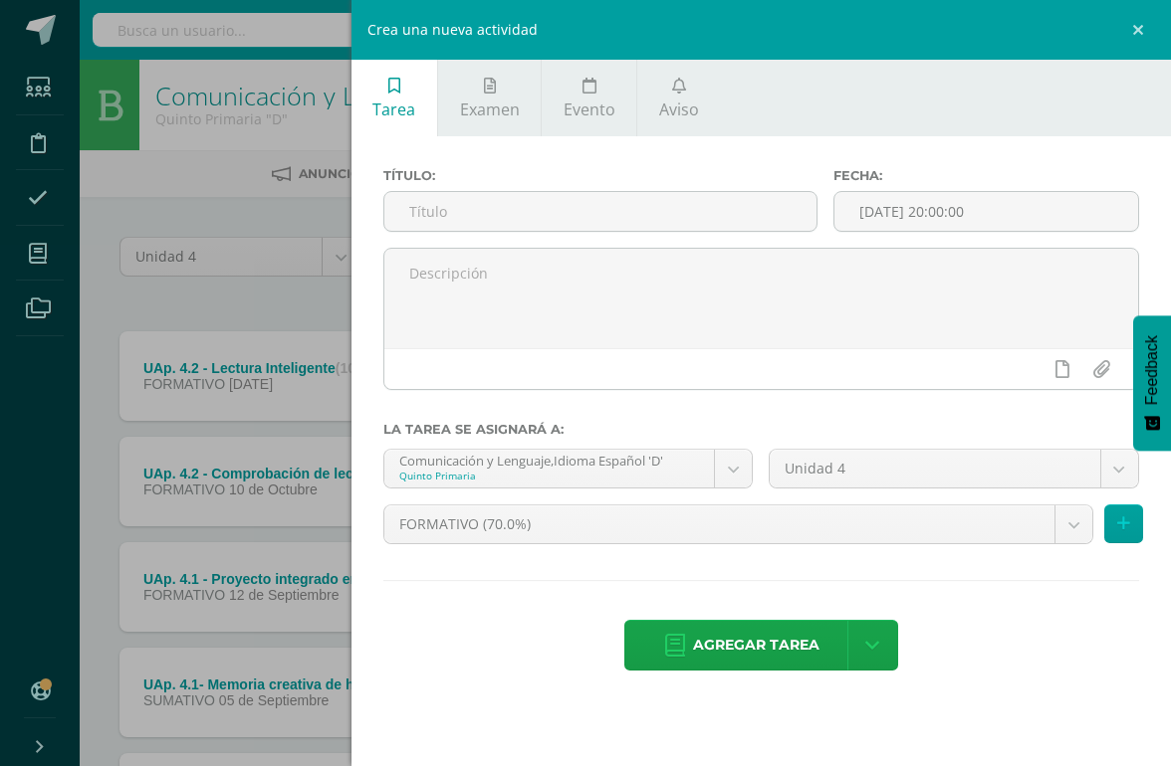
click at [104, 315] on div "Crea una nueva actividad Tarea Examen Evento Aviso Título: Fecha: [DATE] 20:00:…" at bounding box center [585, 383] width 1171 height 766
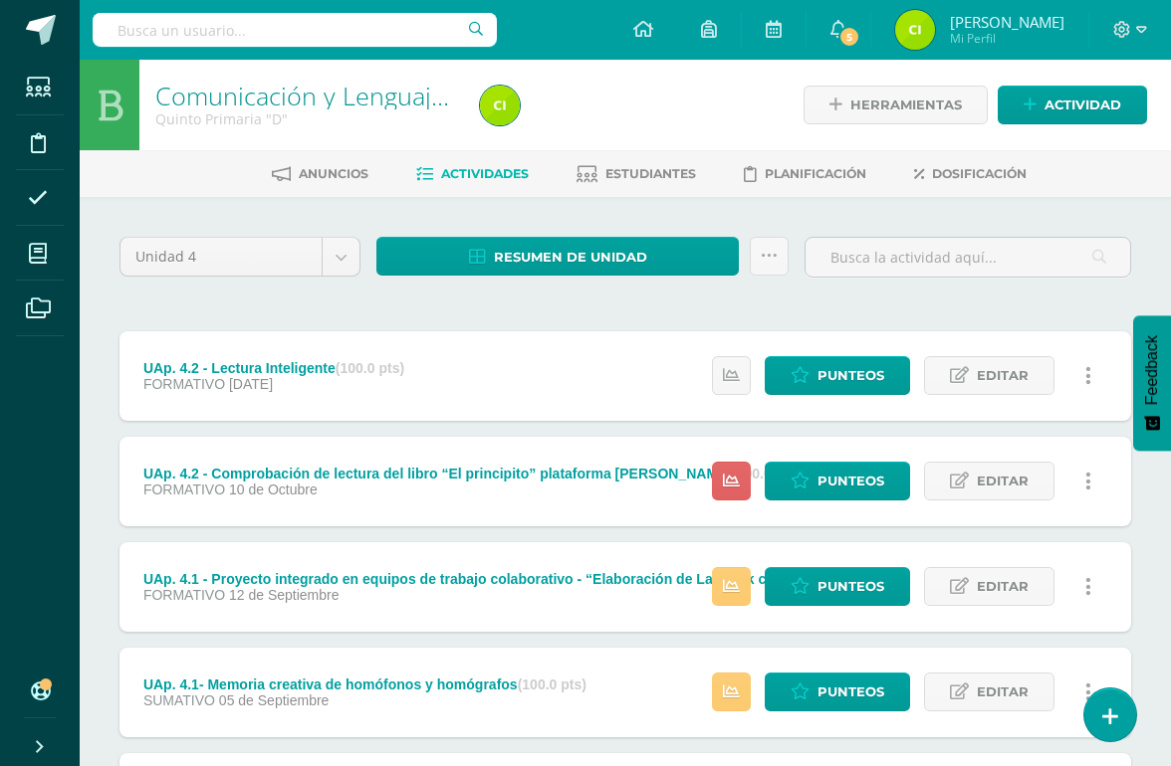
click at [726, 484] on icon at bounding box center [731, 481] width 17 height 17
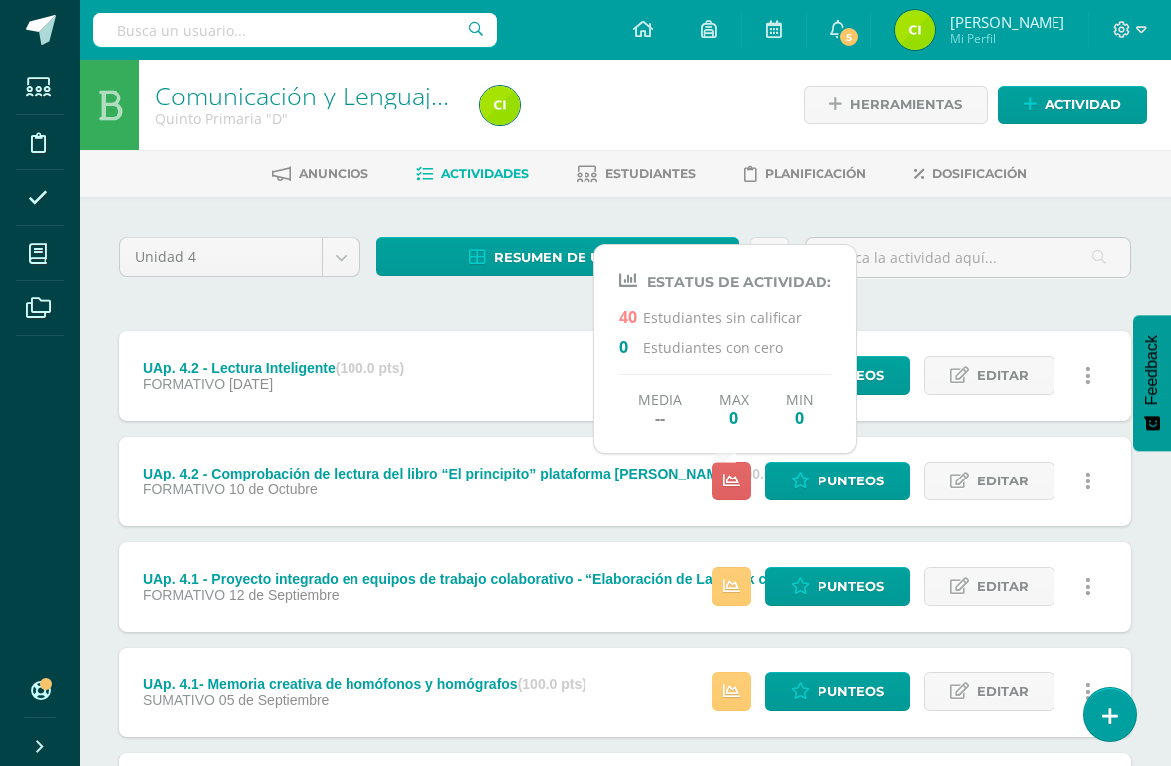
click at [940, 310] on div "Unidad 4 Unidad 1 Unidad 2 Unidad 3 Unidad 4 Resumen de unidad Descargar como H…" at bounding box center [624, 586] width 1027 height 699
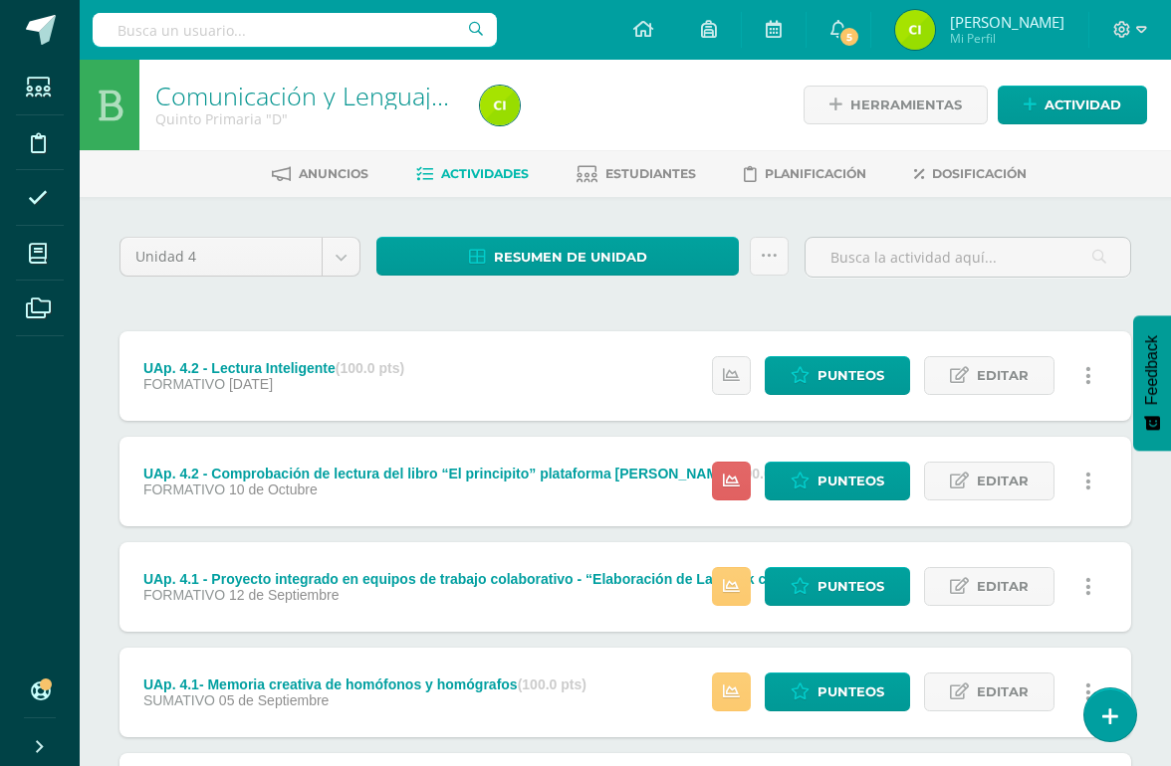
click at [1074, 101] on span "Actividad" at bounding box center [1082, 105] width 77 height 37
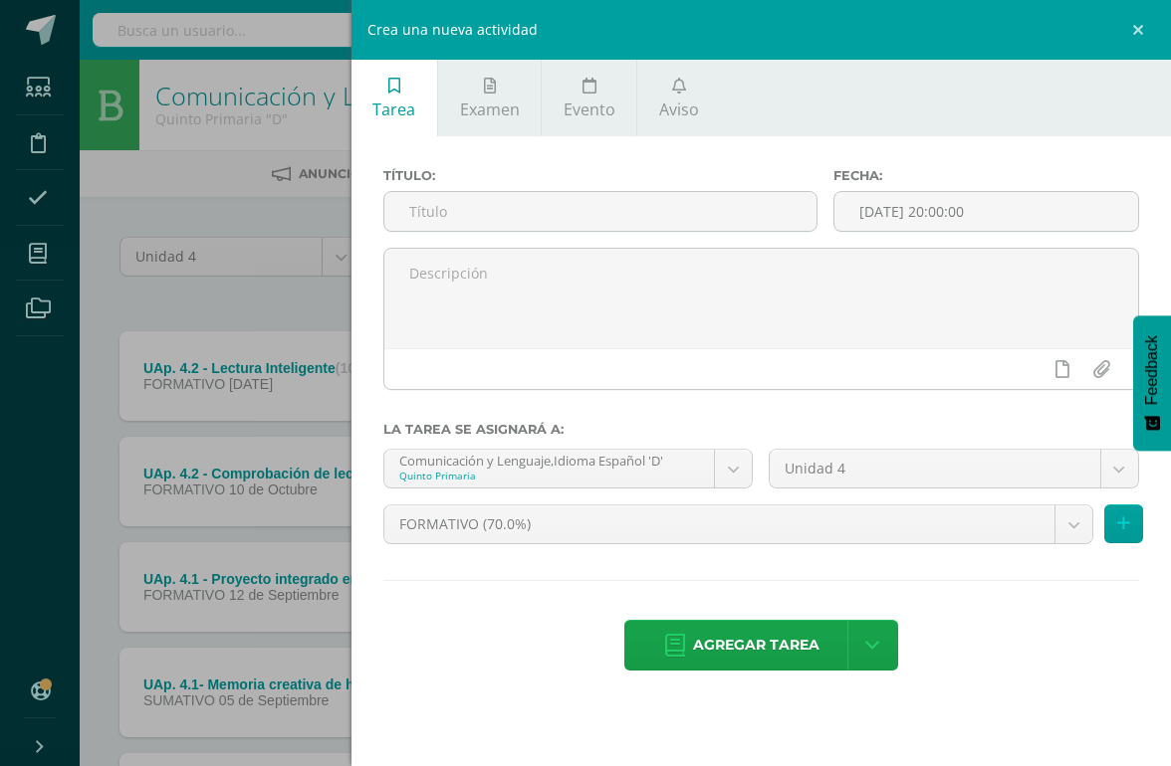
click at [710, 211] on input "text" at bounding box center [600, 211] width 432 height 39
type input "UAp. 4.2 - Progrentis"
click at [1028, 206] on input "[DATE] 20:00:00" at bounding box center [986, 211] width 304 height 39
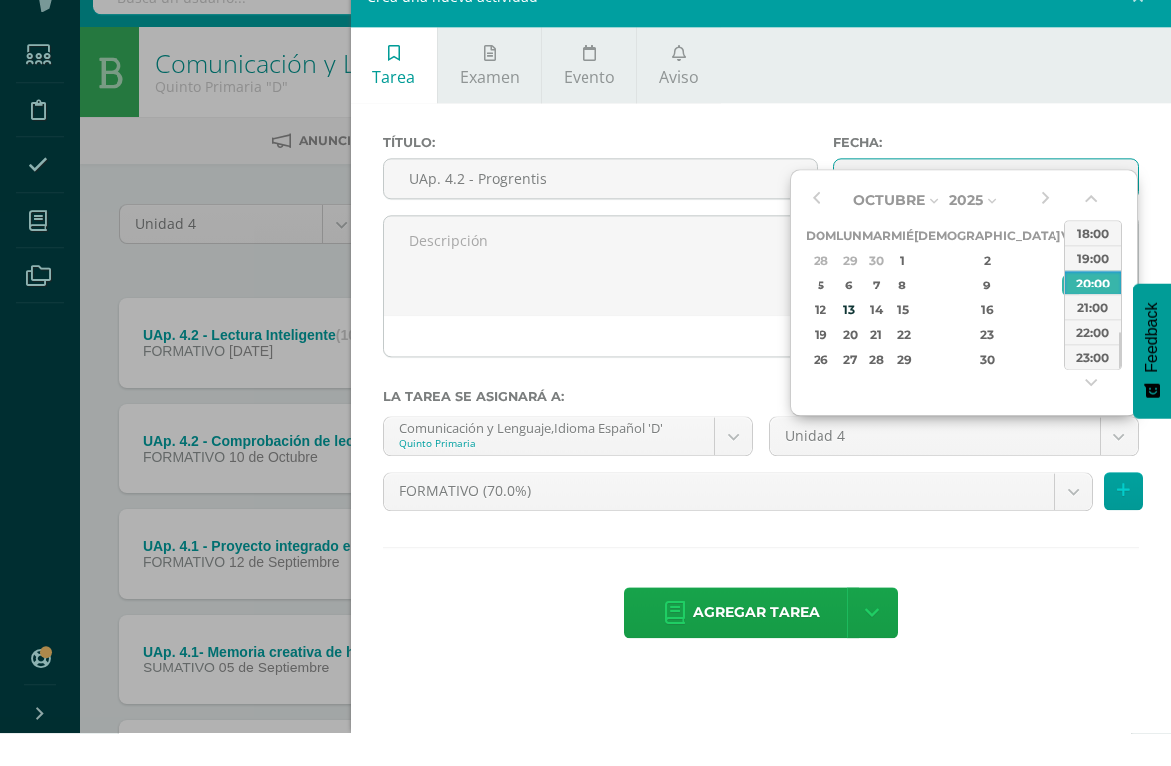
type input "[DATE] 23:00"
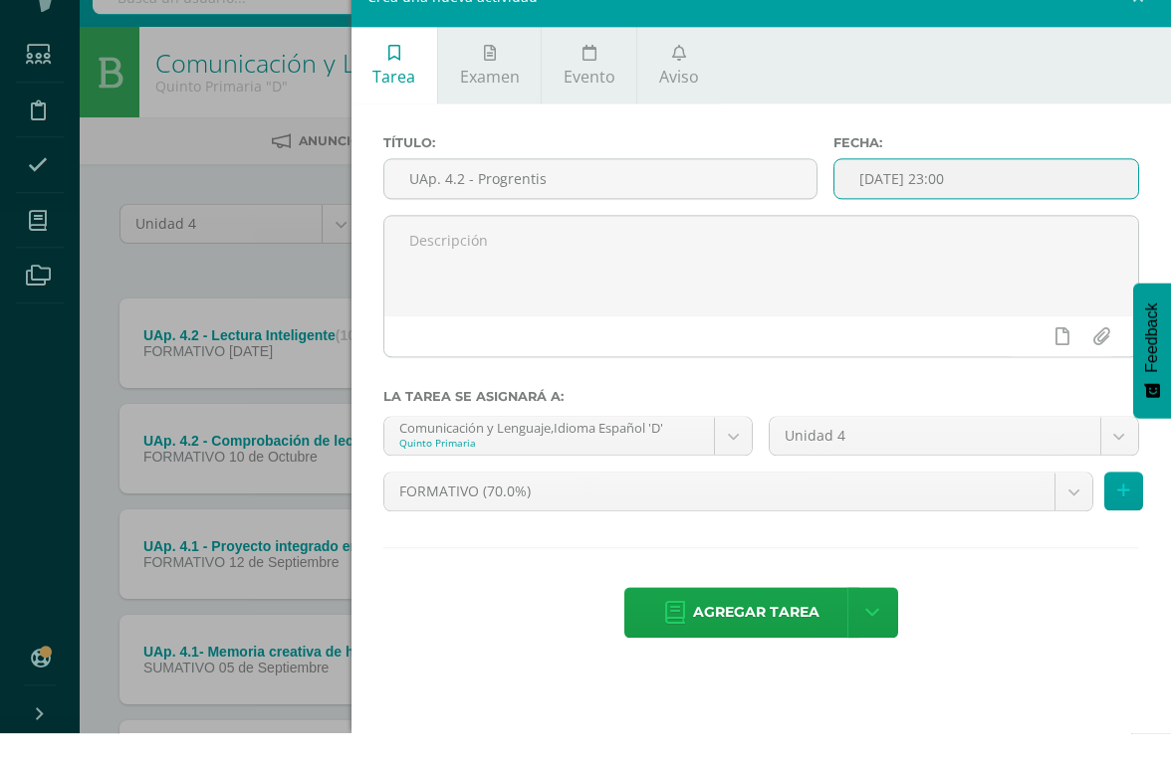
scroll to position [33, 0]
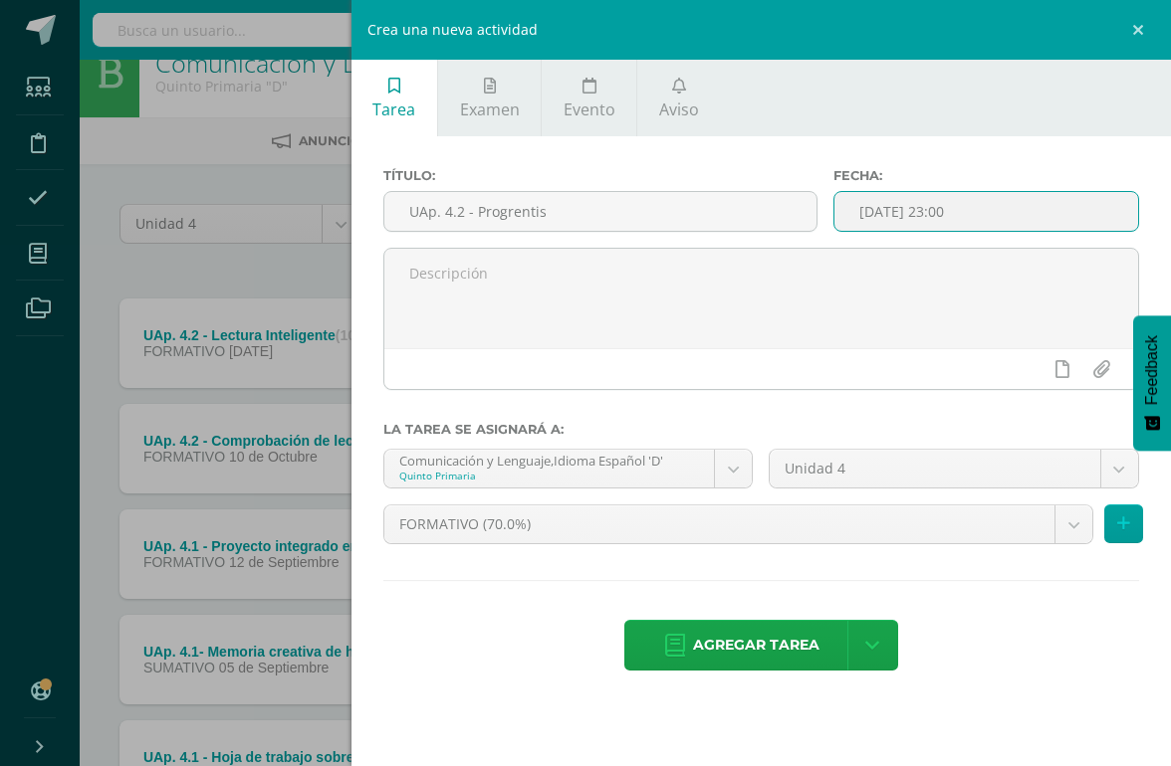
click at [744, 651] on span "Agregar tarea" at bounding box center [756, 645] width 126 height 49
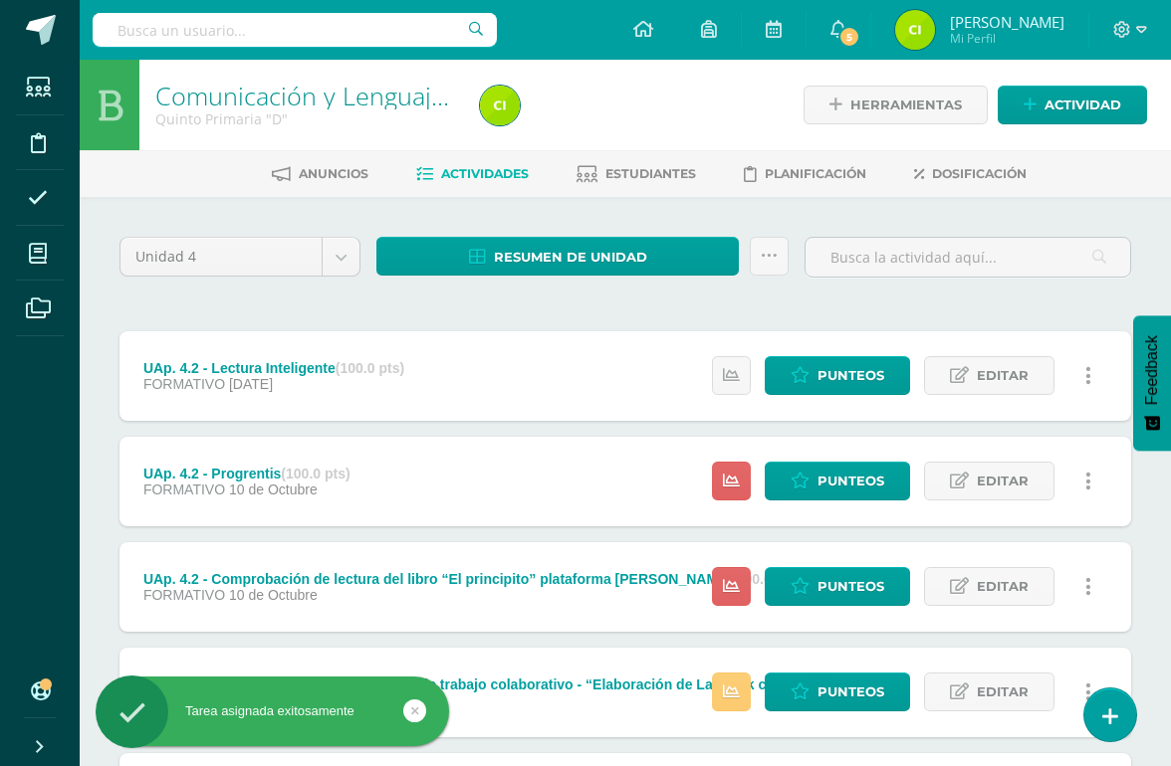
click at [1072, 105] on span "Actividad" at bounding box center [1082, 105] width 77 height 37
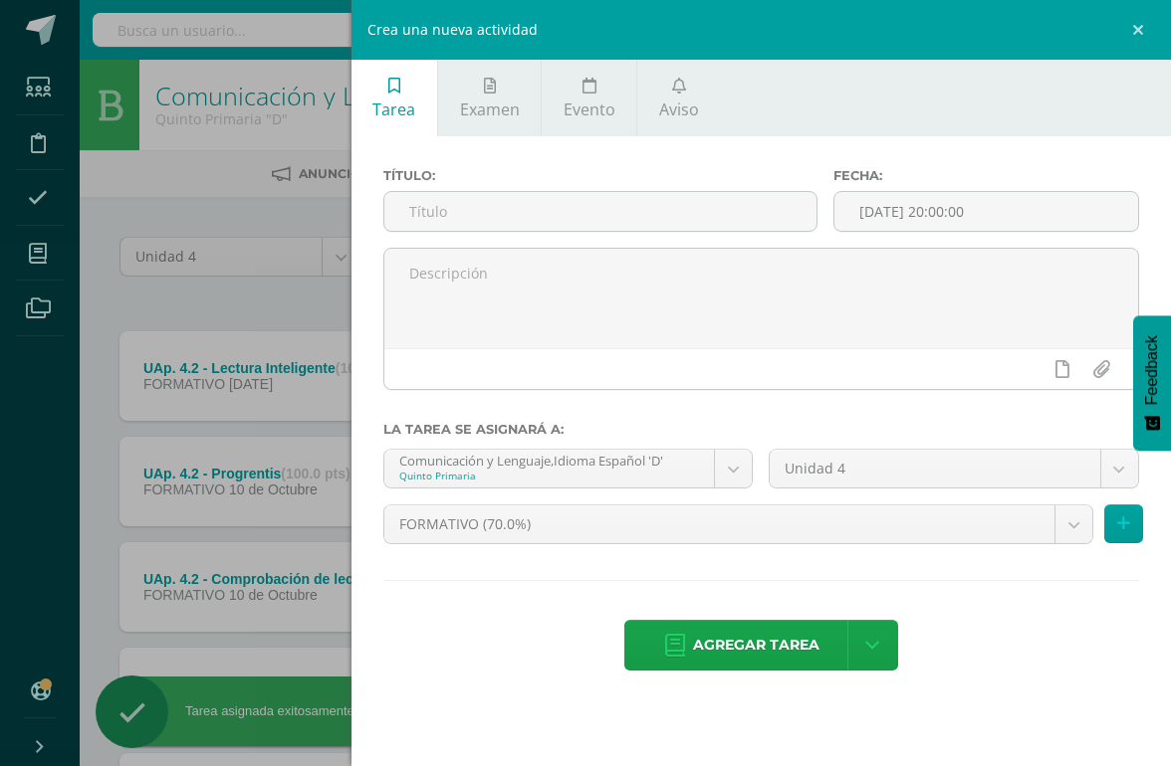
click at [588, 221] on input "text" at bounding box center [600, 211] width 432 height 39
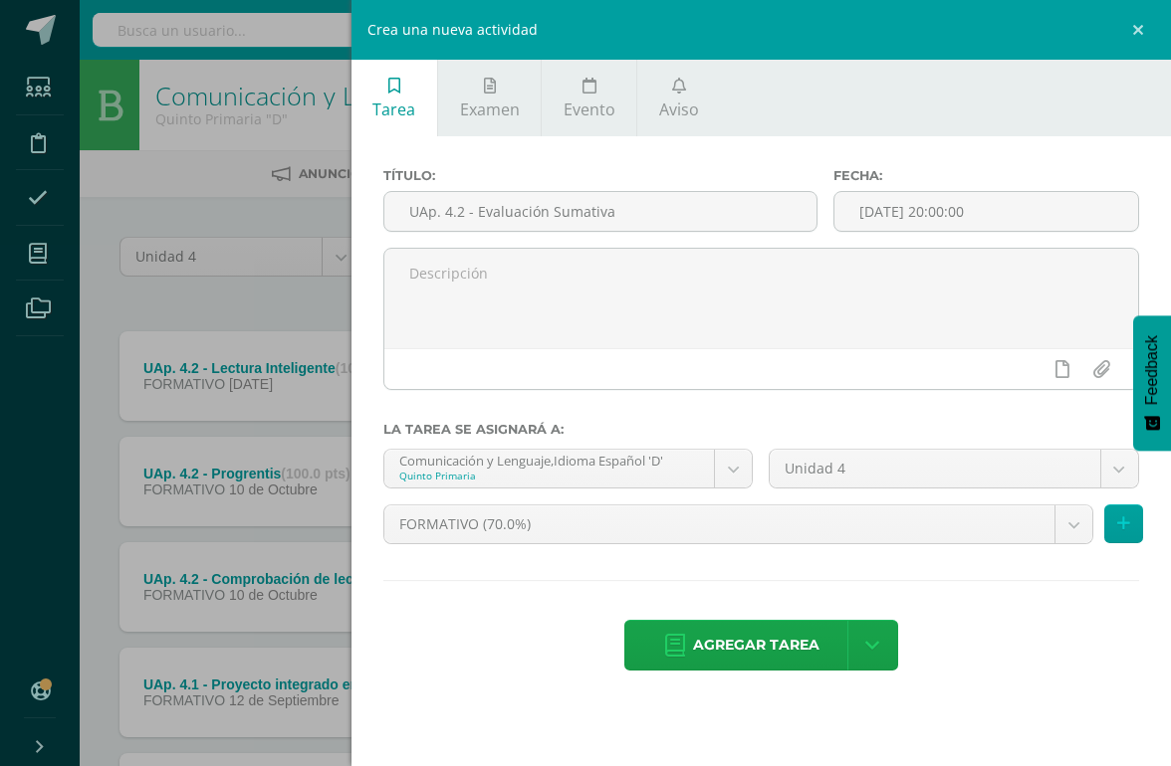
click at [717, 220] on input "UAp. 4.2 - Evaluación Sumativa" at bounding box center [600, 211] width 432 height 39
type input "UAp. 4.2 - Evaluación Sumativa 4.2"
click at [1020, 217] on input "[DATE] 20:00:00" at bounding box center [986, 211] width 304 height 39
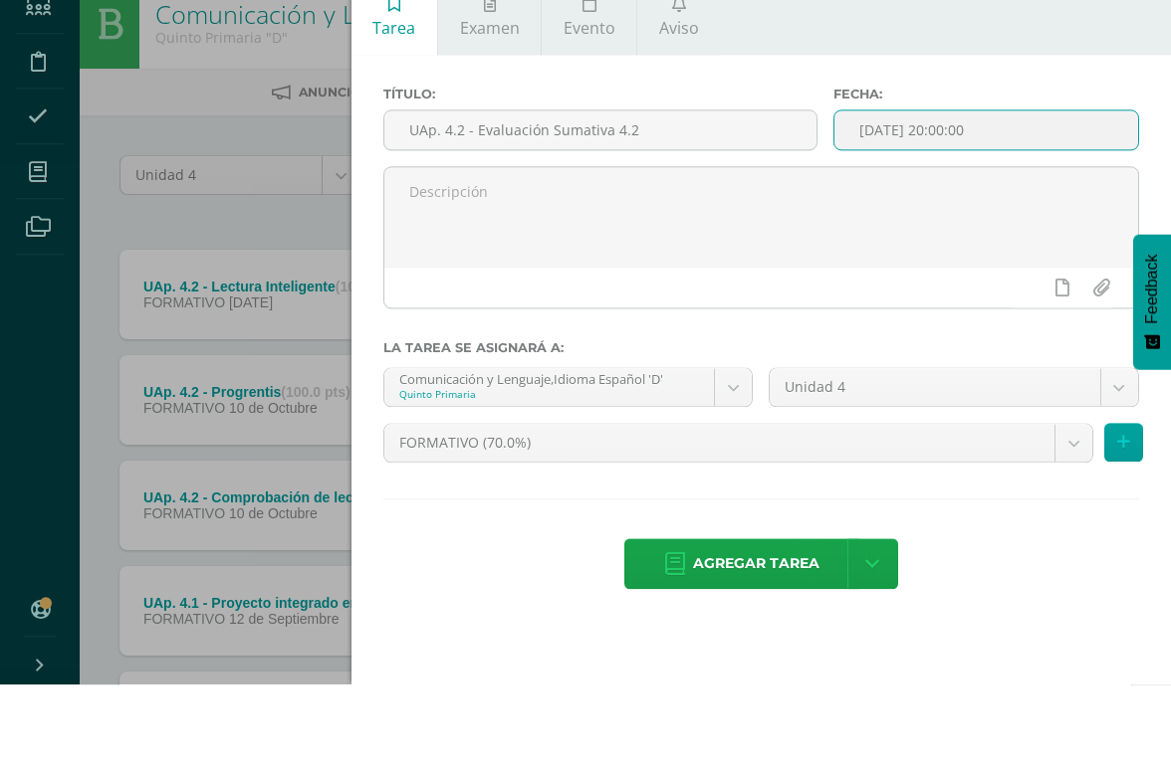
click at [0, 0] on th "Sáb" at bounding box center [0, 0] width 0 height 0
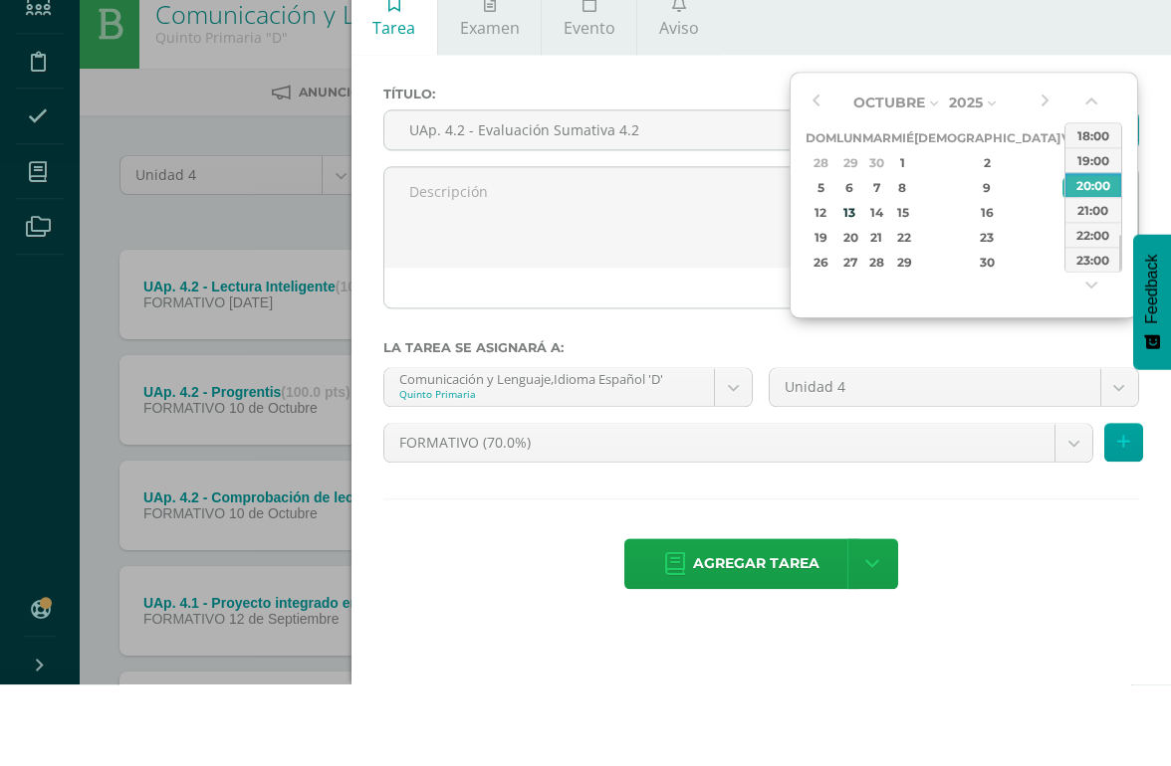
type input "2025-10-10 23:00"
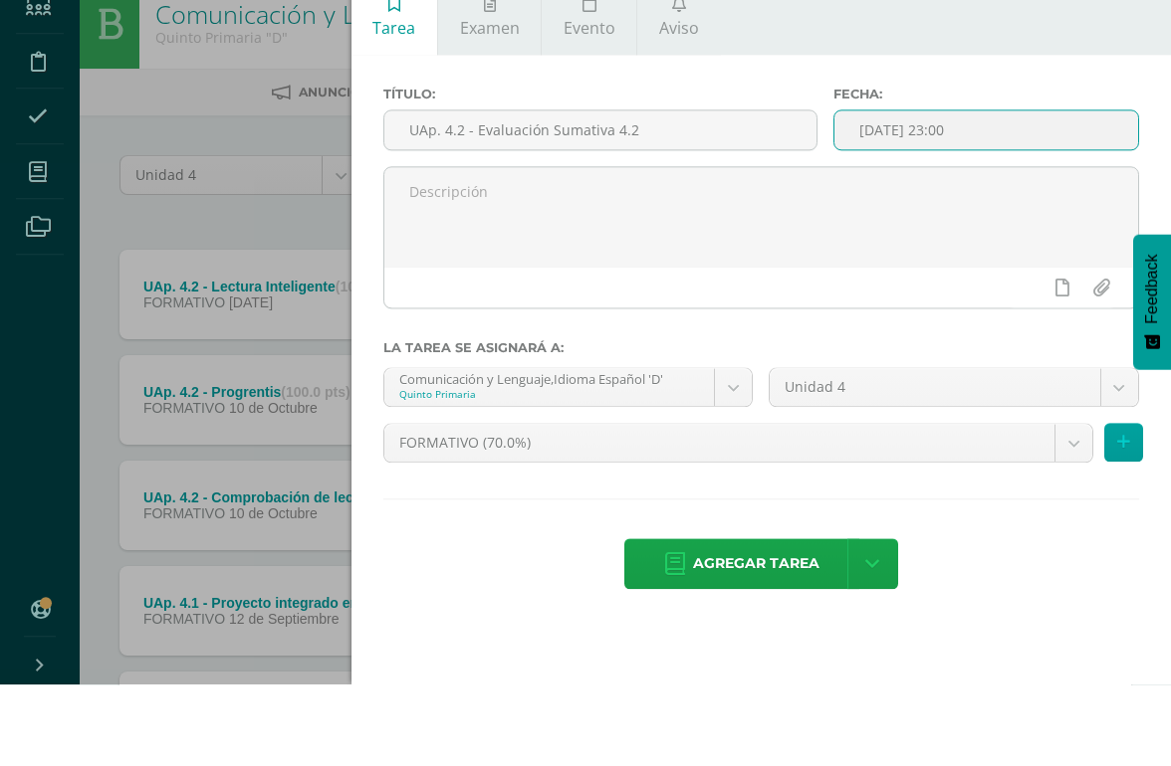
scroll to position [82, 0]
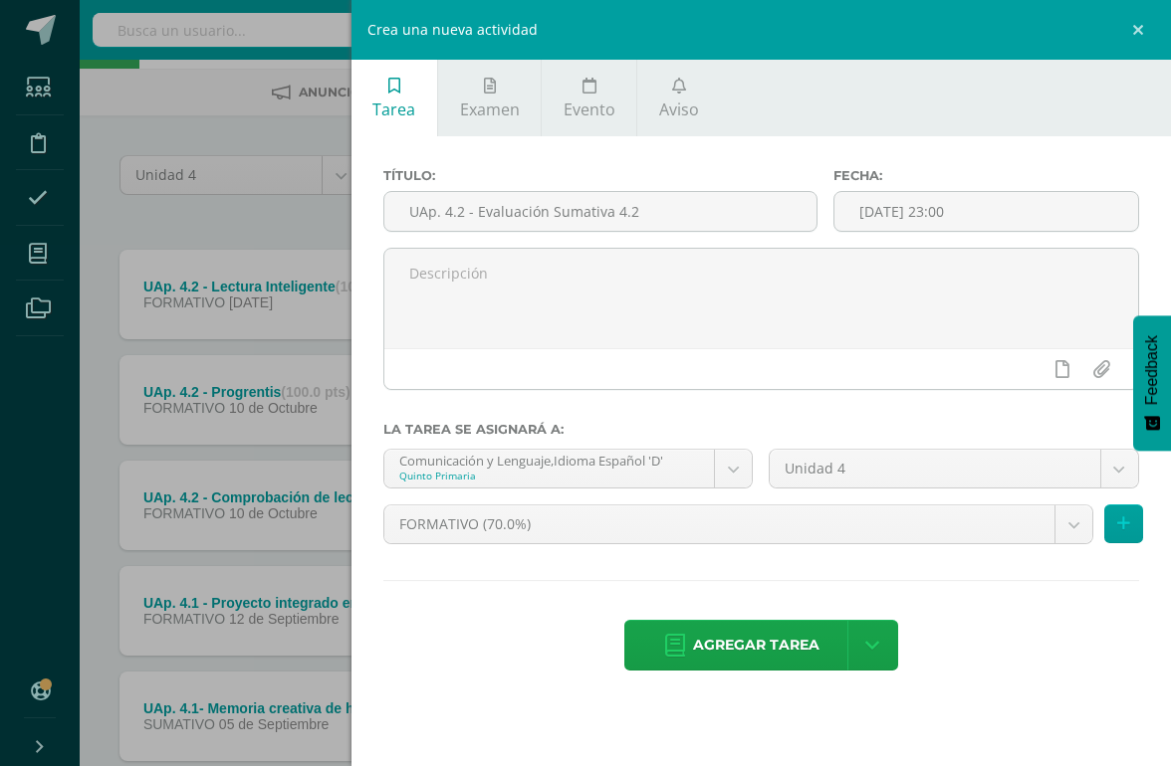
click at [1068, 532] on body "Tarea asignada exitosamente Estudiantes Disciplina Asistencia Mis cursos Archiv…" at bounding box center [585, 458] width 1171 height 1081
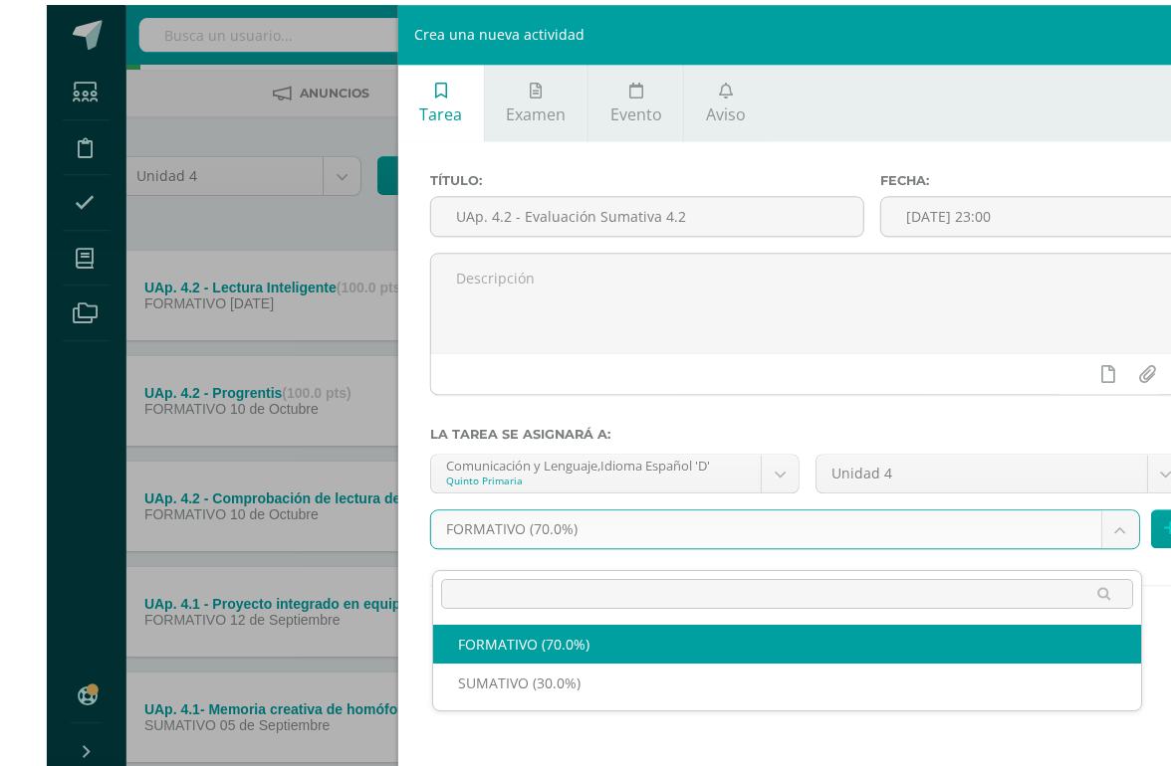
scroll to position [94, 47]
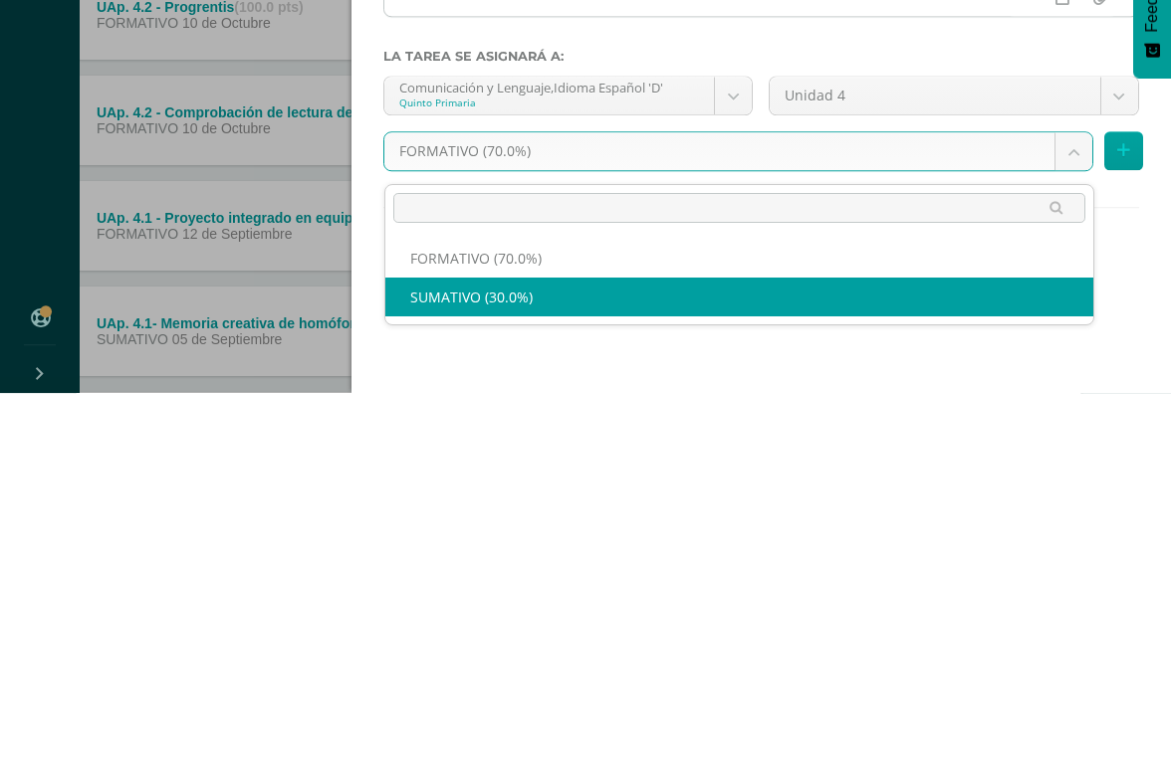
select select "208705"
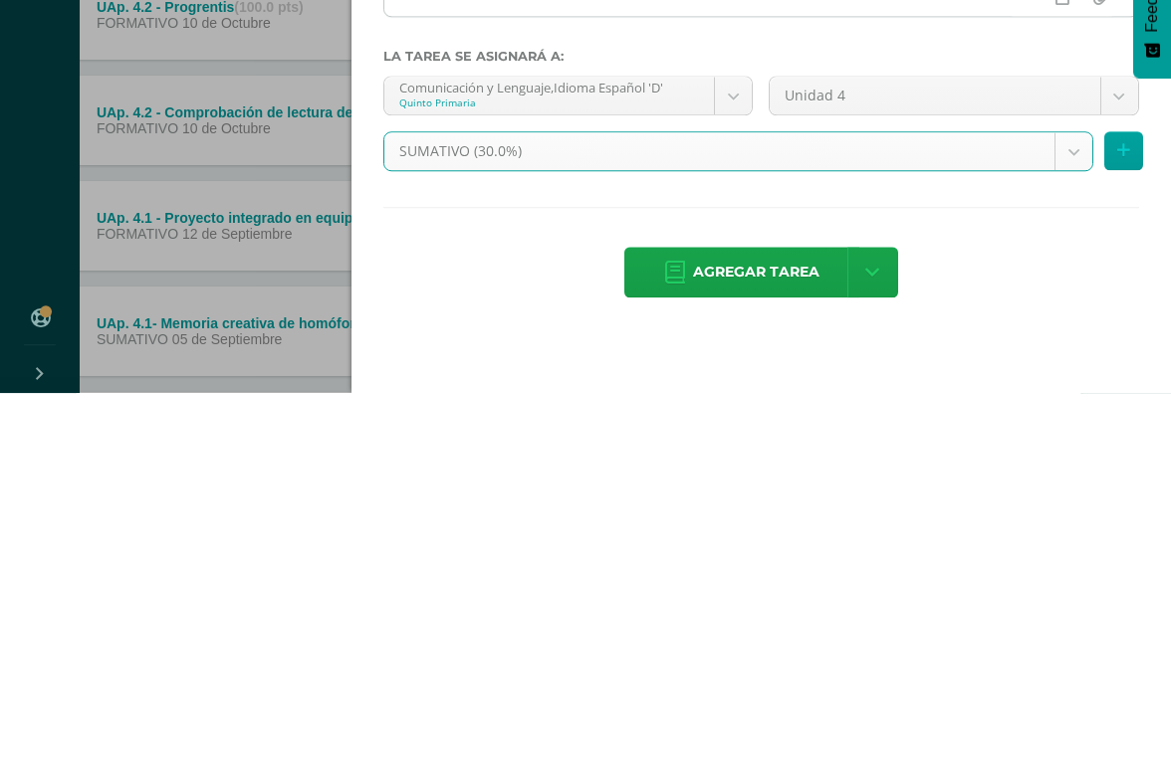
scroll to position [250, 48]
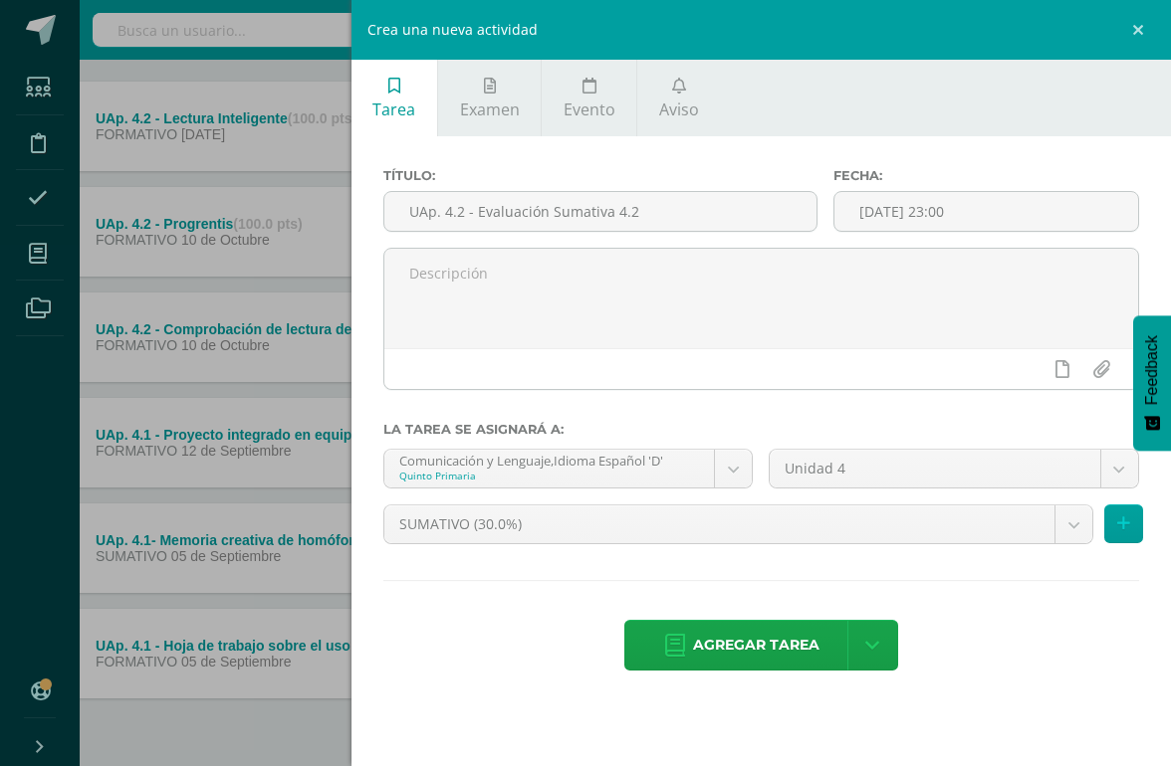
click at [1074, 528] on icon at bounding box center [1123, 524] width 13 height 17
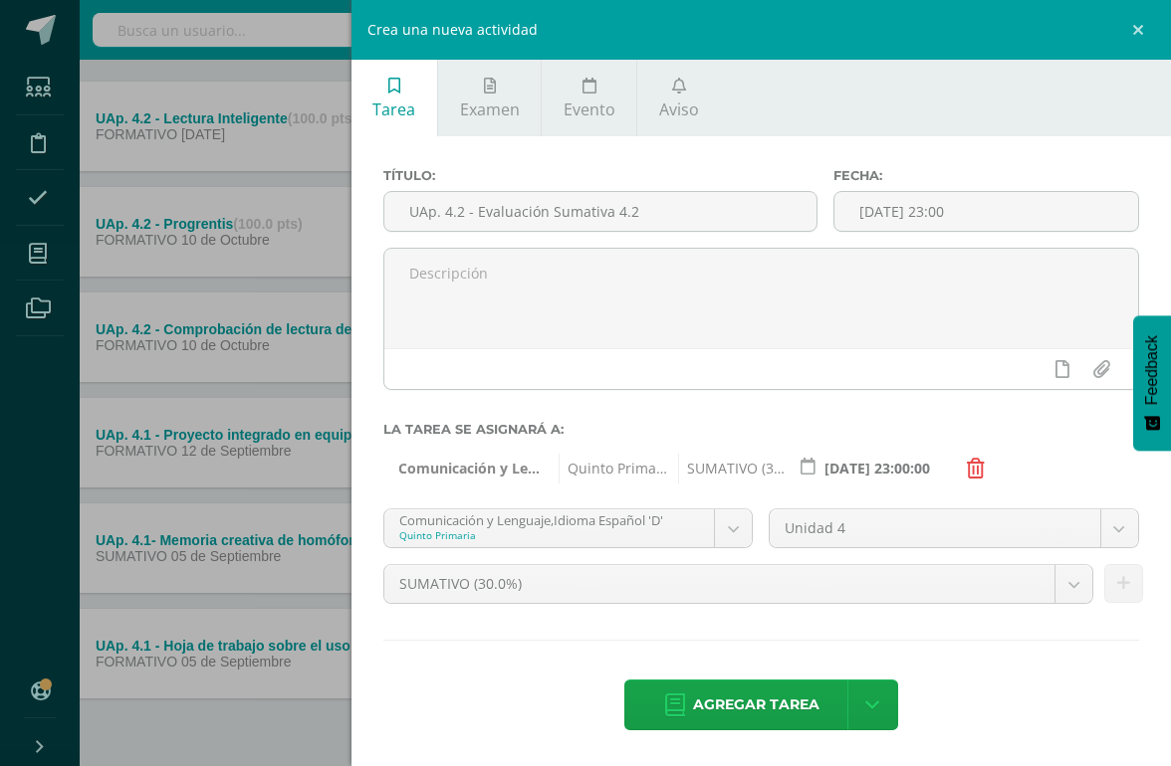
click at [732, 536] on body "Tarea asignada exitosamente Estudiantes Disciplina Asistencia Mis cursos Archiv…" at bounding box center [537, 290] width 1171 height 1081
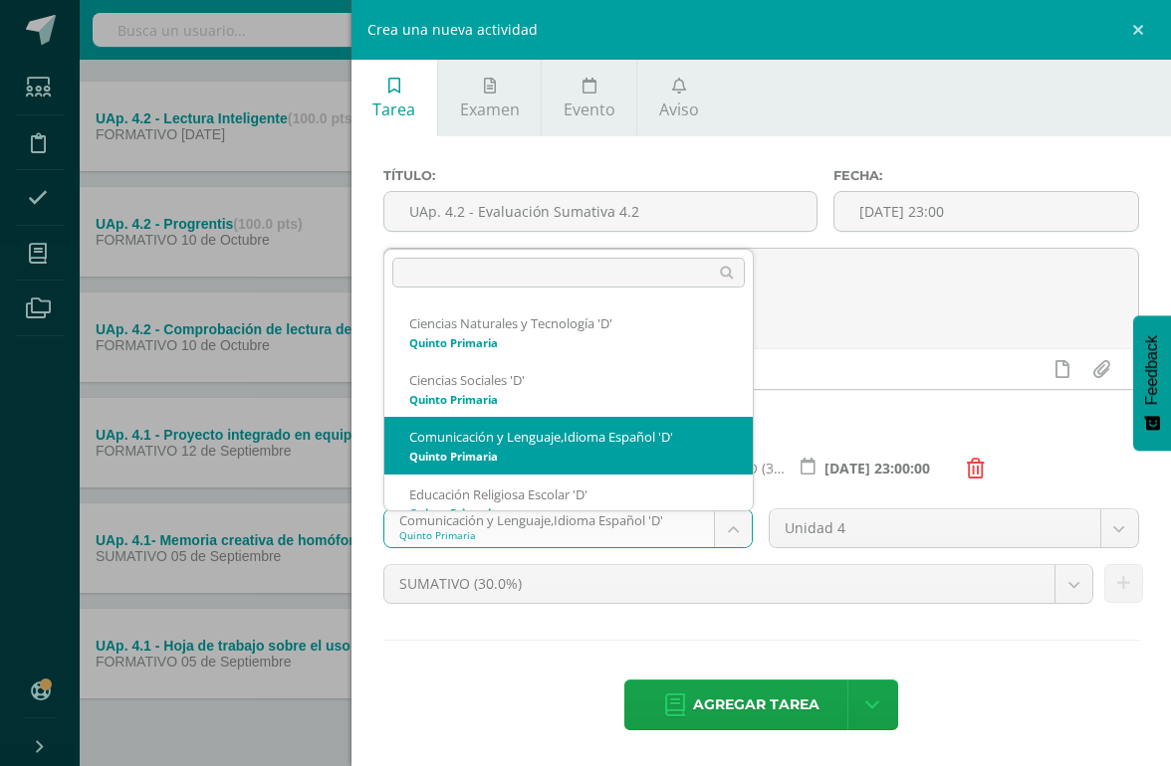
scroll to position [266, 30]
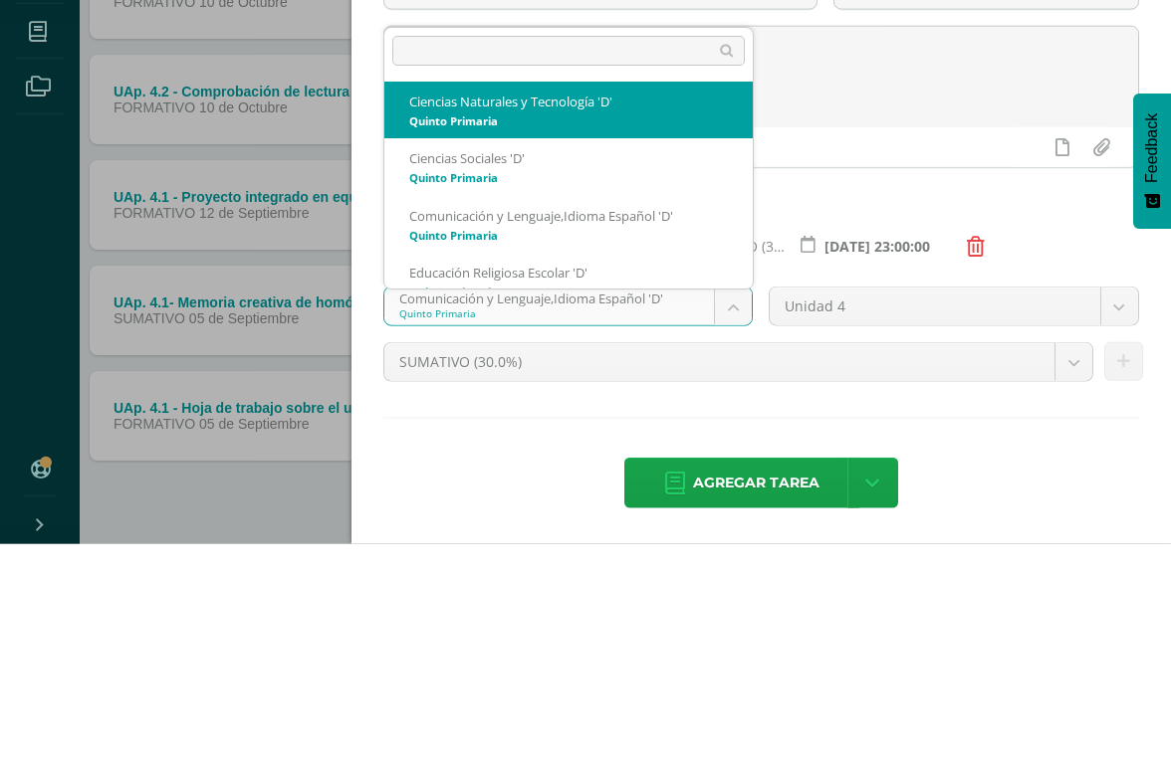
select select "208771"
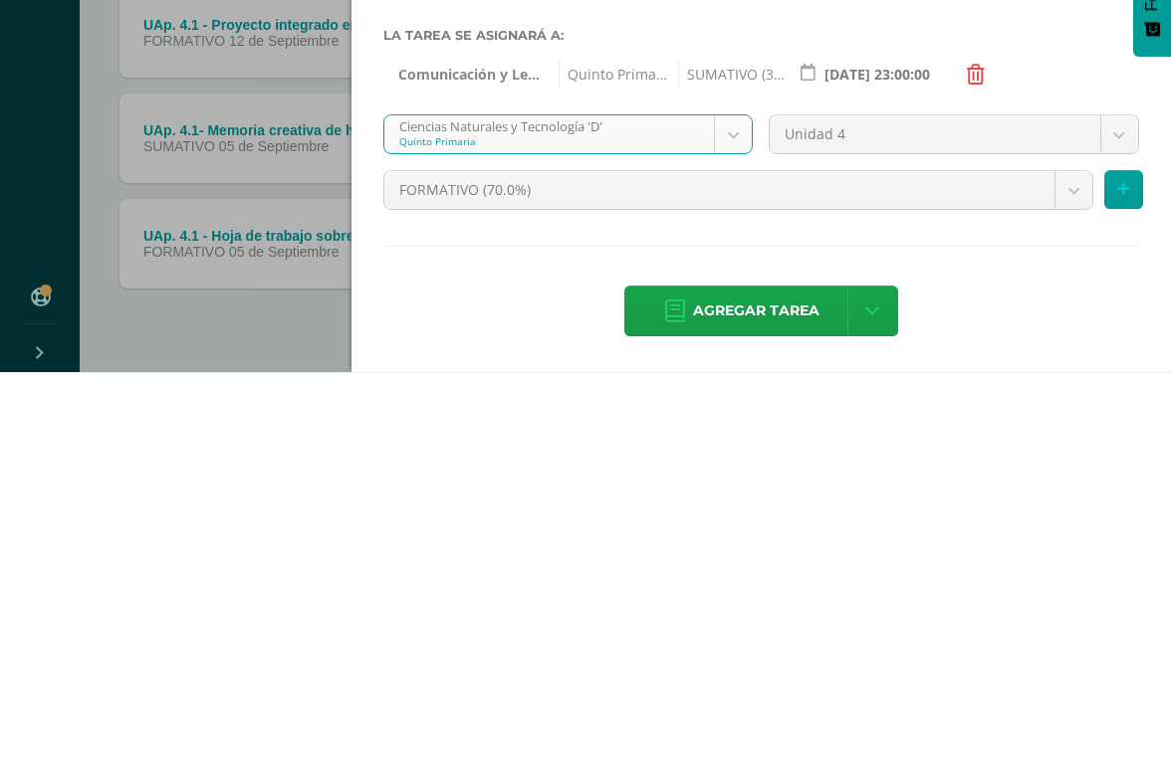
click at [1074, 575] on icon at bounding box center [1123, 583] width 13 height 17
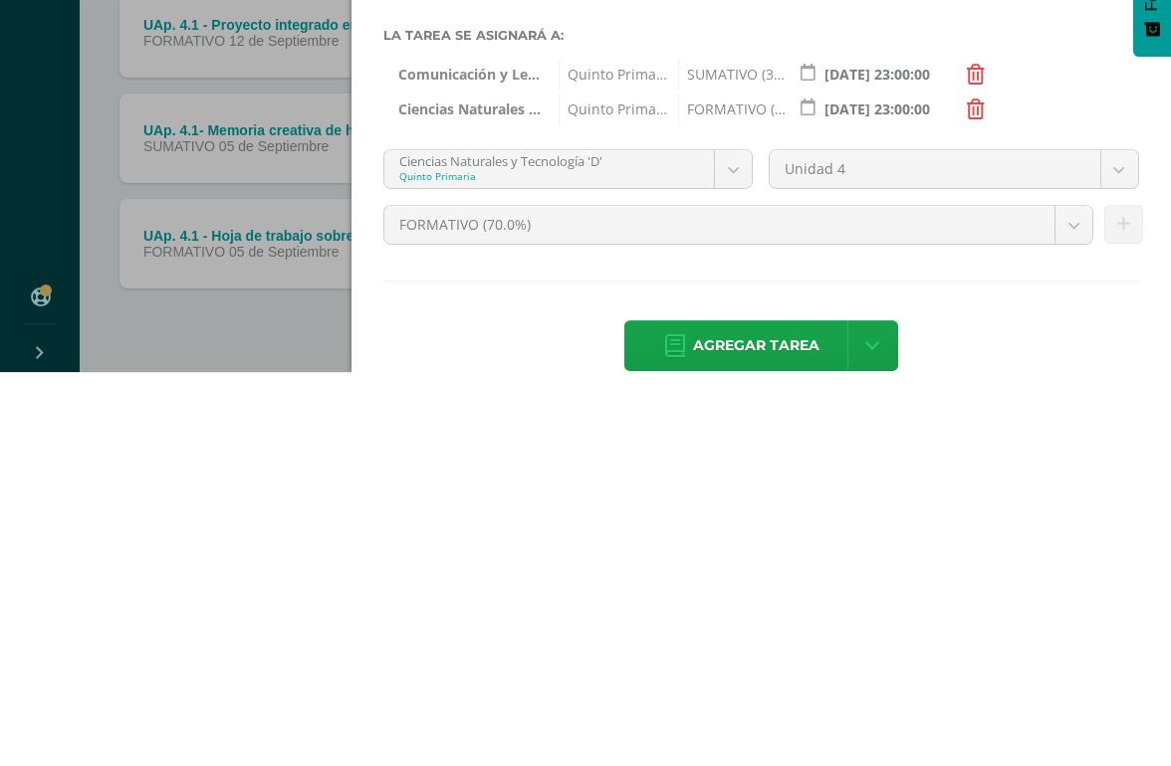
scroll to position [320, 0]
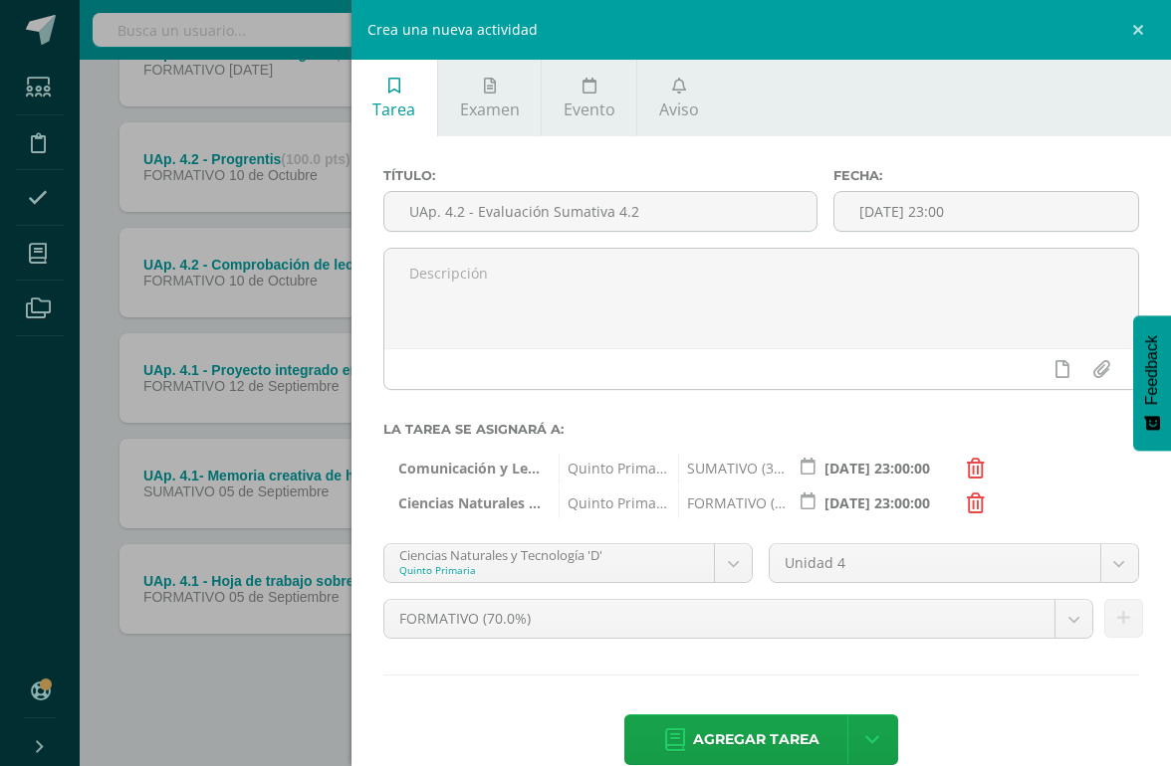
click at [974, 512] on icon at bounding box center [976, 504] width 18 height 20
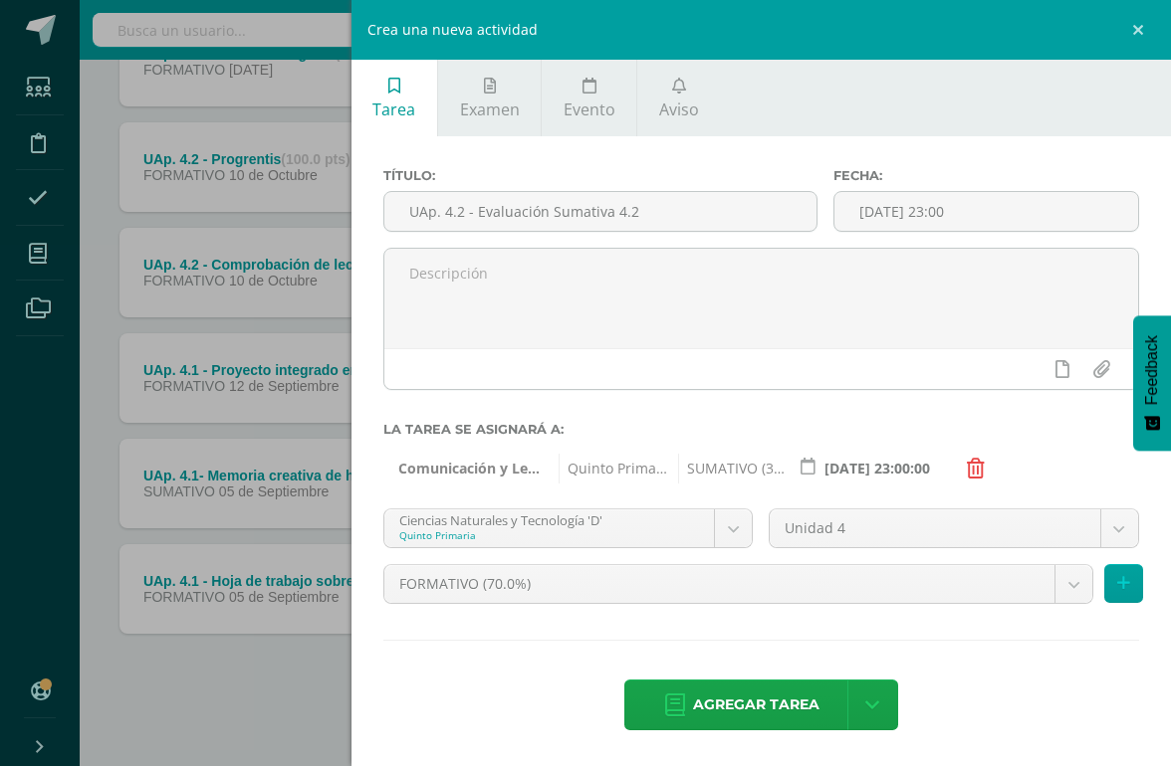
click at [739, 532] on body "Tarea asignada exitosamente Estudiantes Disciplina Asistencia Mis cursos Archiv…" at bounding box center [585, 225] width 1171 height 1081
click at [1065, 594] on body "Tarea asignada exitosamente Estudiantes Disciplina Asistencia Mis cursos Archiv…" at bounding box center [585, 225] width 1171 height 1081
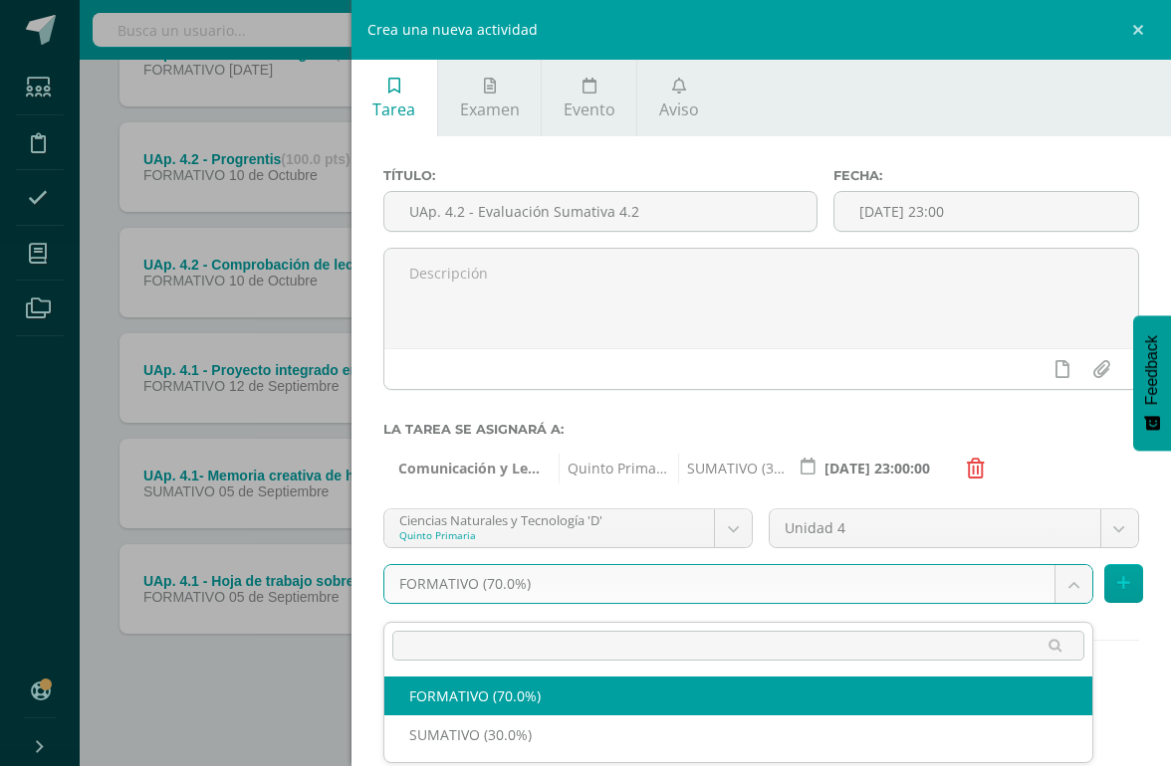
scroll to position [319, 47]
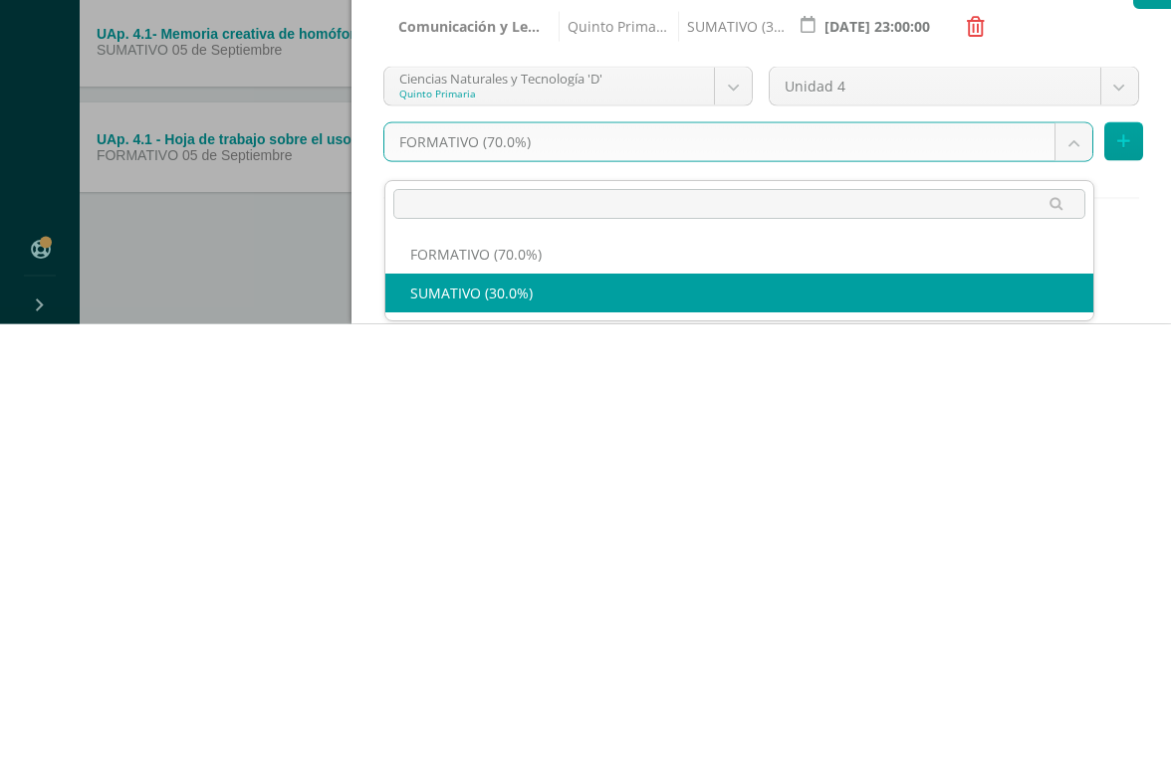
select select "208783"
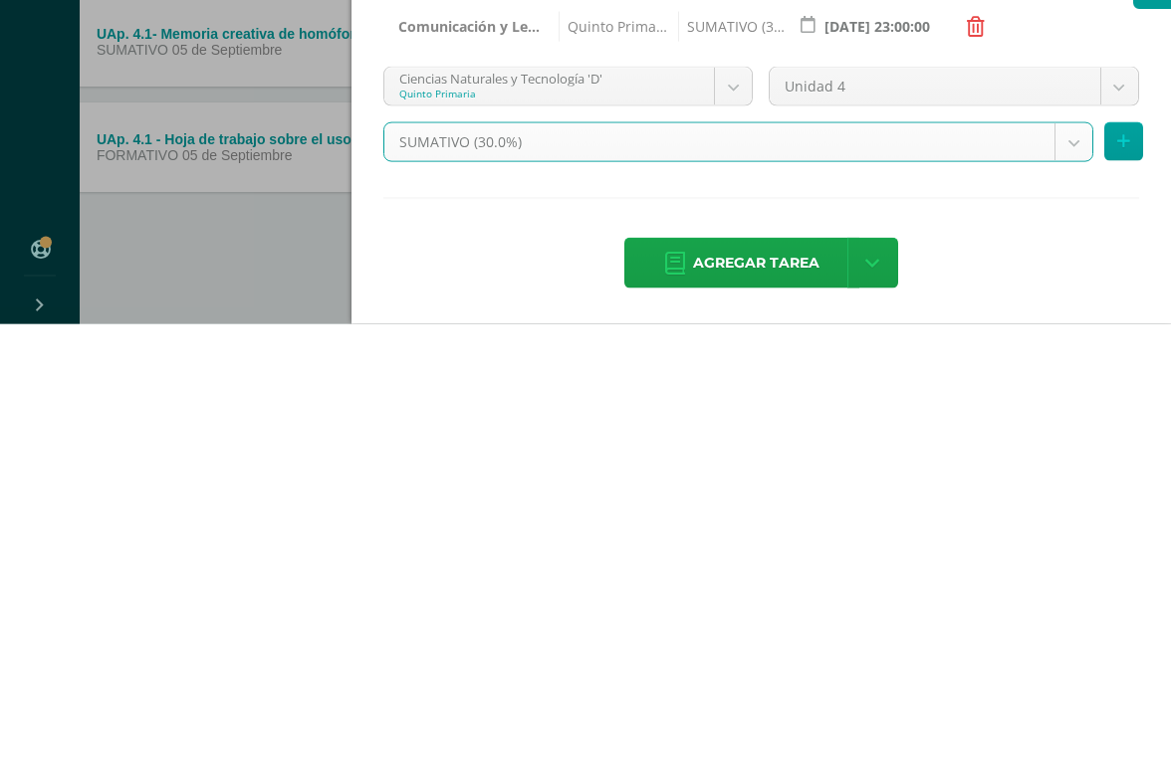
click at [1074, 564] on button at bounding box center [1123, 583] width 39 height 39
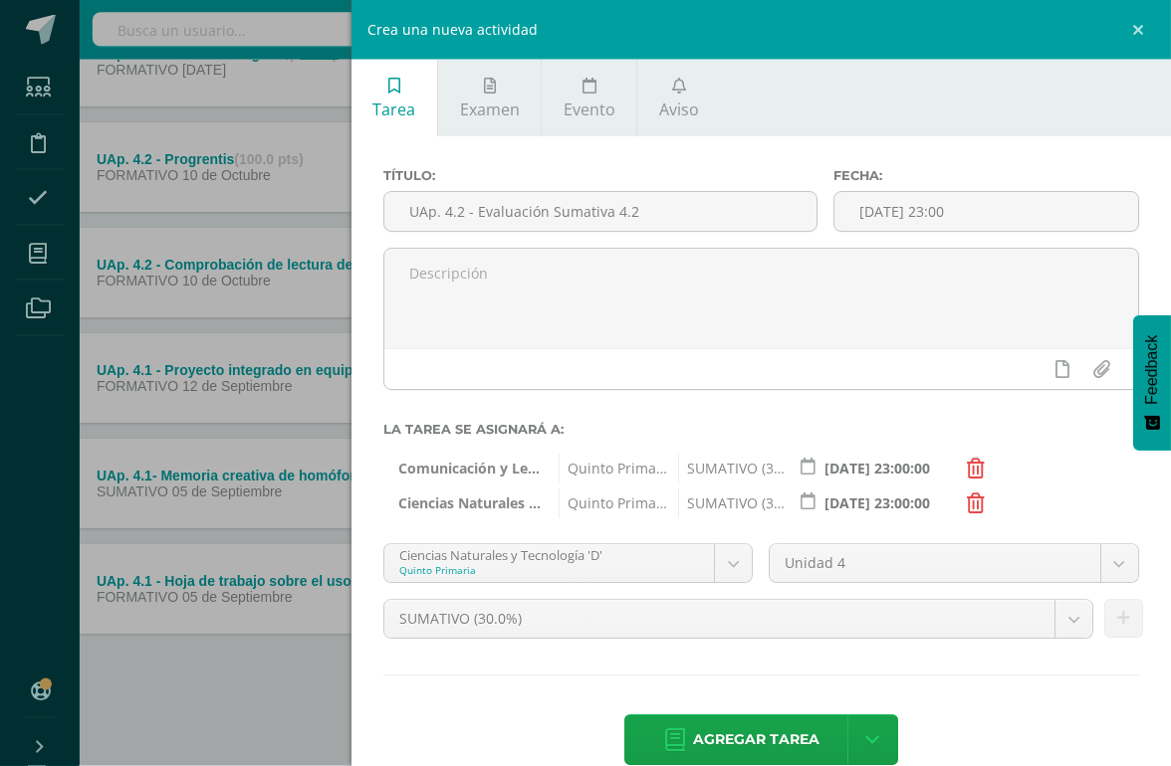
scroll to position [320, 48]
click at [743, 566] on body "Tarea asignada exitosamente Estudiantes Disciplina Asistencia Mis cursos Archiv…" at bounding box center [537, 225] width 1171 height 1081
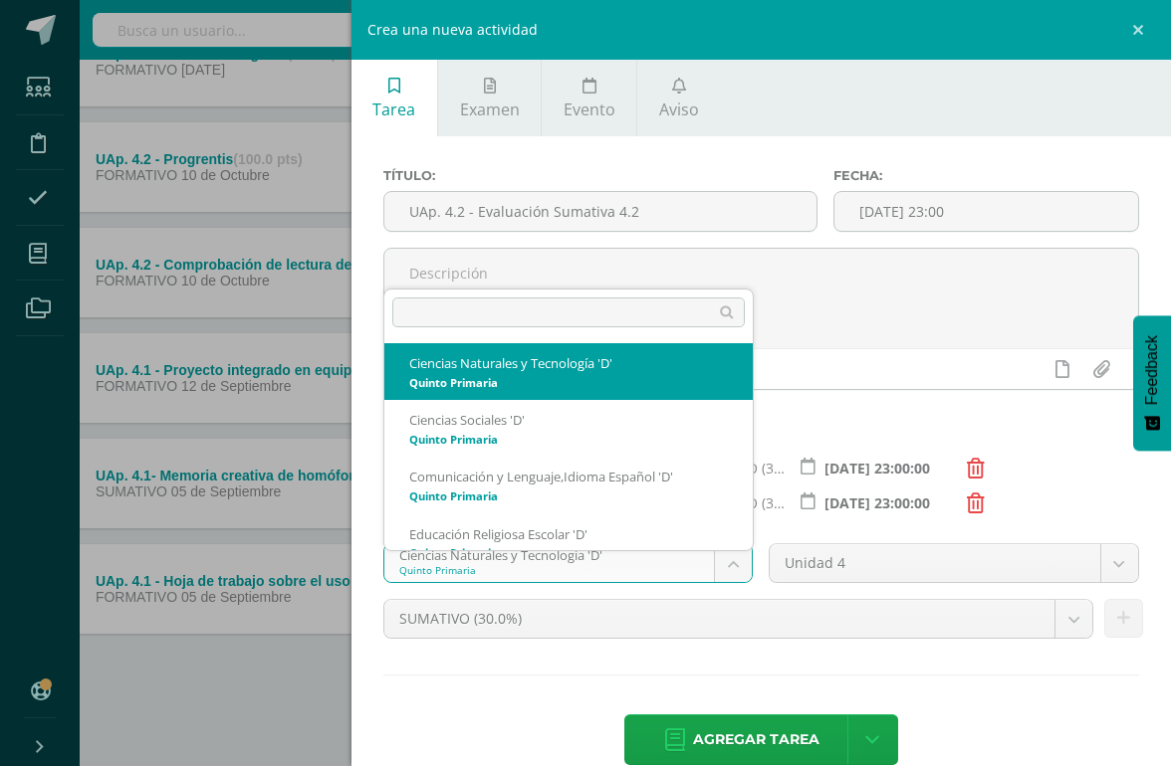
scroll to position [319, 30]
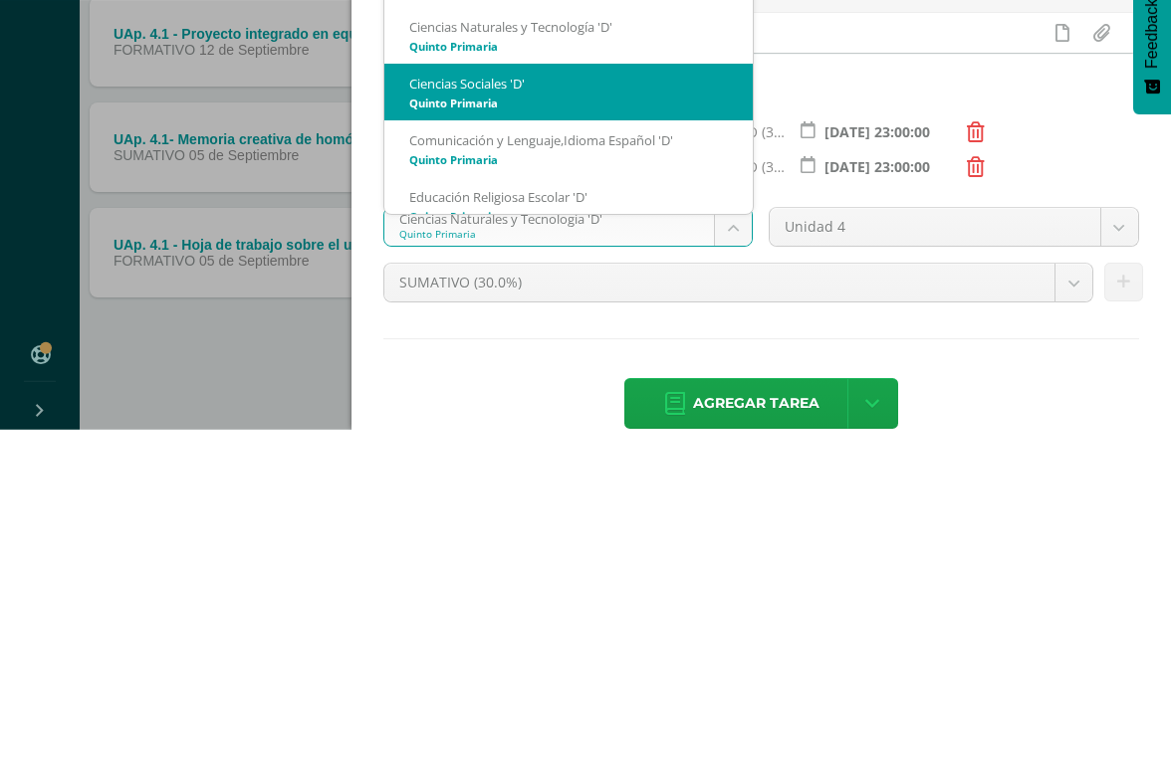
select select "208810"
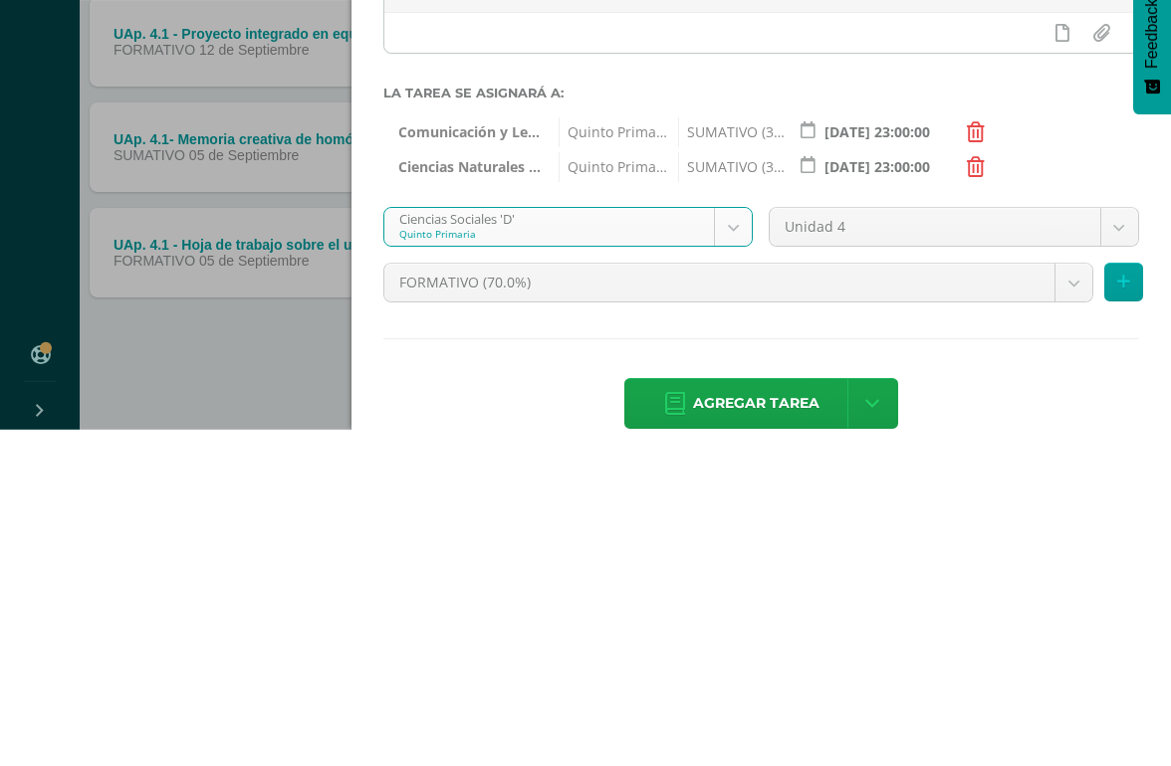
click at [1064, 293] on body "Tarea asignada exitosamente Estudiantes Disciplina Asistencia Mis cursos Archiv…" at bounding box center [555, 225] width 1171 height 1081
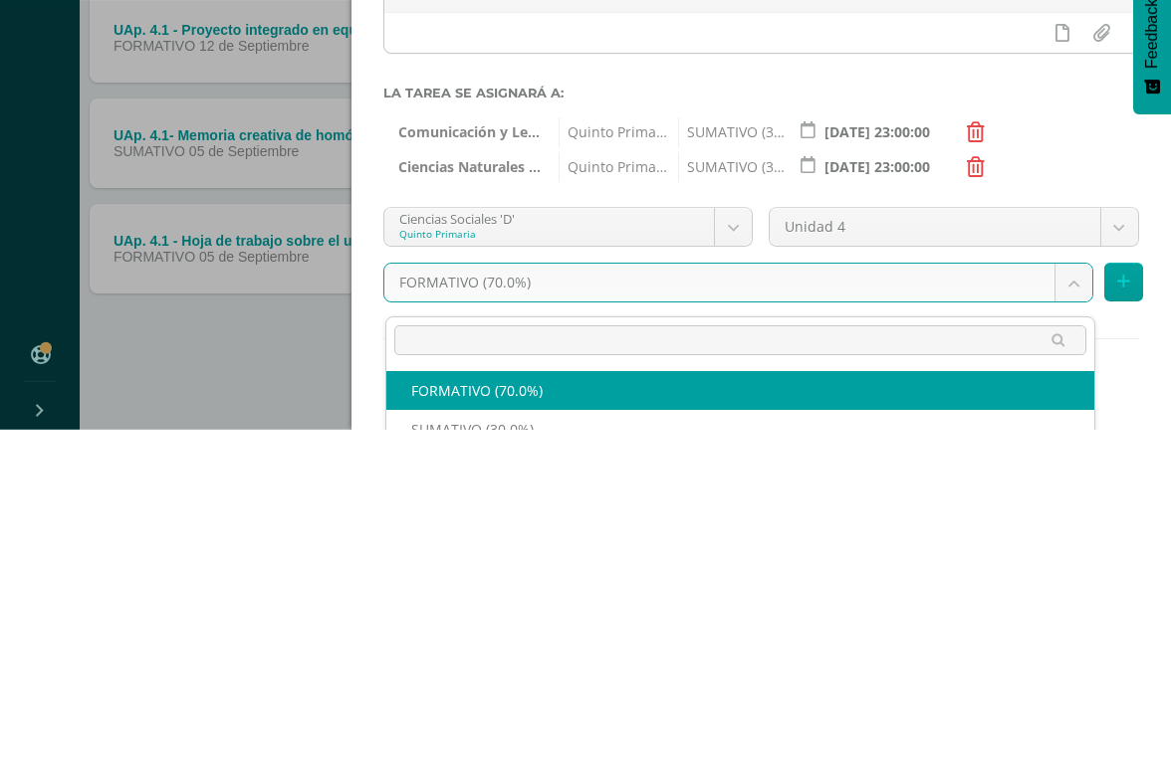
scroll to position [345, 47]
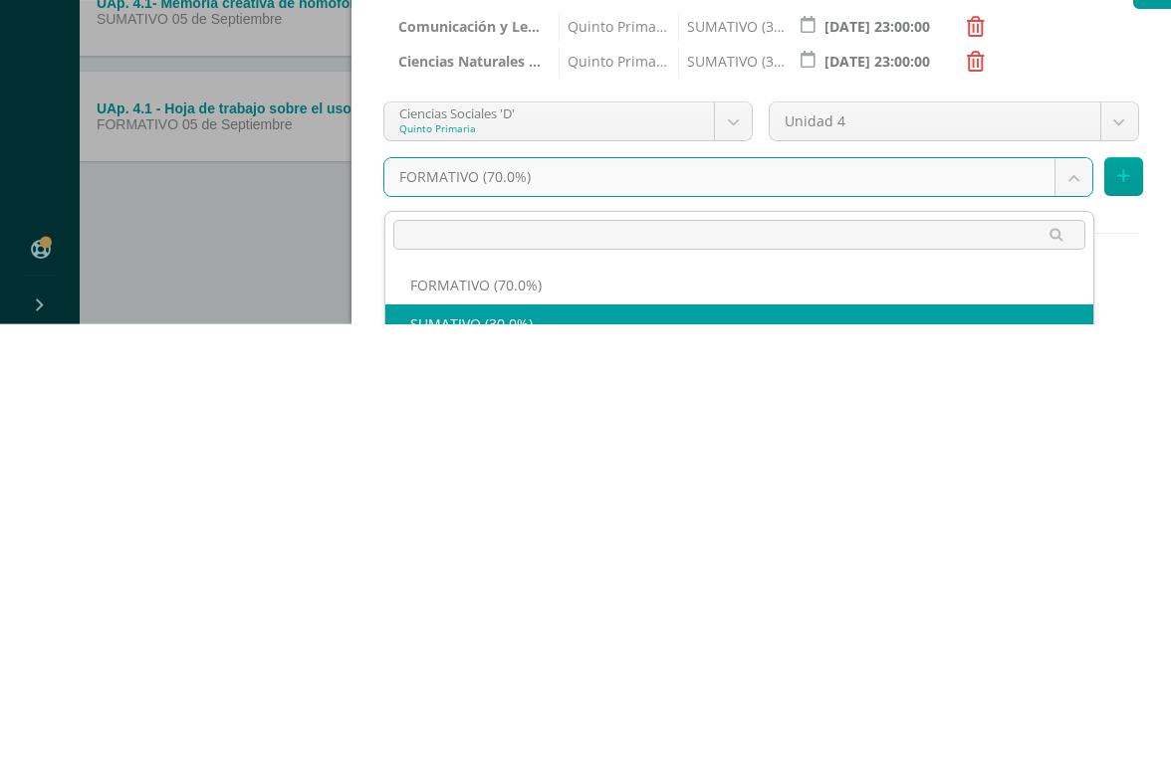
select select "208822"
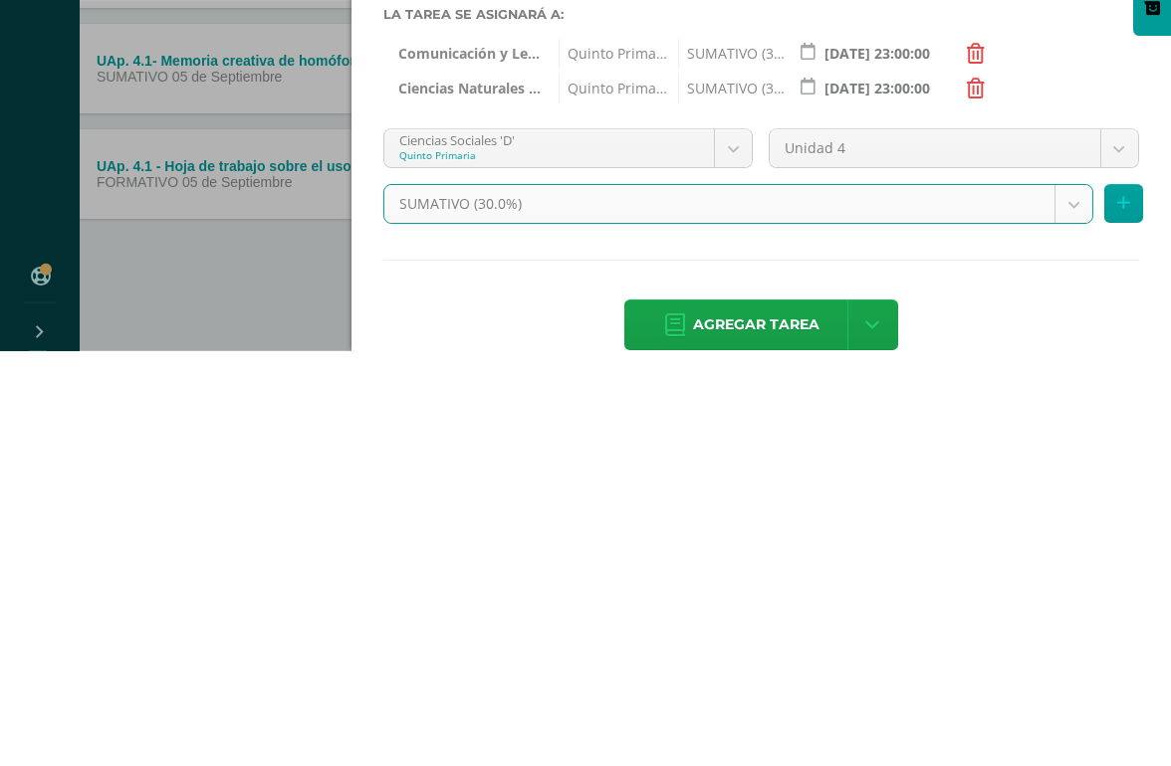
click at [1074, 599] on button at bounding box center [1123, 618] width 39 height 39
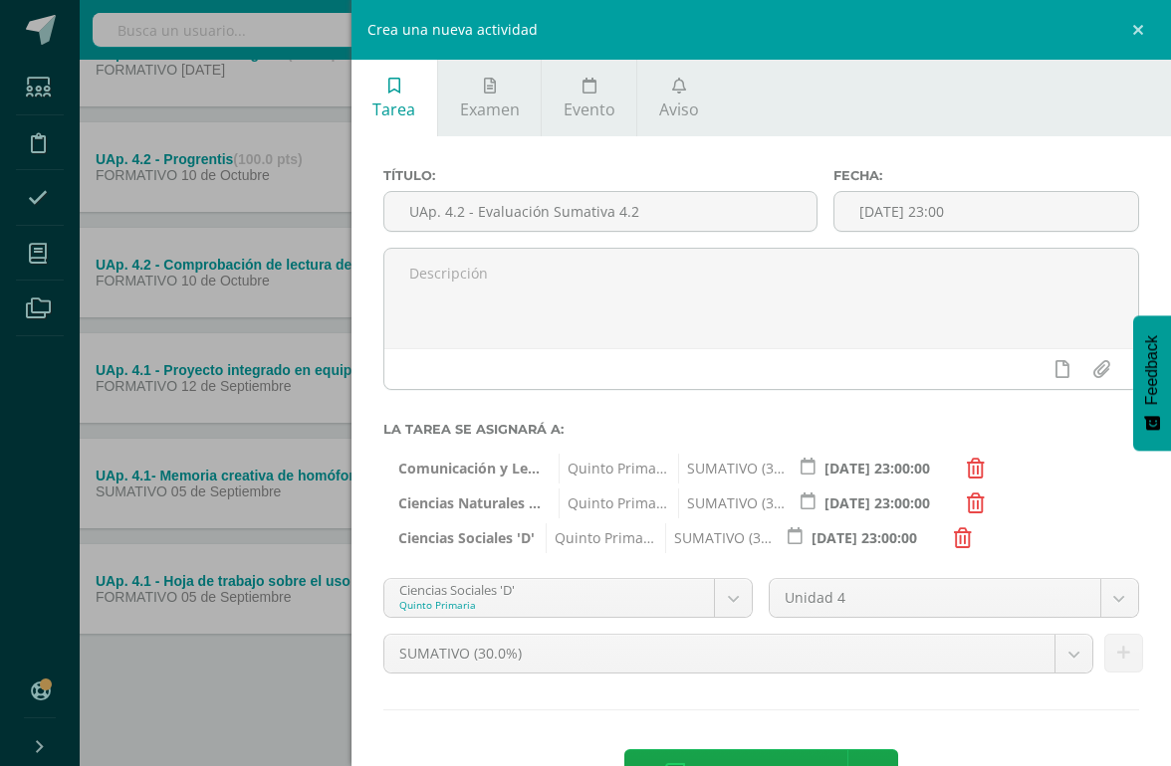
click at [738, 602] on body "Tarea asignada exitosamente Estudiantes Disciplina Asistencia Mis cursos Archiv…" at bounding box center [537, 225] width 1171 height 1081
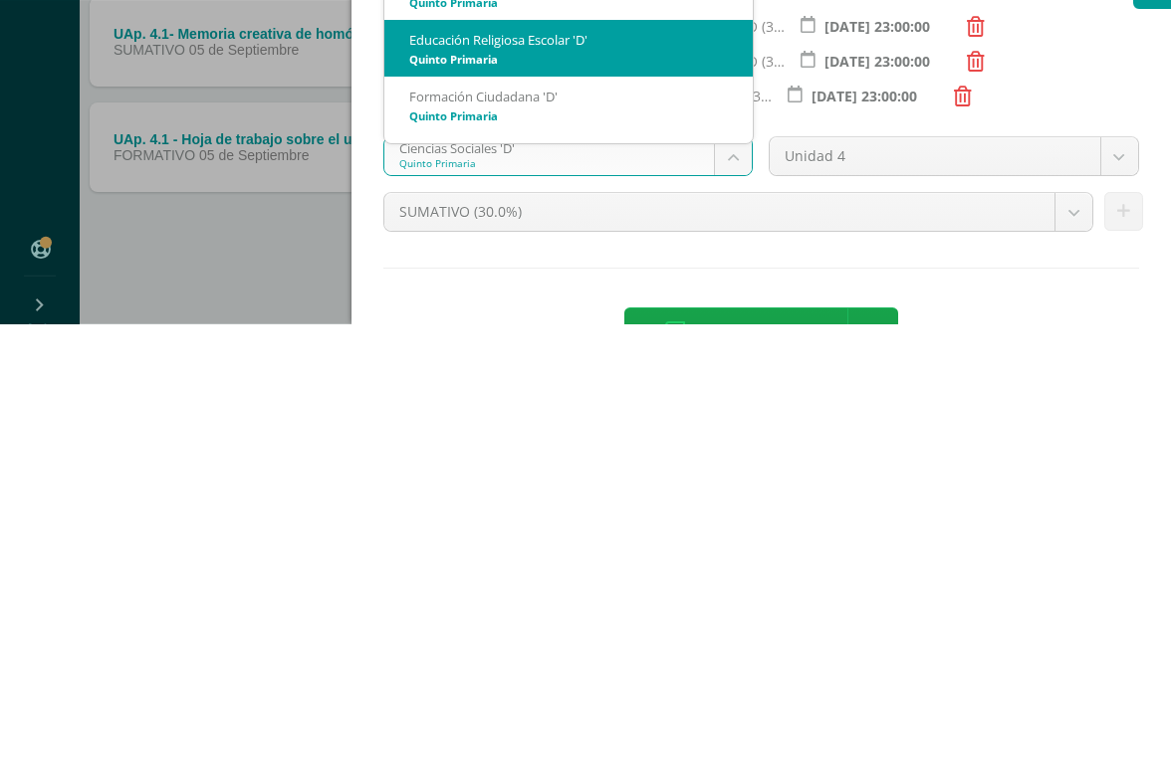
scroll to position [89, 0]
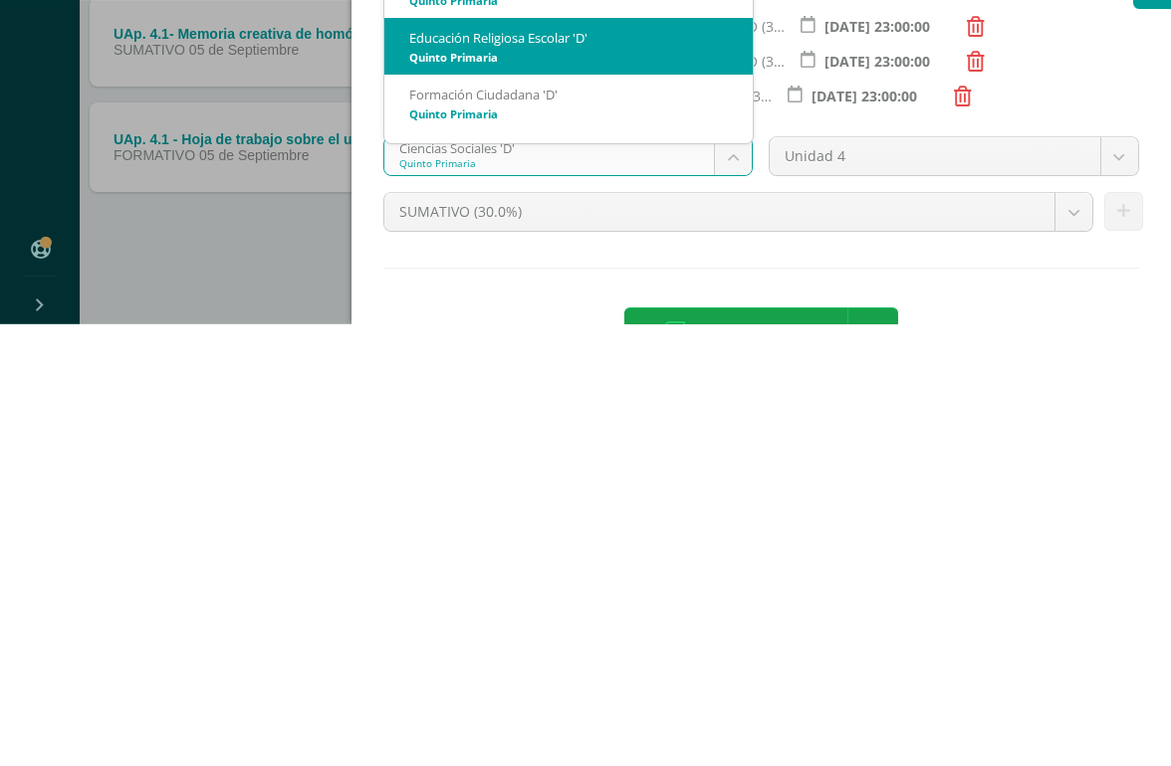
select select "208784"
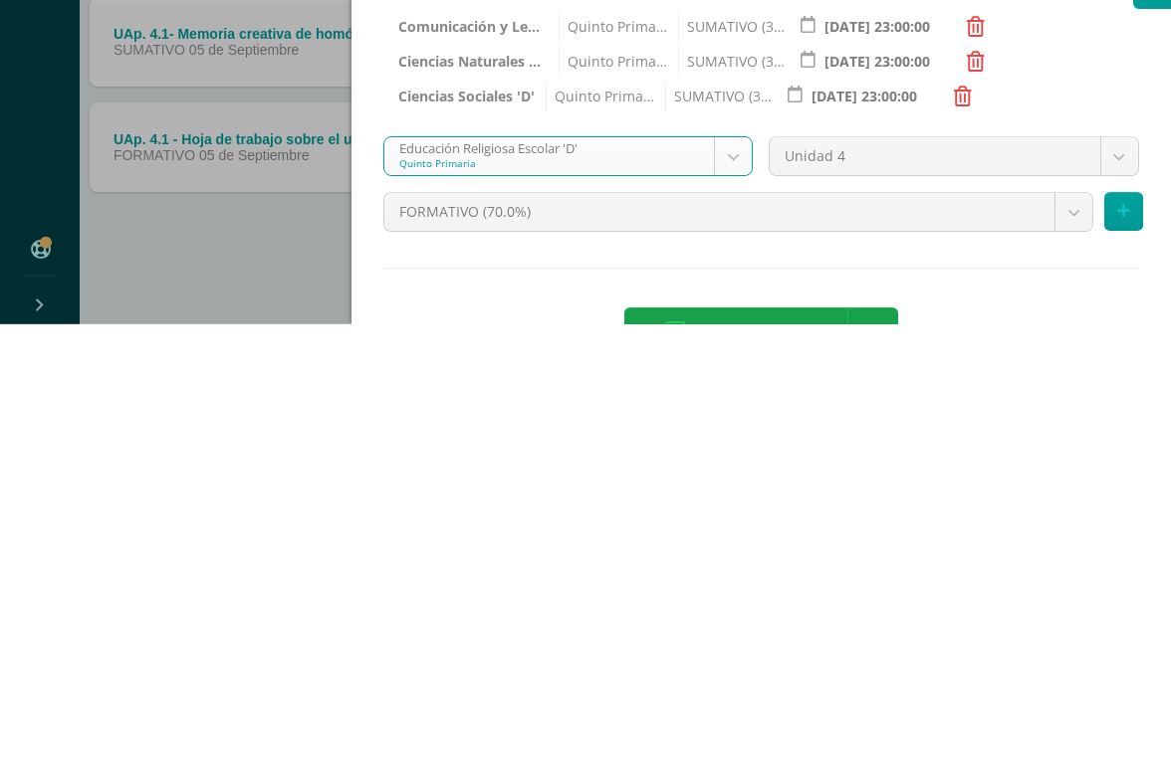
click at [1066, 221] on body "Tarea asignada exitosamente Estudiantes Disciplina Asistencia Mis cursos Archiv…" at bounding box center [555, 225] width 1171 height 1081
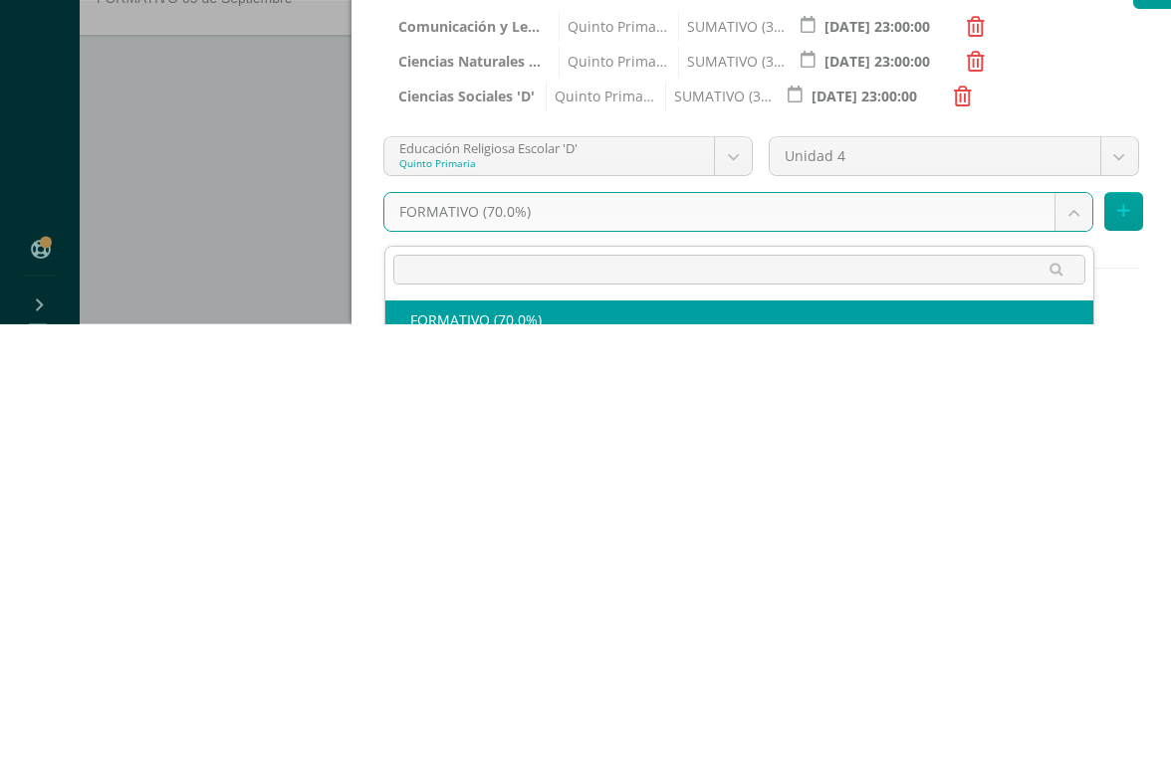
scroll to position [320, 48]
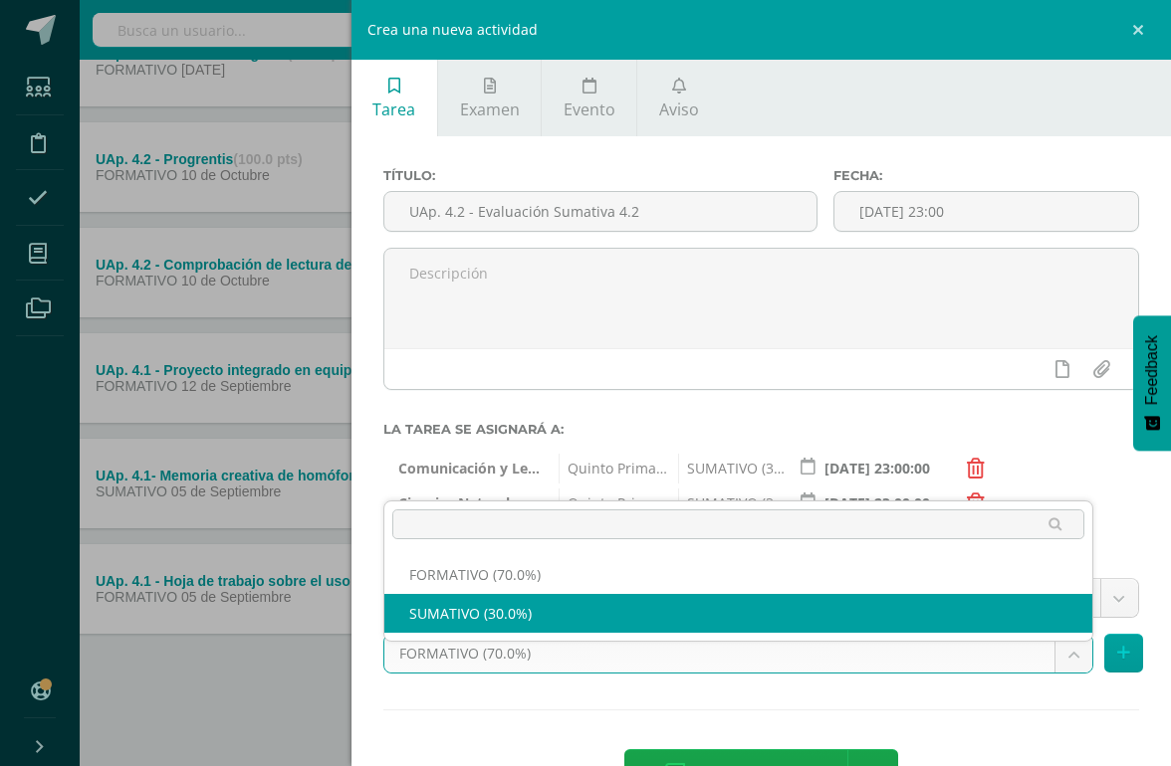
select select "208796"
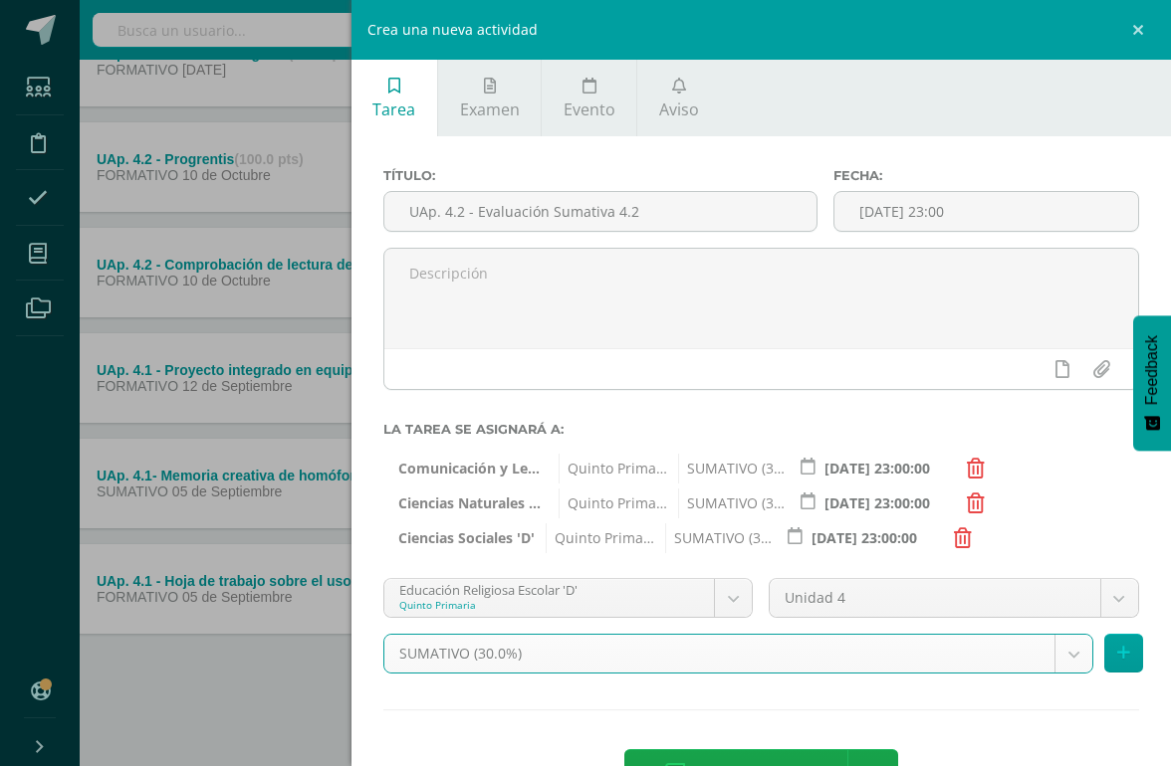
scroll to position [319, 0]
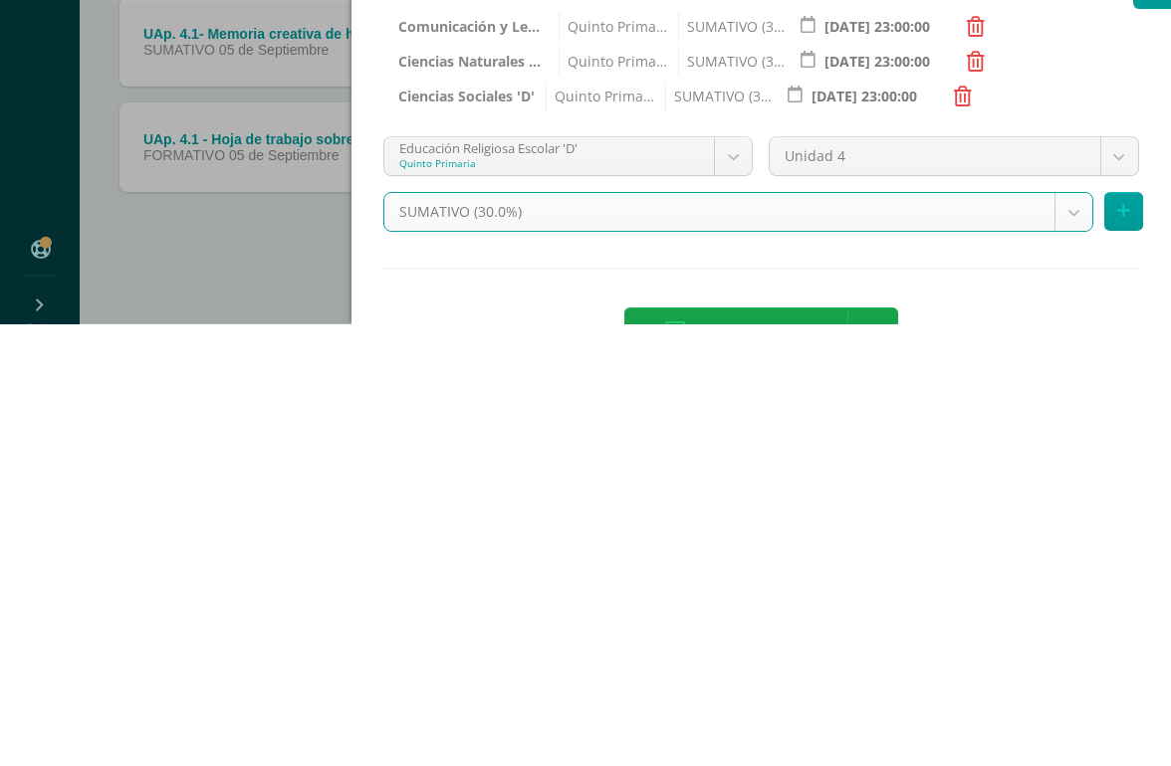
click at [1074, 645] on icon at bounding box center [1123, 653] width 13 height 17
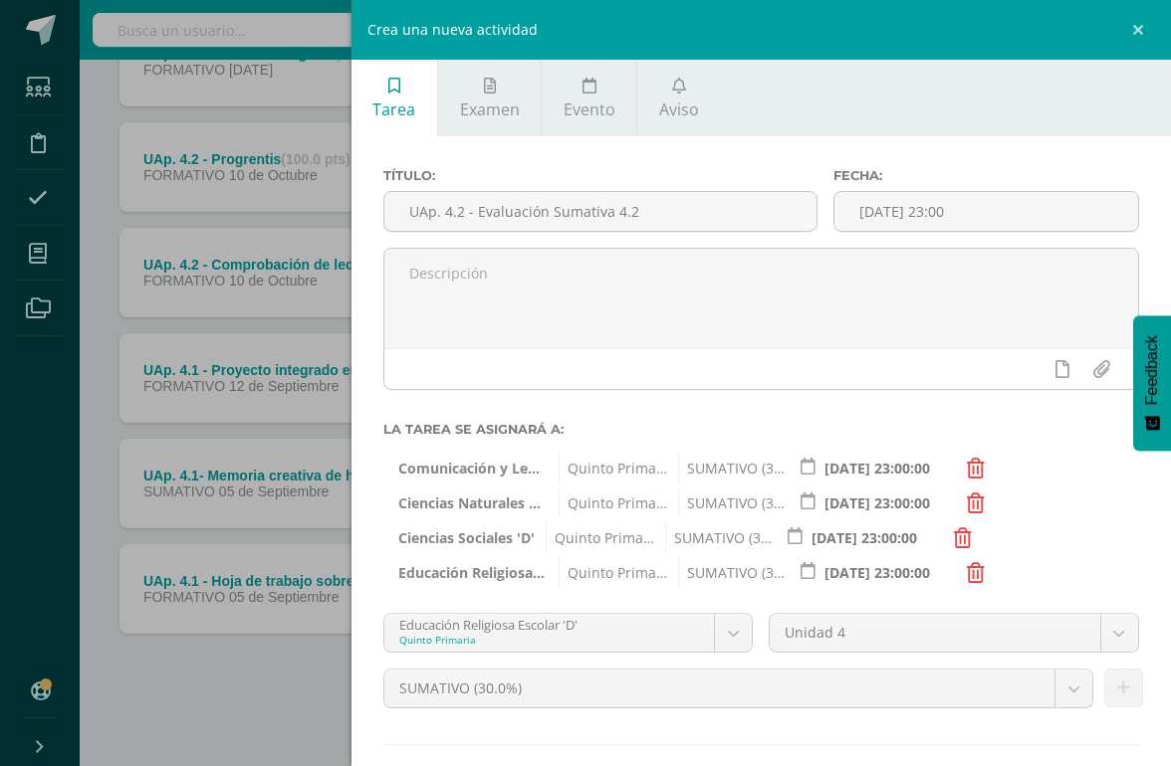
click at [730, 640] on body "Tarea asignada exitosamente Estudiantes Disciplina Asistencia Mis cursos Archiv…" at bounding box center [585, 225] width 1171 height 1081
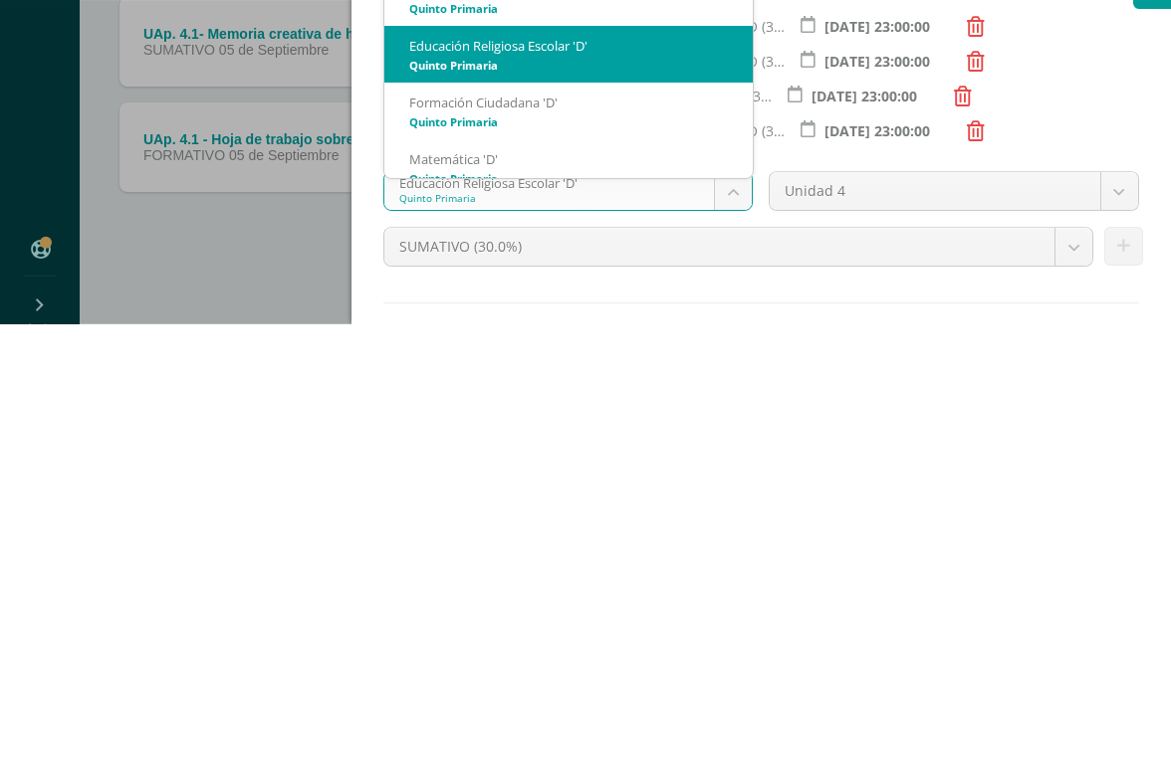
scroll to position [120, 0]
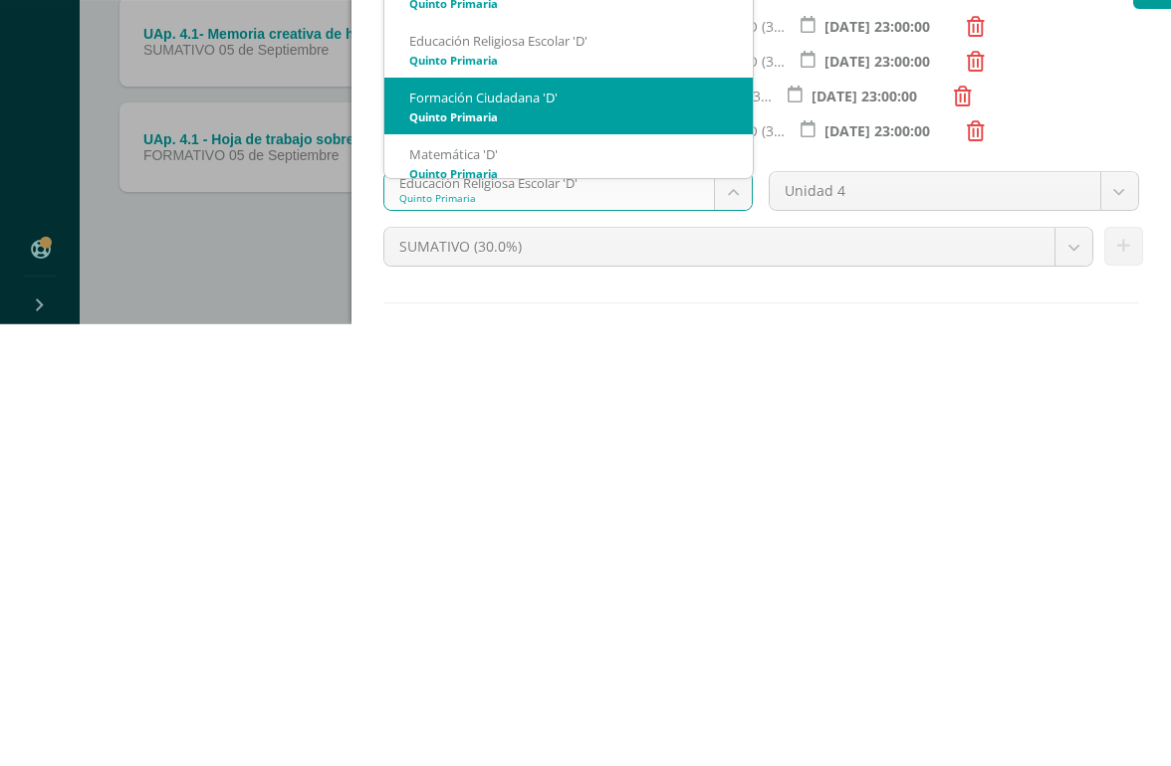
select select "208823"
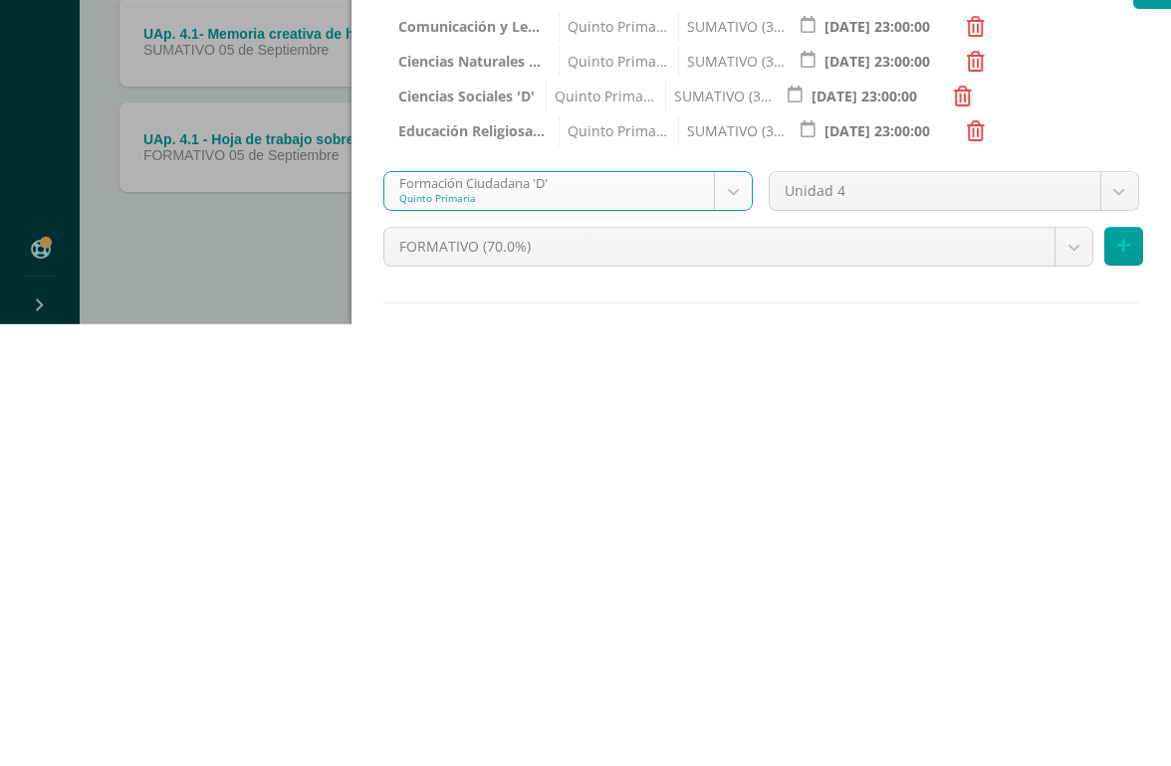
click at [1053, 256] on body "Tarea asignada exitosamente Estudiantes Disciplina Asistencia Mis cursos Archiv…" at bounding box center [585, 225] width 1171 height 1081
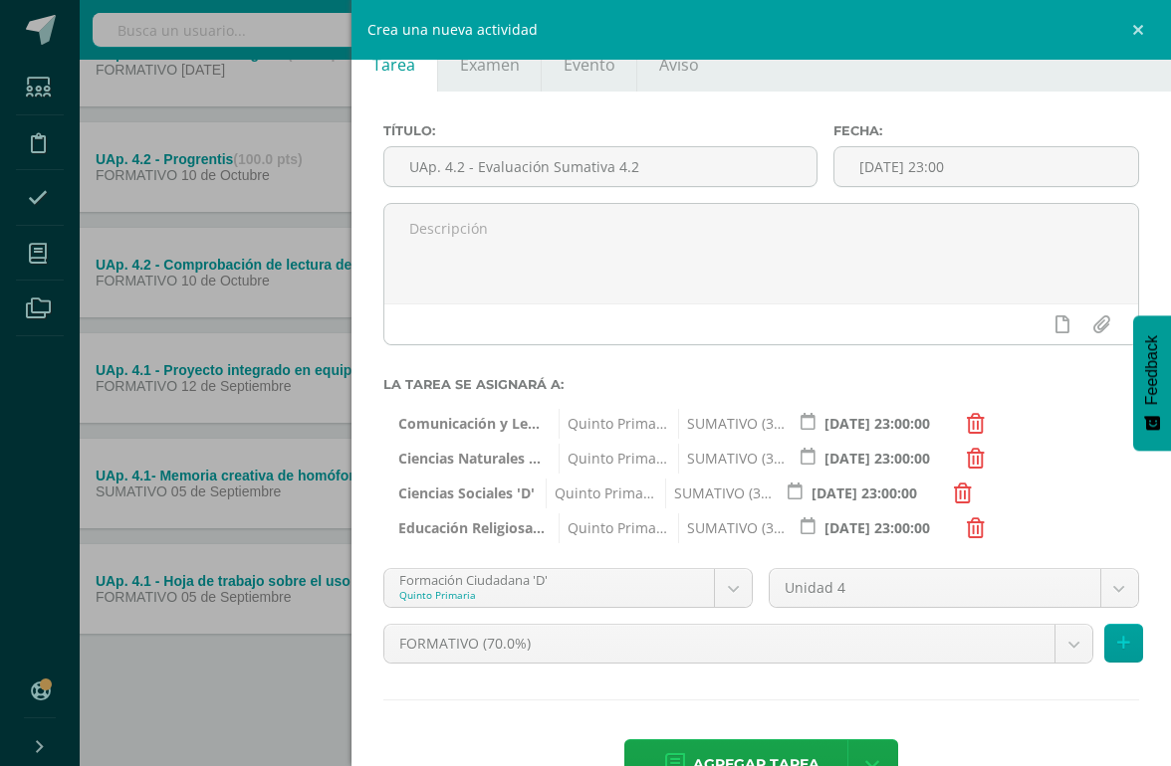
scroll to position [45, 0]
click at [1062, 658] on body "Tarea asignada exitosamente Estudiantes Disciplina Asistencia Mis cursos Archiv…" at bounding box center [537, 225] width 1171 height 1081
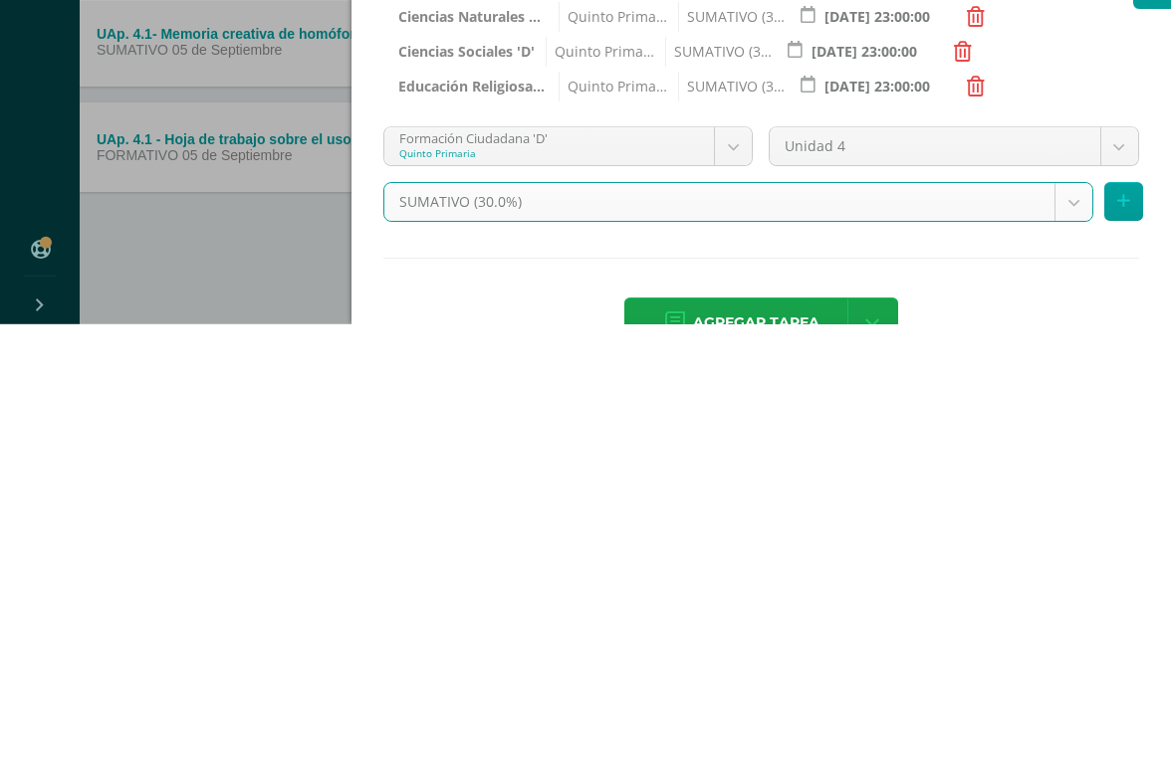
select select "208835"
click at [1074, 635] on icon at bounding box center [1123, 643] width 13 height 17
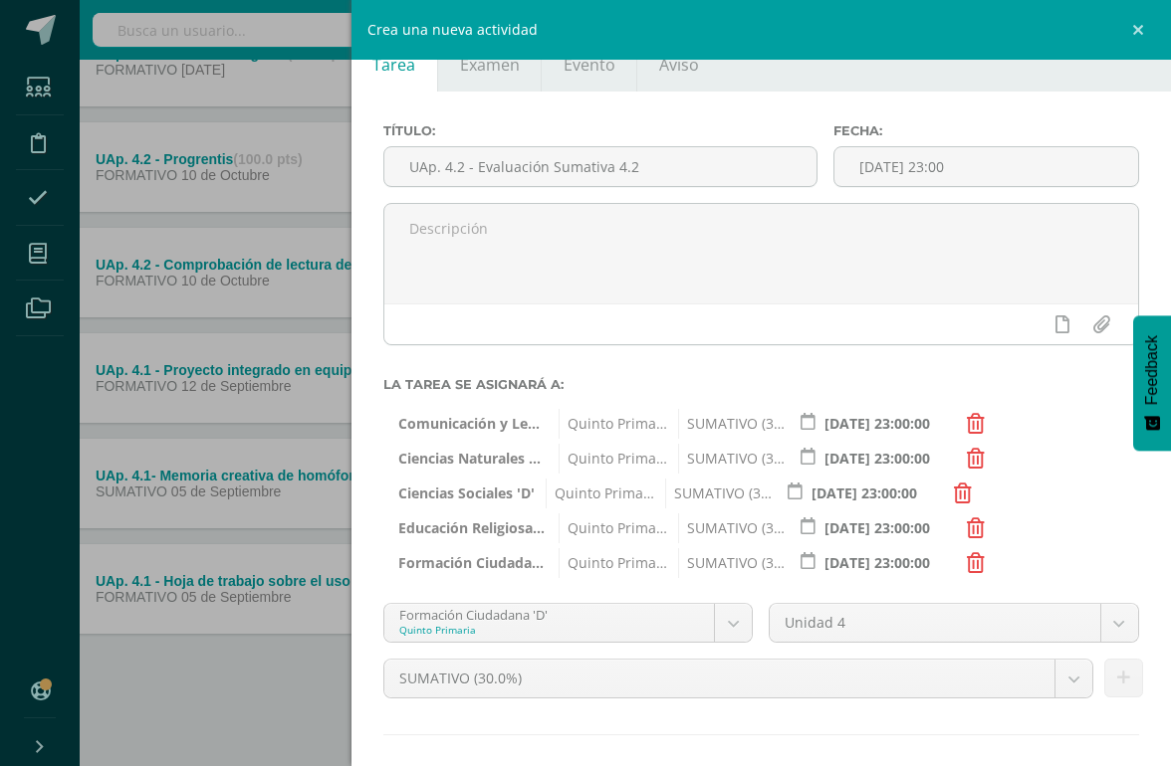
click at [730, 629] on body "Tarea asignada exitosamente Estudiantes Disciplina Asistencia Mis cursos Archiv…" at bounding box center [537, 225] width 1171 height 1081
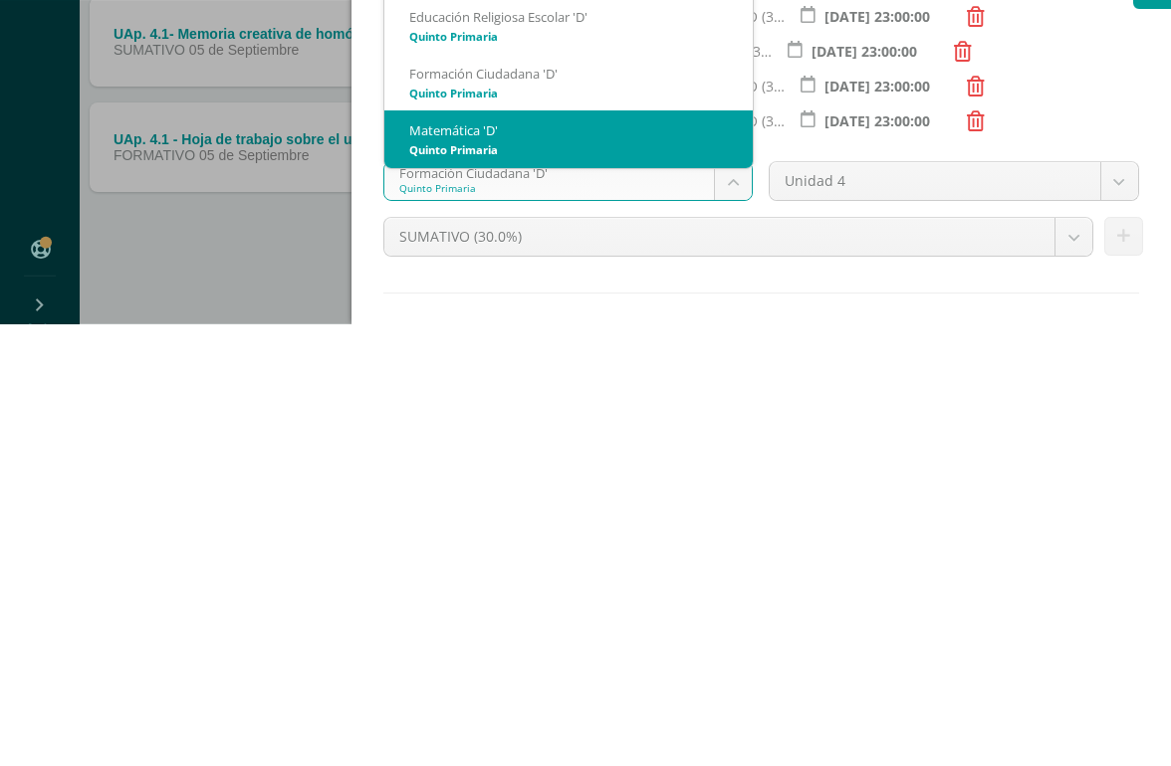
scroll to position [177, 0]
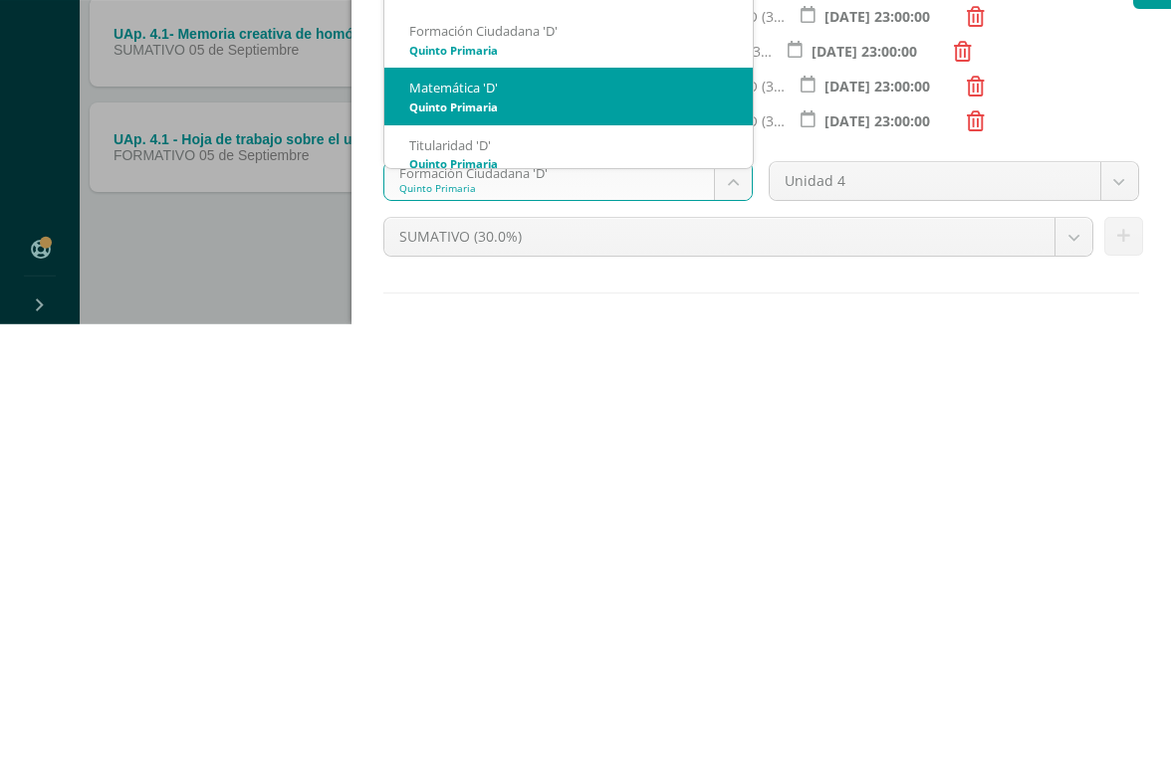
select select "208745"
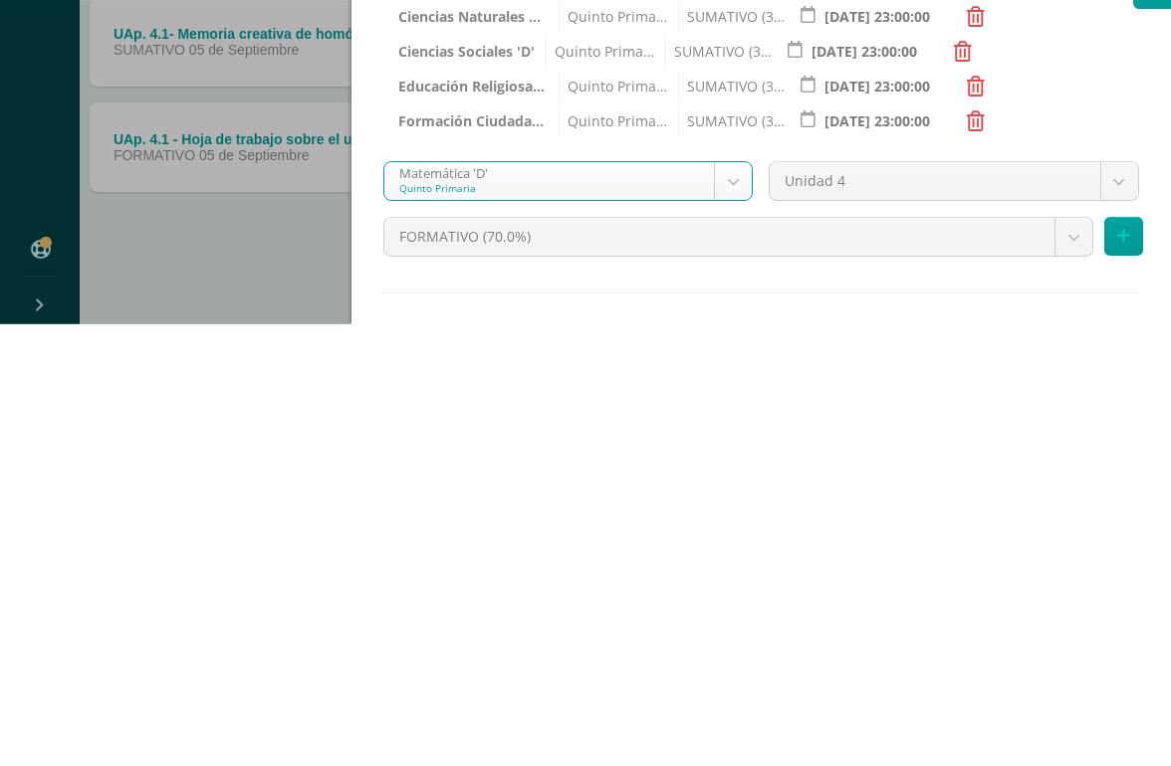
click at [1065, 247] on body "Tarea asignada exitosamente Estudiantes Disciplina Asistencia Mis cursos Archiv…" at bounding box center [555, 225] width 1171 height 1081
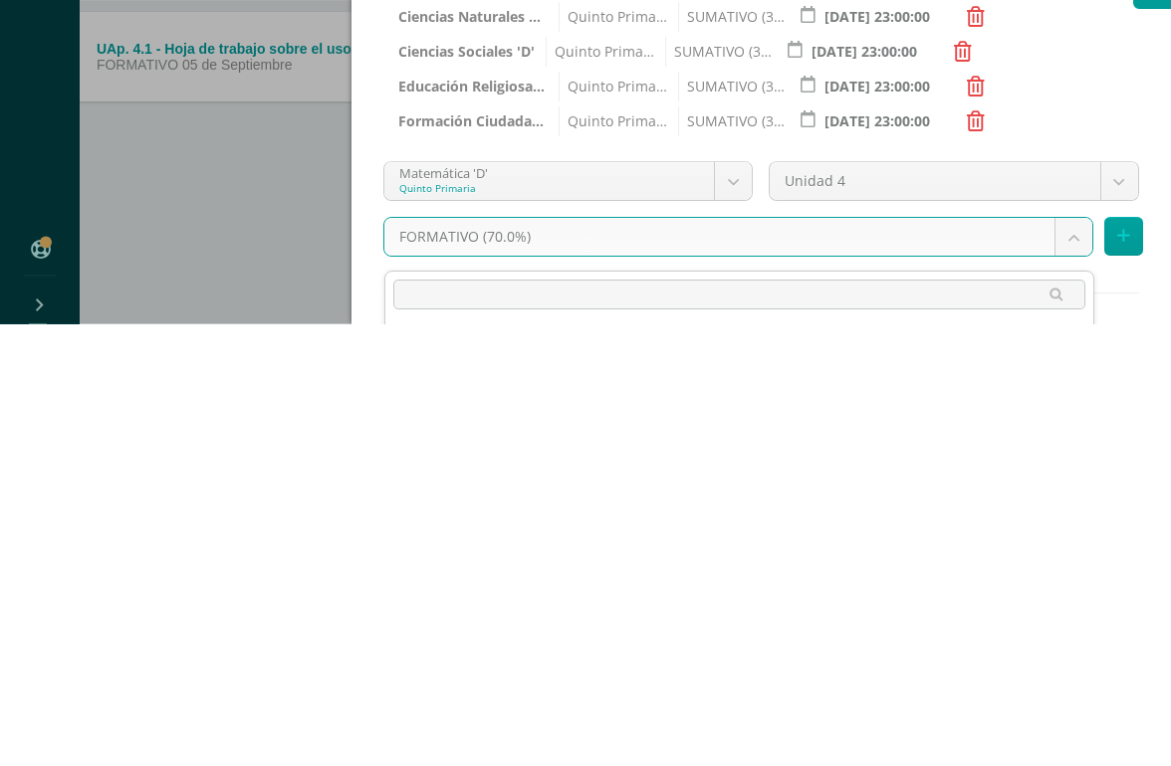
scroll to position [320, 48]
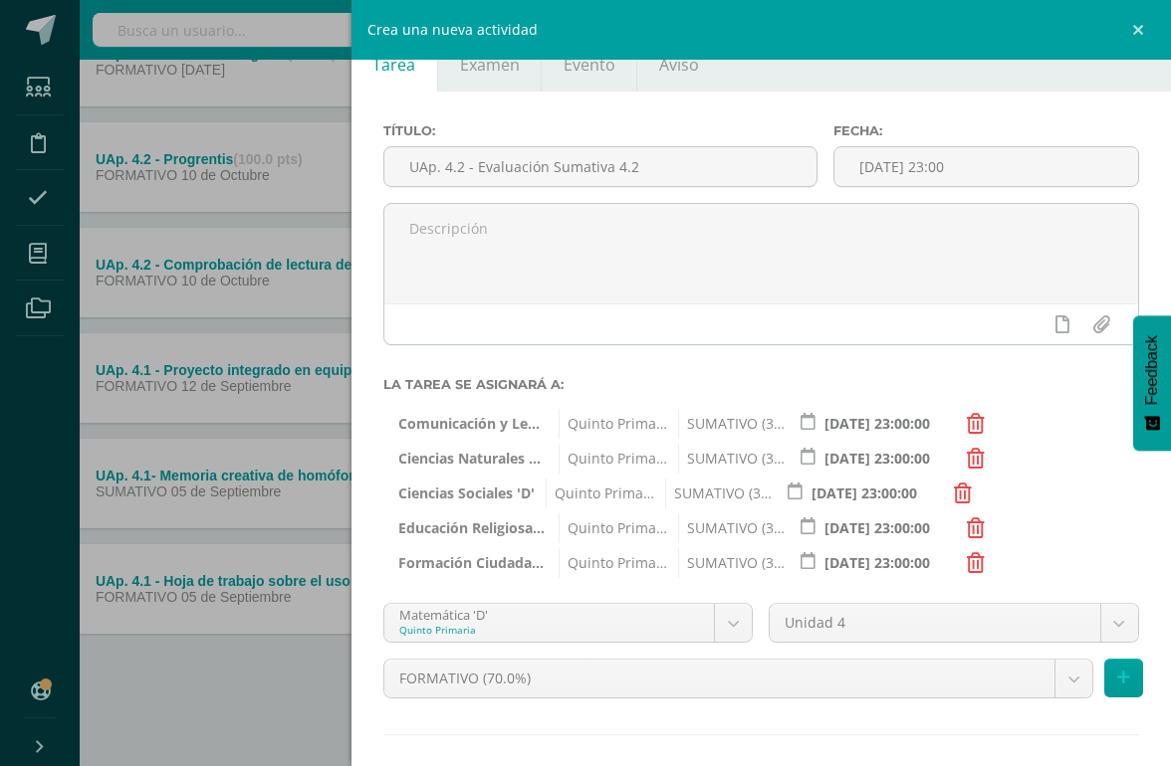
click at [1062, 694] on body "Tarea asignada exitosamente Estudiantes Disciplina Asistencia Mis cursos Archiv…" at bounding box center [537, 225] width 1171 height 1081
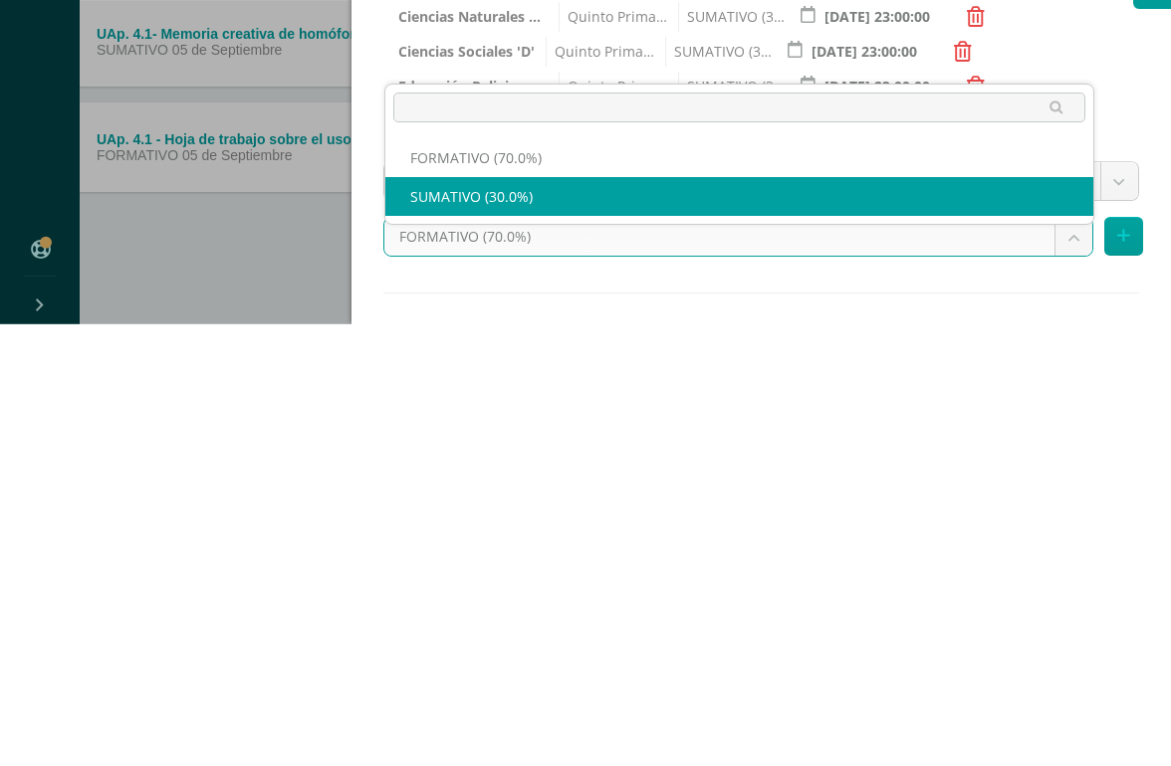
select select "208757"
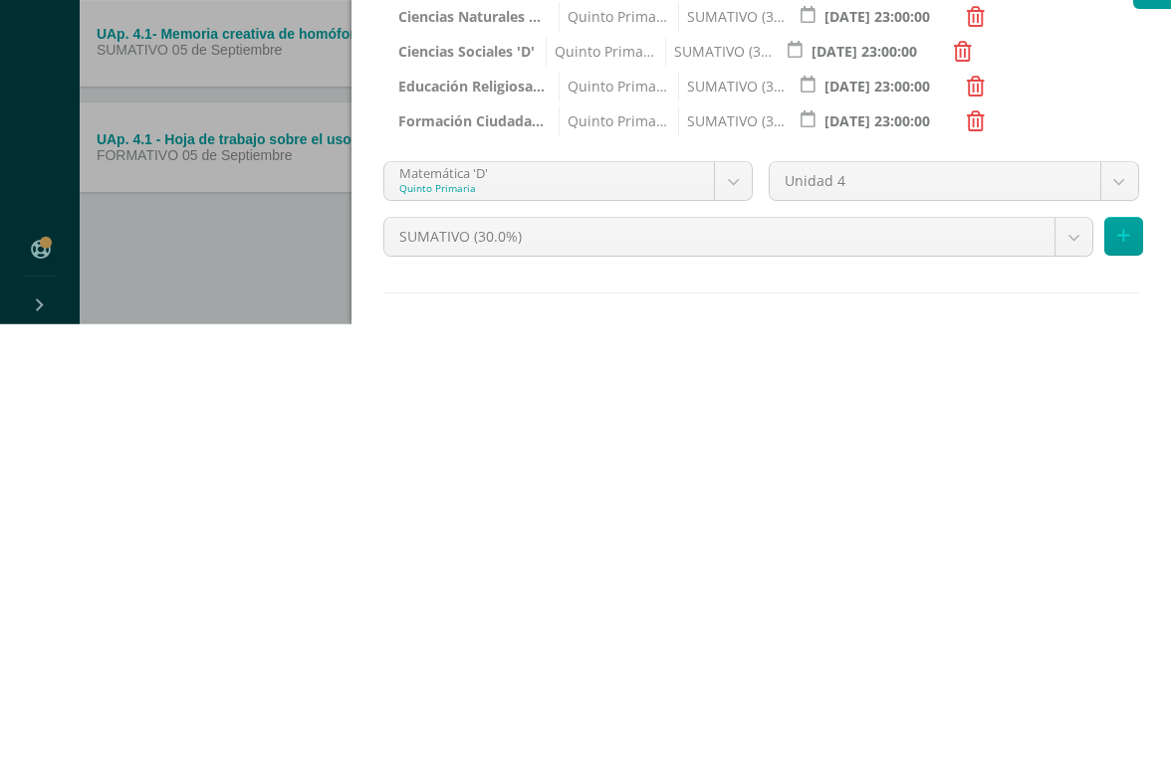
scroll to position [320, 48]
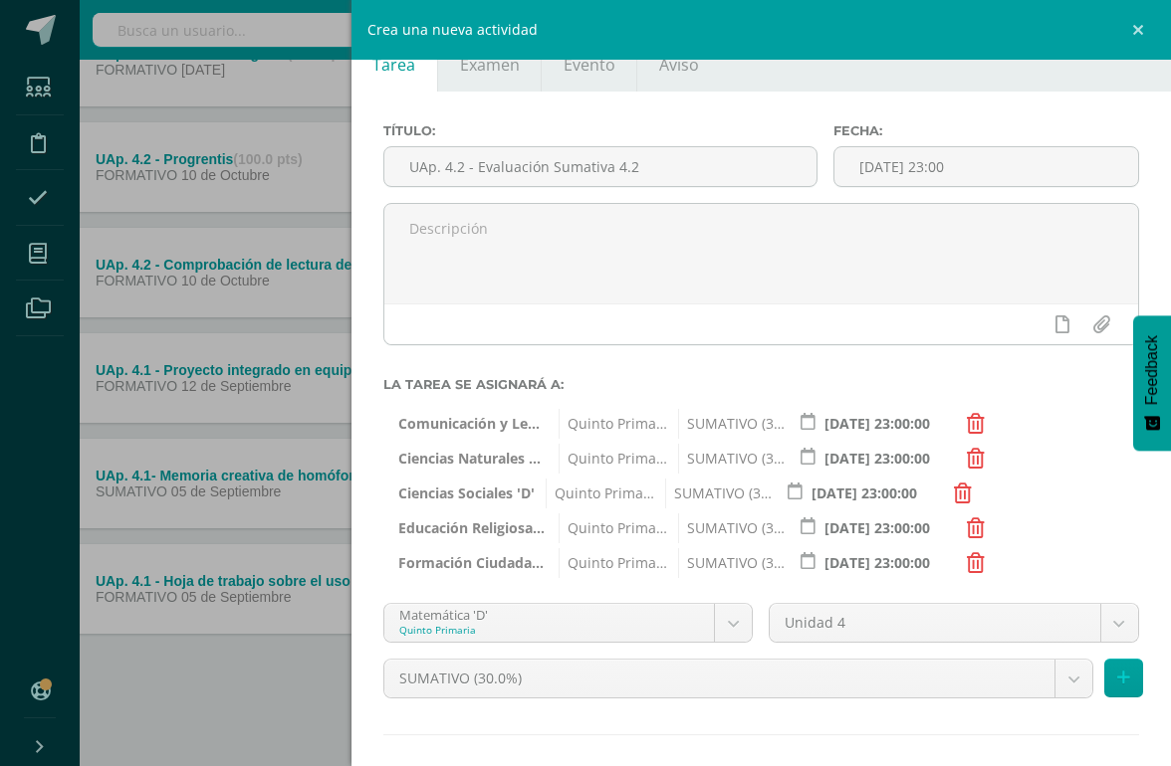
click at [1074, 688] on button at bounding box center [1123, 678] width 39 height 39
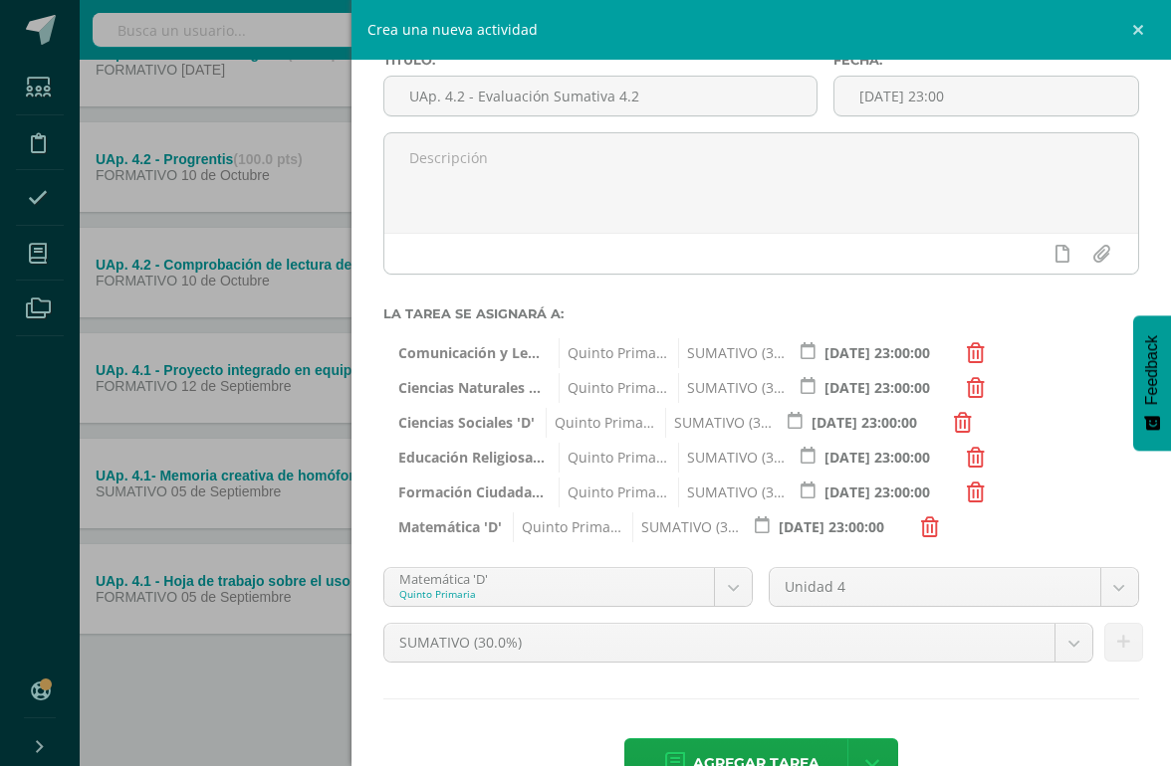
scroll to position [114, 0]
click at [758, 703] on span "Agregar tarea" at bounding box center [756, 765] width 126 height 49
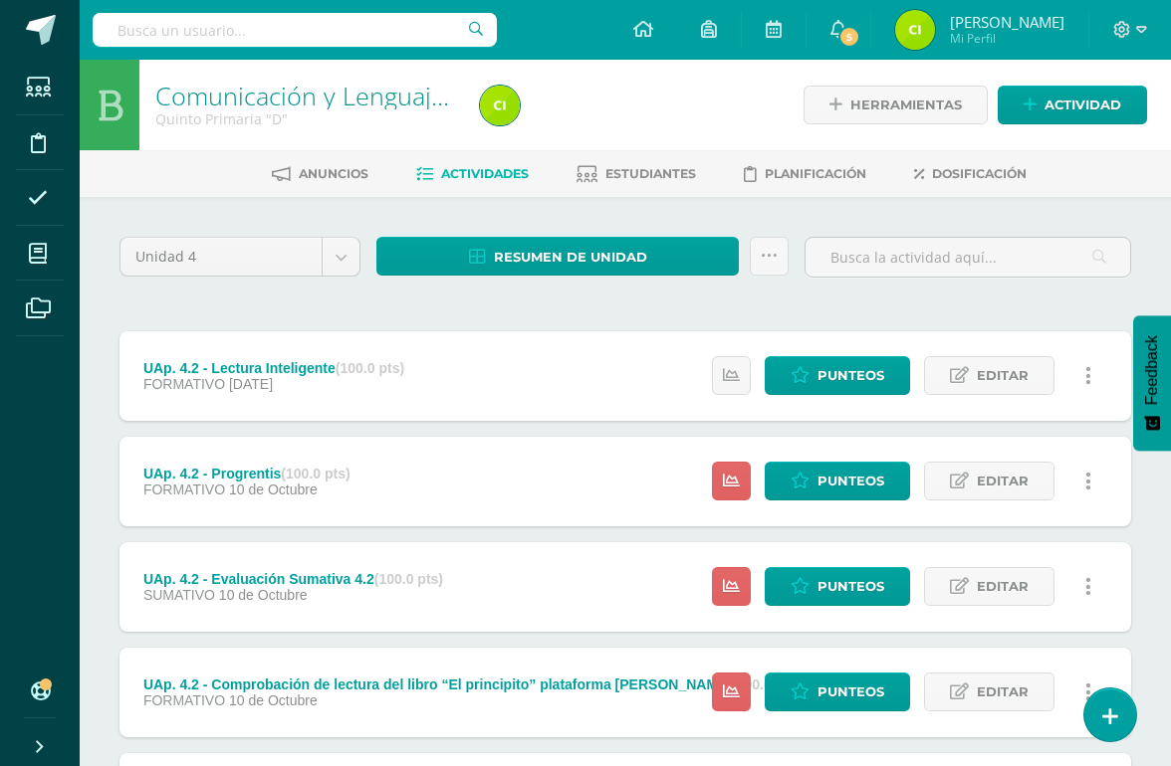
click at [35, 256] on icon at bounding box center [38, 254] width 18 height 20
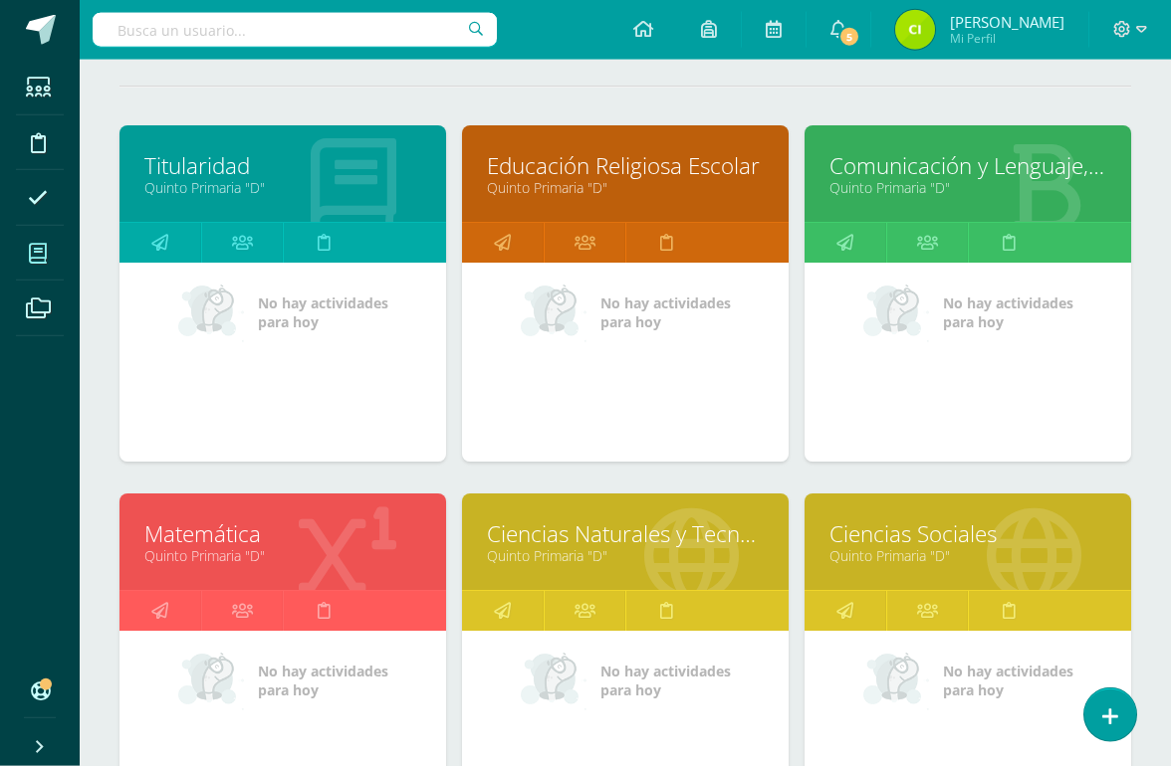
scroll to position [246, 0]
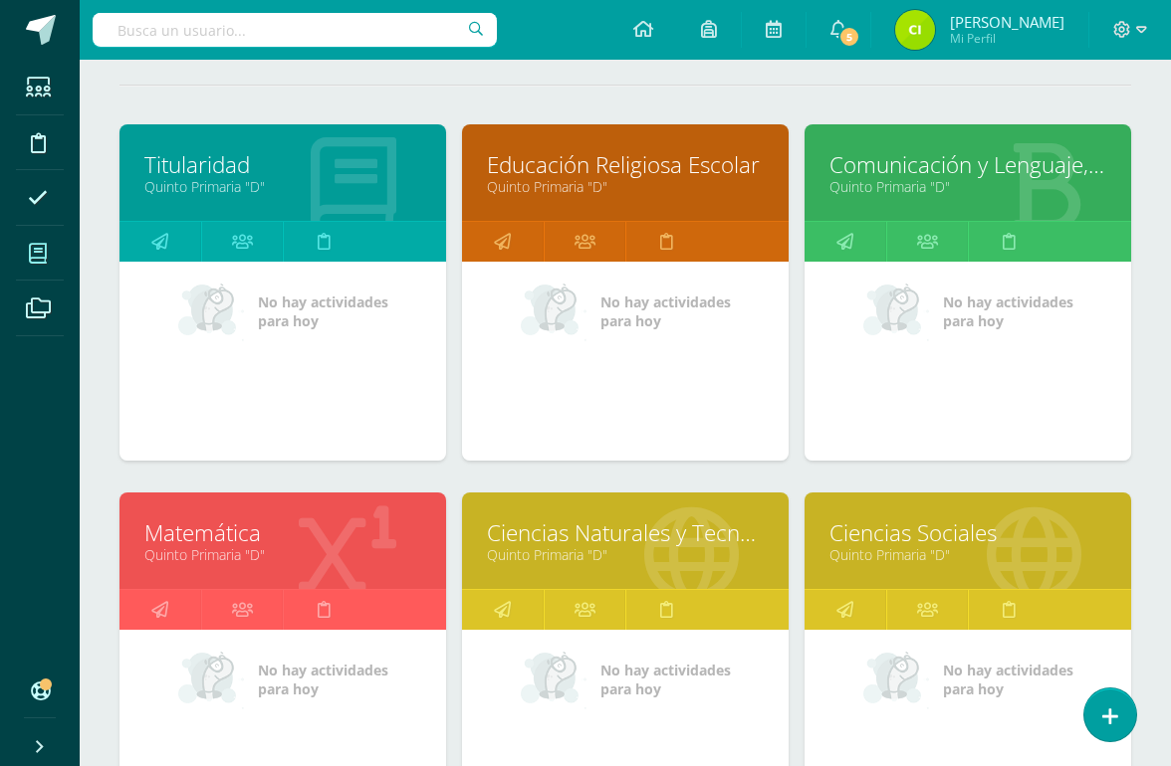
click at [923, 540] on link "Ciencias Sociales" at bounding box center [967, 533] width 277 height 31
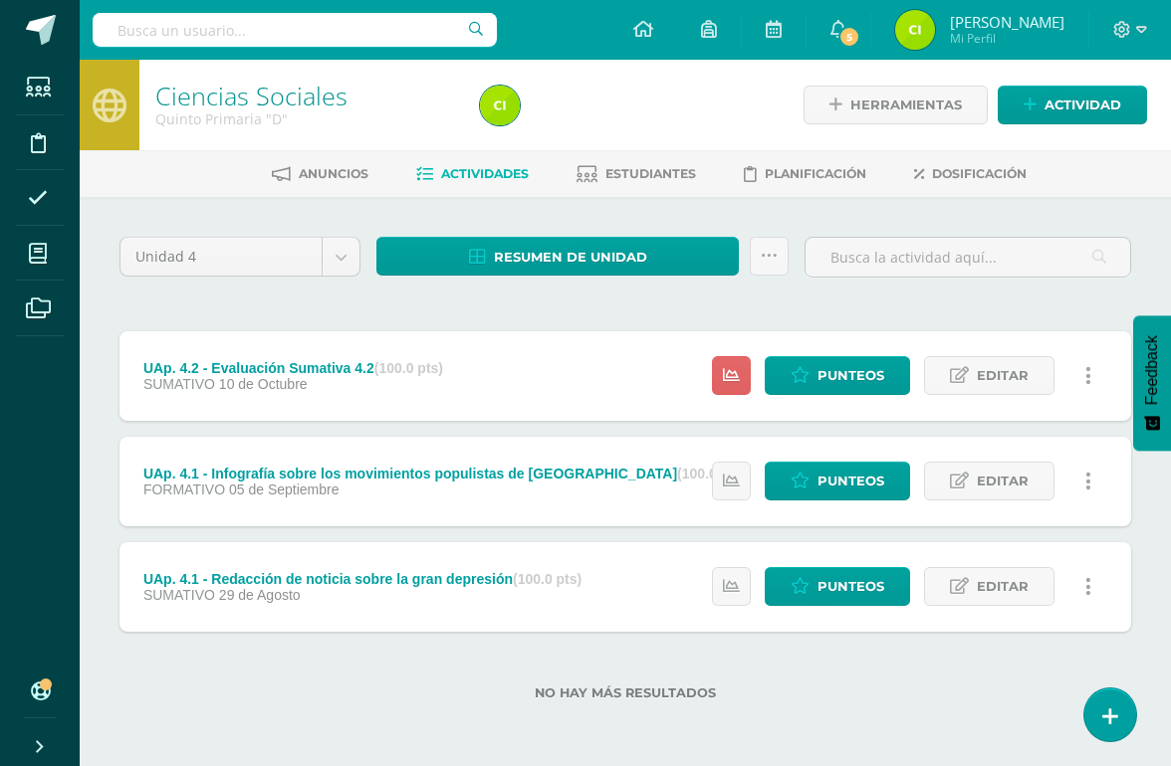
click at [1065, 108] on span "Actividad" at bounding box center [1082, 105] width 77 height 37
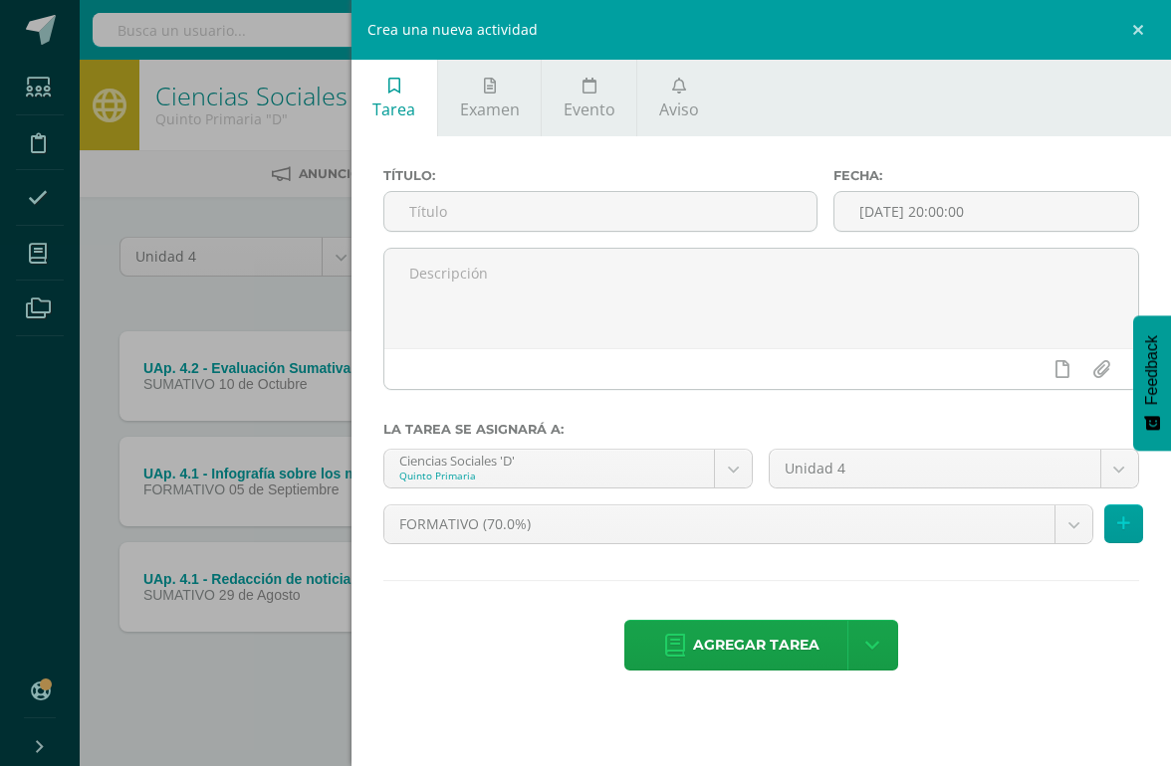
click at [628, 212] on input "text" at bounding box center [600, 211] width 432 height 39
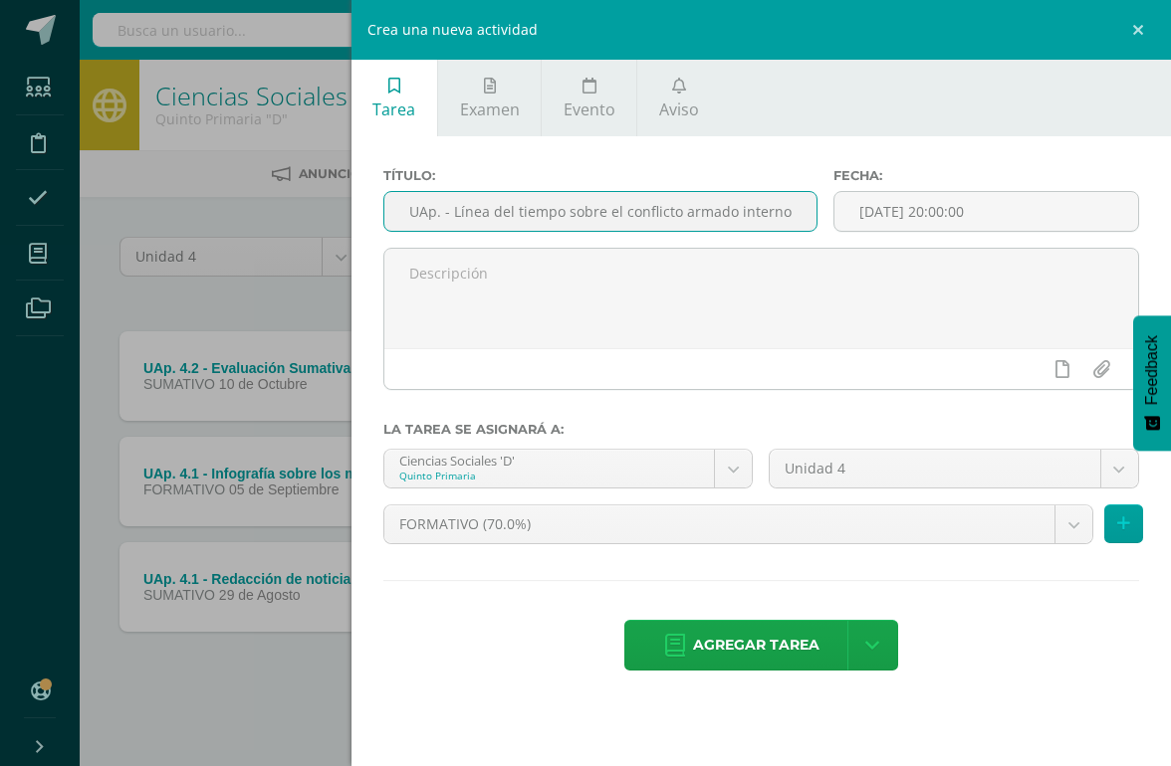
type input "UAp. - Línea del tiempo sobre el conflicto armado interno"
click at [1013, 217] on input "[DATE] 20:00:00" at bounding box center [986, 211] width 304 height 39
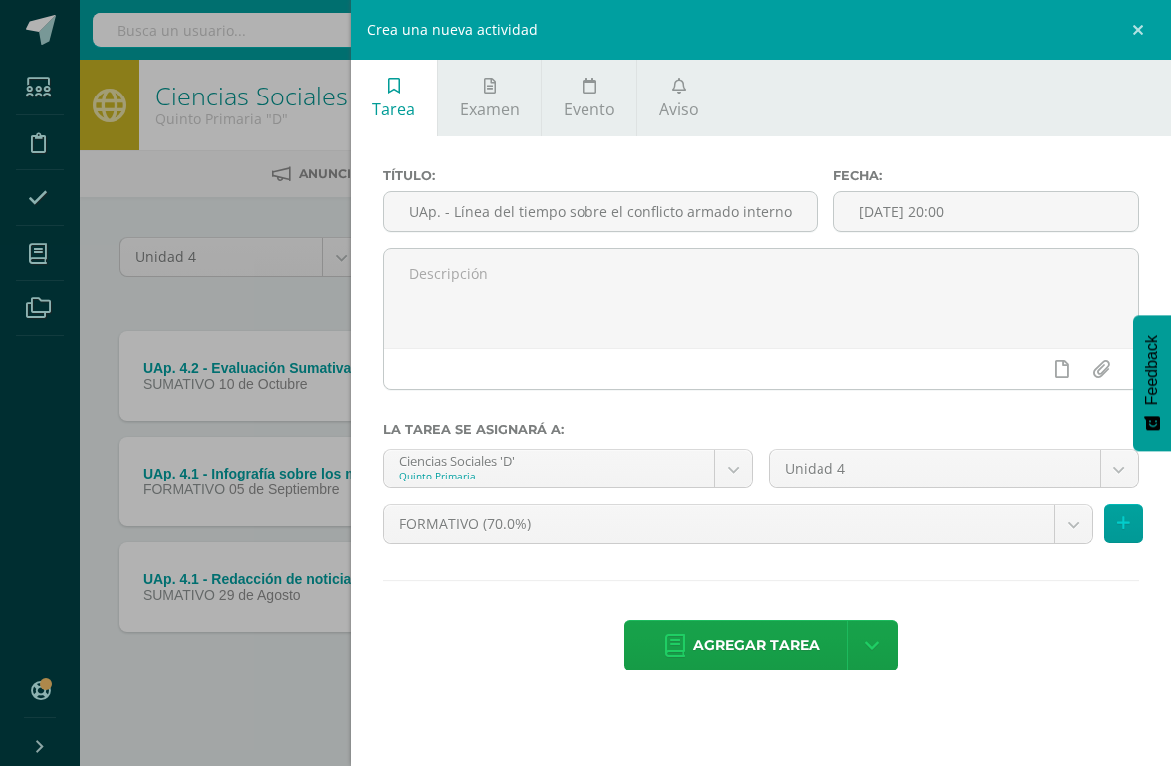
click at [981, 217] on input "[DATE] 20:00" at bounding box center [986, 211] width 304 height 39
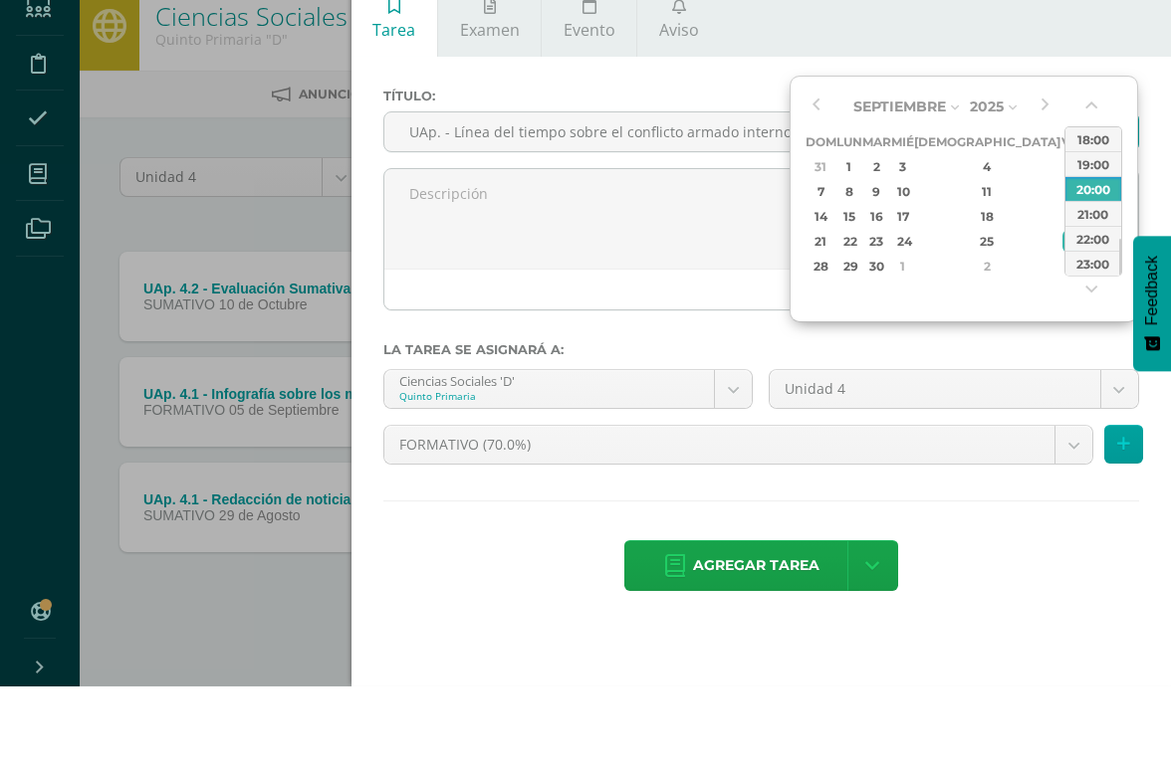
type input "[DATE] 23:00"
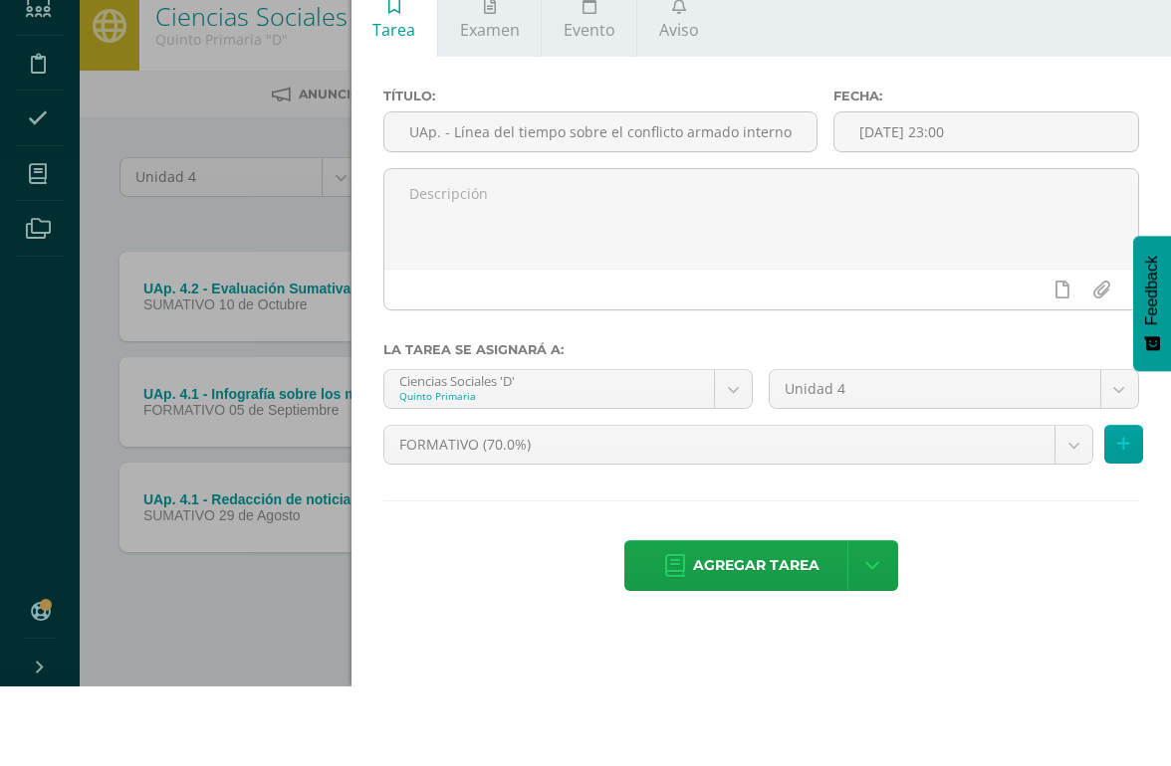
scroll to position [3, 0]
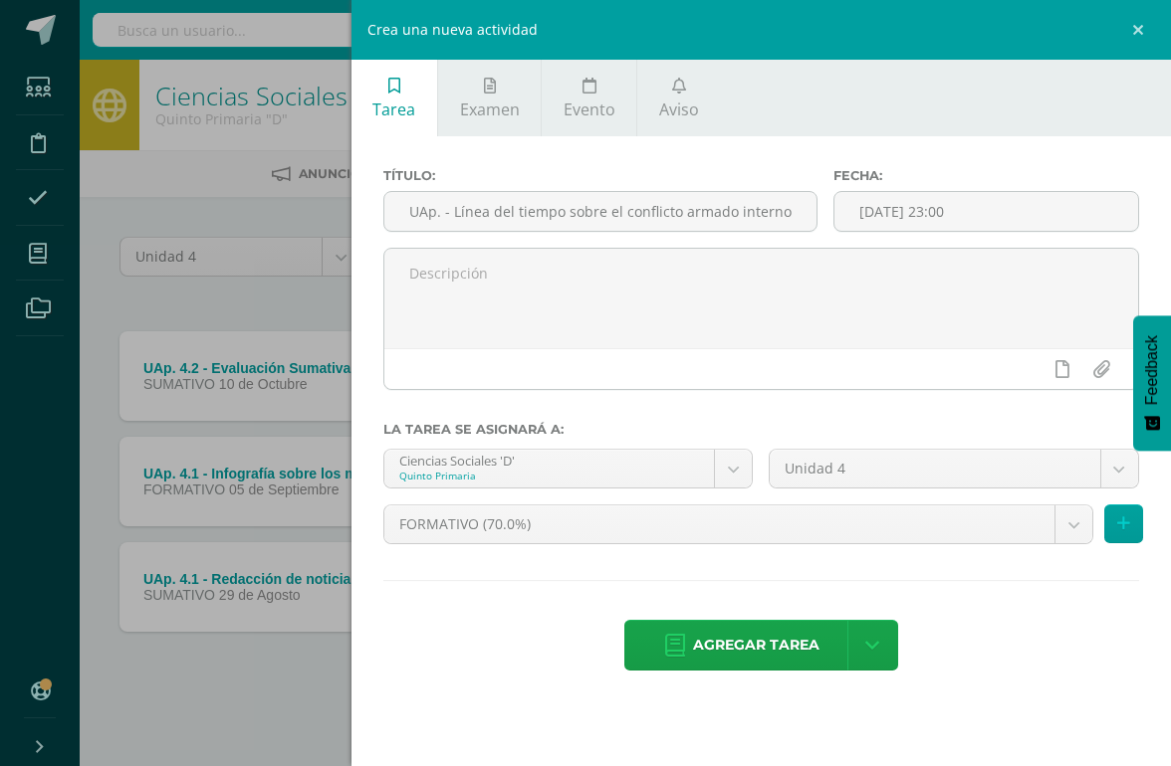
click at [740, 658] on span "Agregar tarea" at bounding box center [756, 645] width 126 height 49
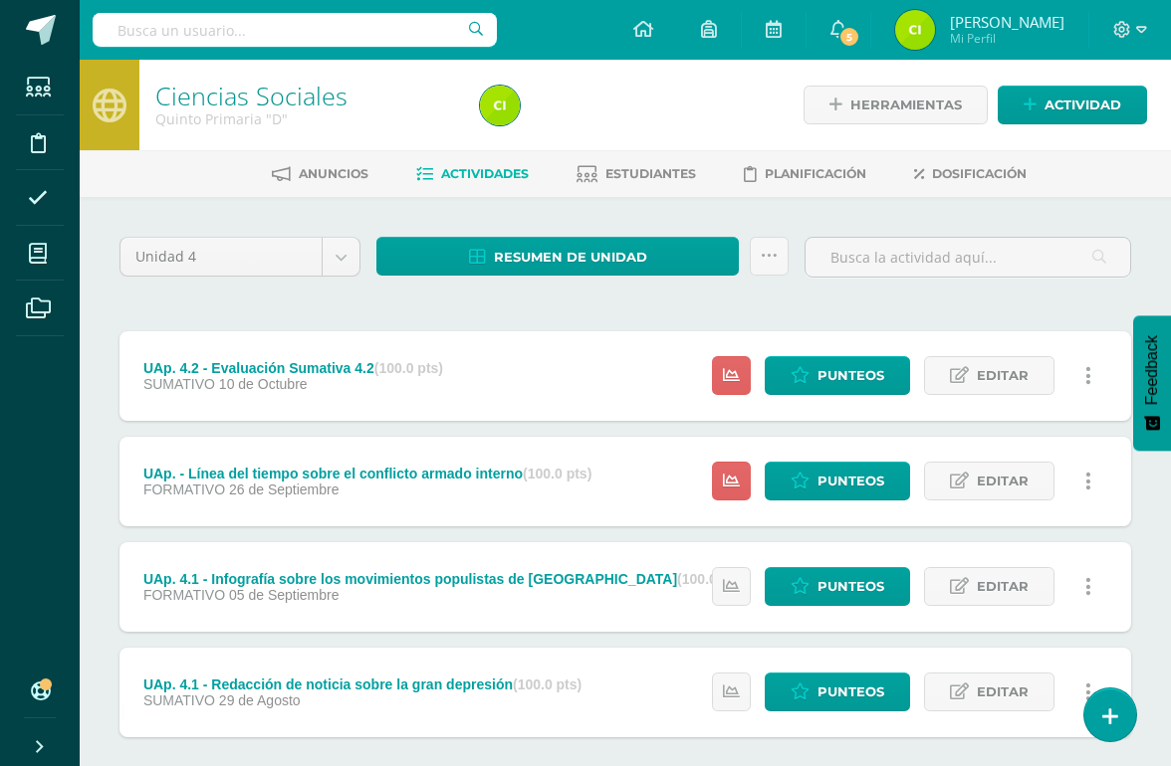
click at [45, 250] on icon at bounding box center [38, 254] width 18 height 20
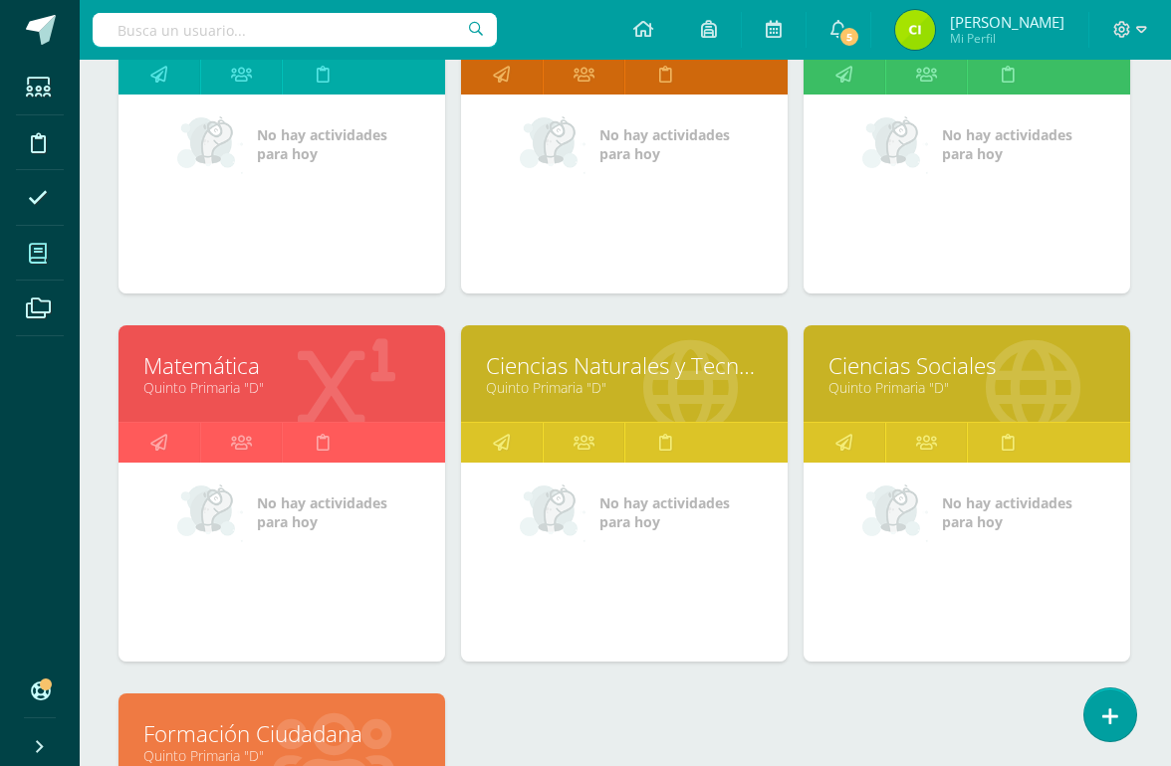
scroll to position [417, 1]
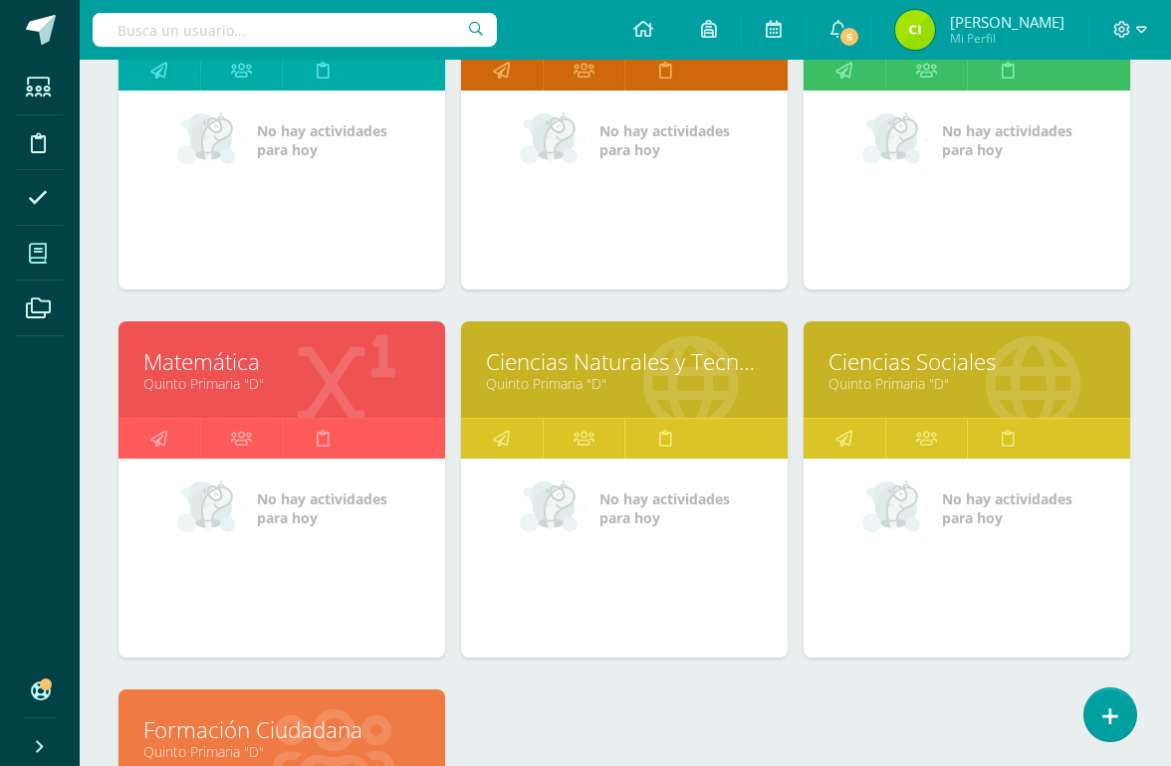
click at [633, 373] on link "Ciencias Naturales y Tecnología" at bounding box center [624, 361] width 277 height 31
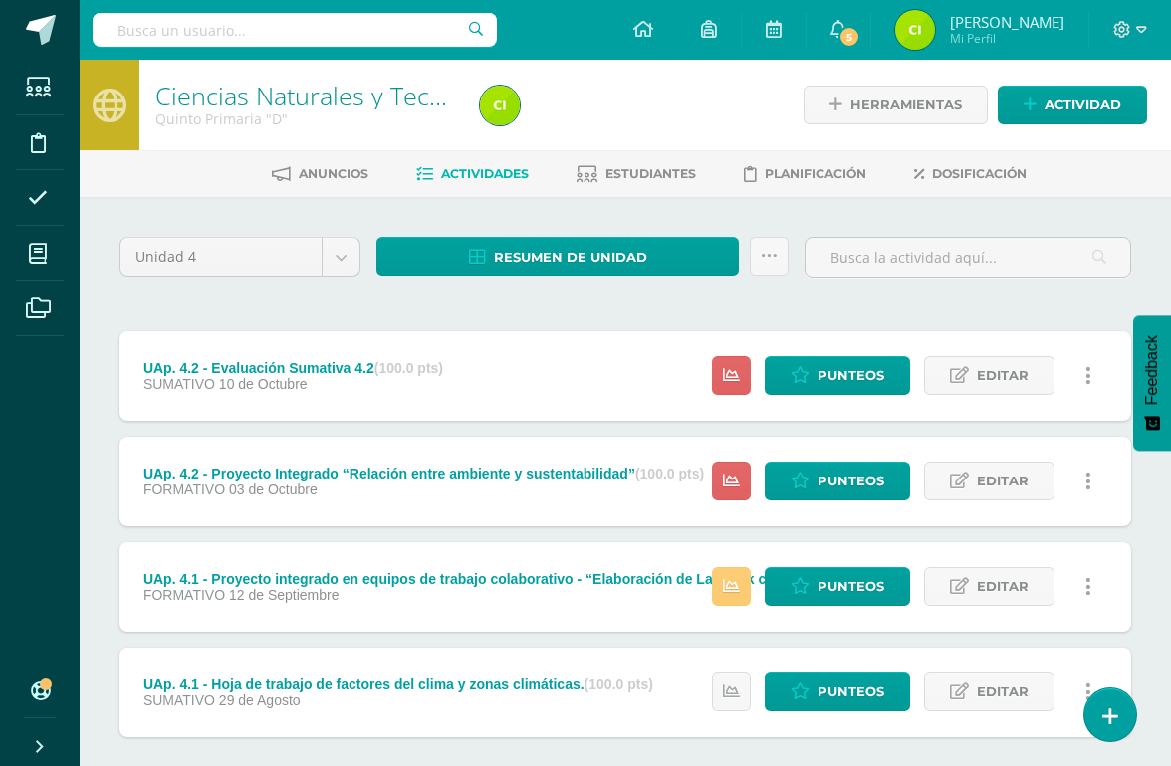
click at [1074, 97] on span "Actividad" at bounding box center [1082, 105] width 77 height 37
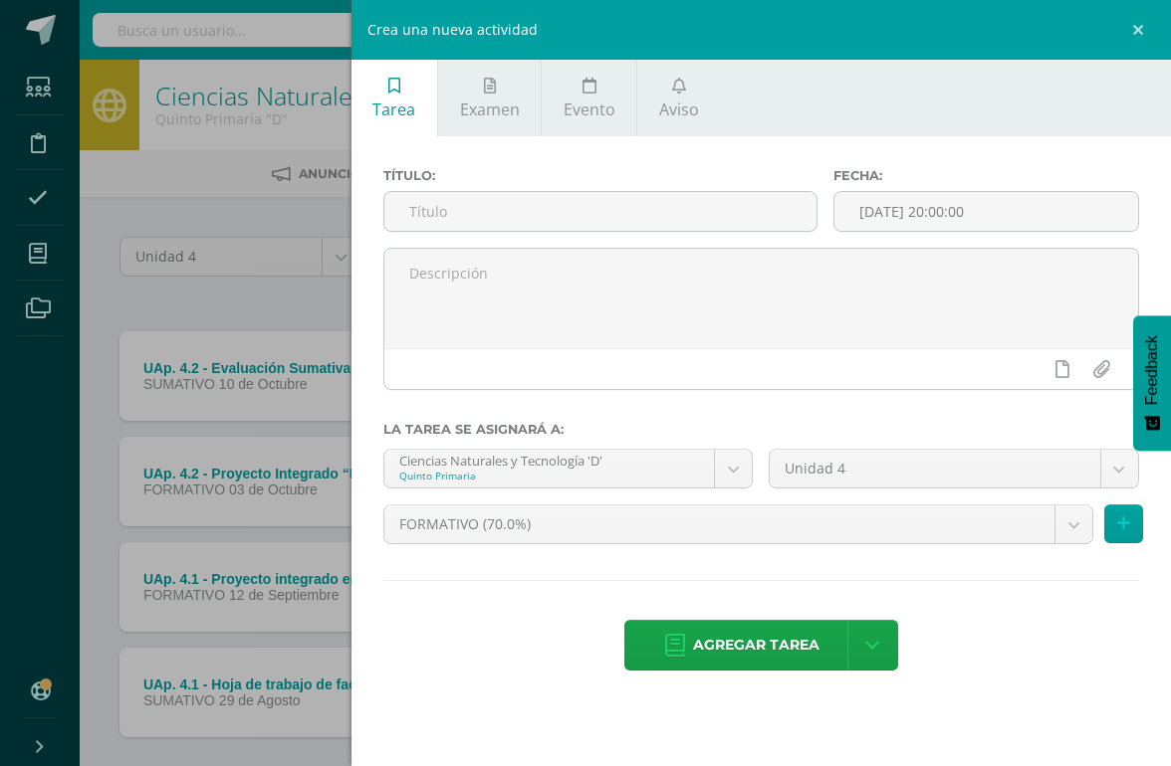
click at [567, 220] on input "text" at bounding box center [600, 211] width 432 height 39
type input "UAp. Hoja de trabajo sobre la mercantilización de especies y consecuencias de l…"
click at [865, 218] on input "[DATE] 20:00:00" at bounding box center [986, 211] width 304 height 39
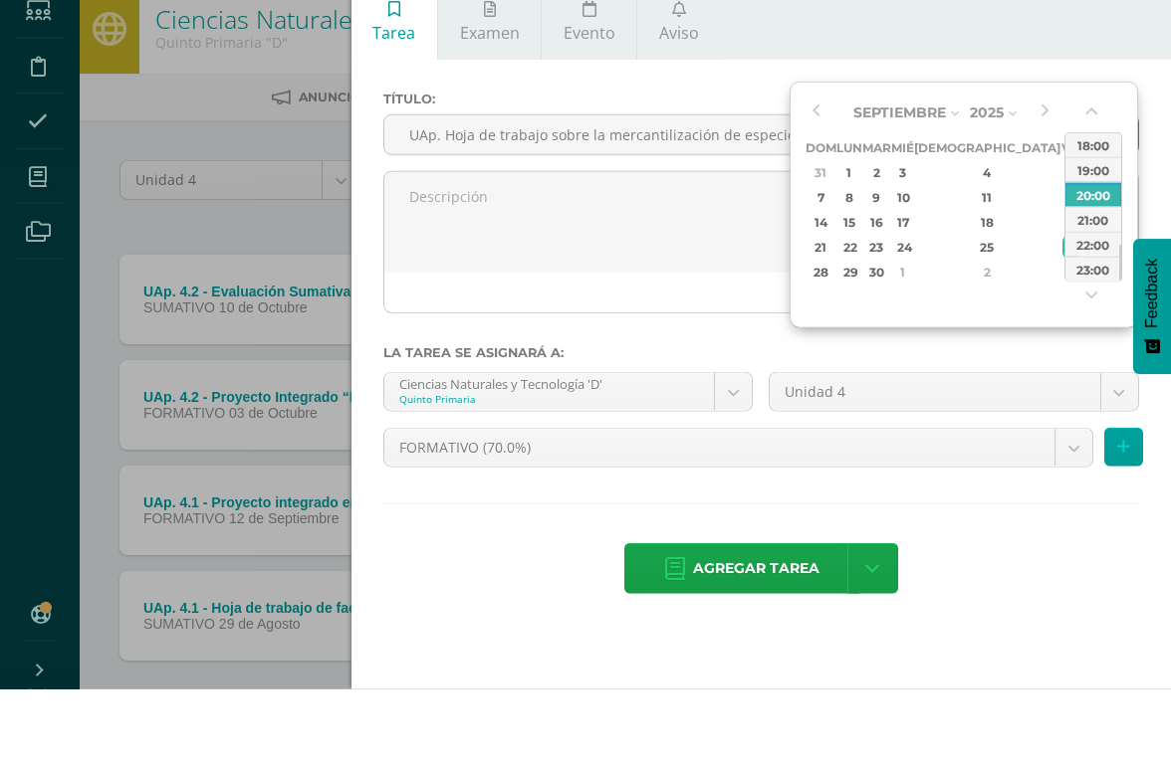
type input "2025-09-26 23:00"
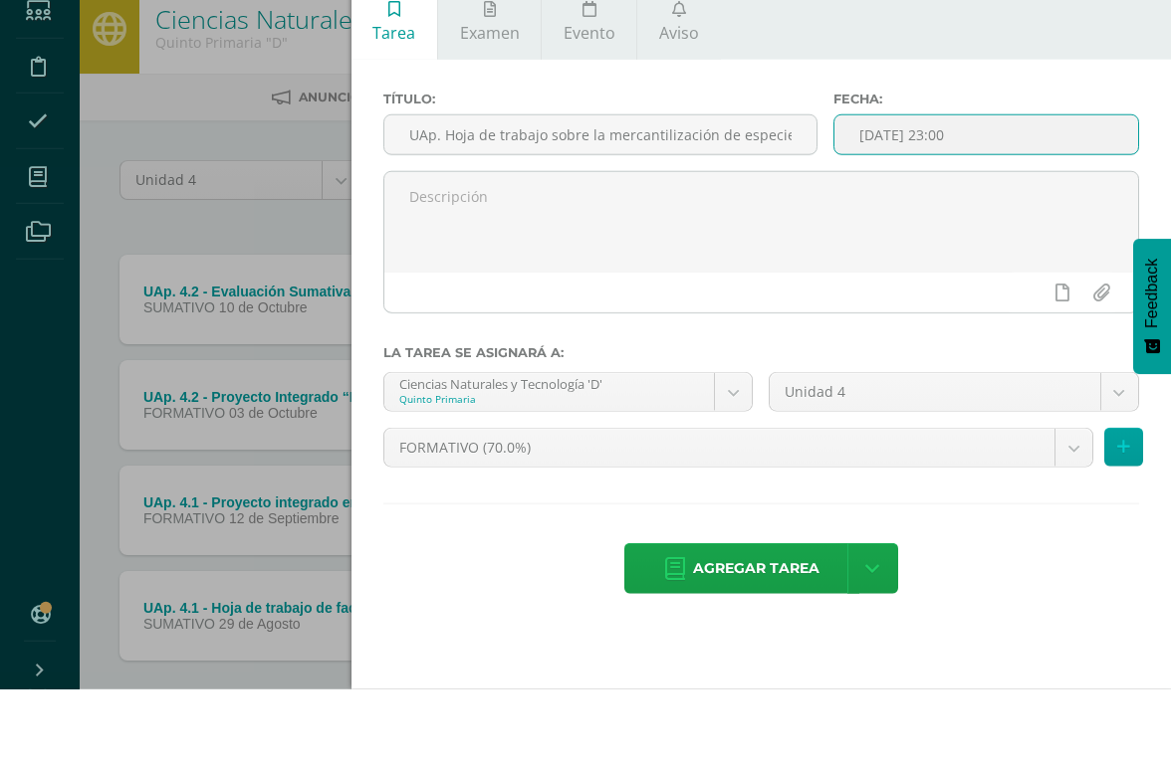
scroll to position [39, 0]
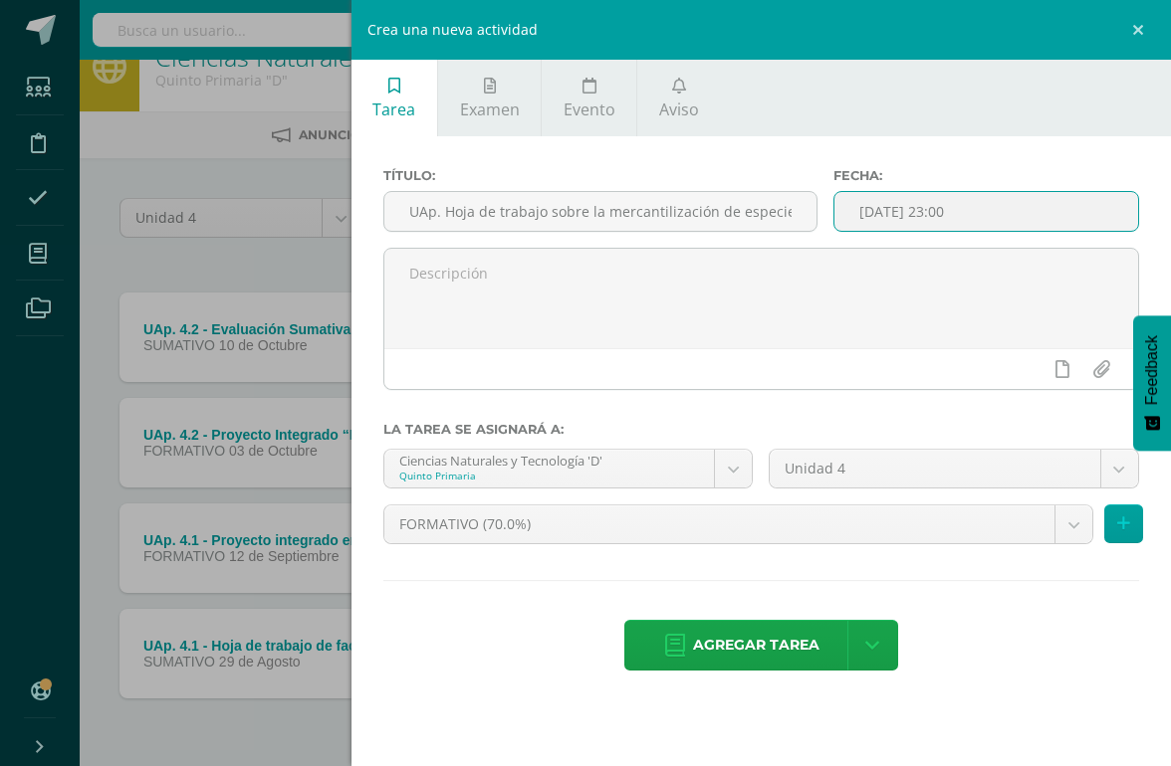
click at [750, 663] on span "Agregar tarea" at bounding box center [756, 645] width 126 height 49
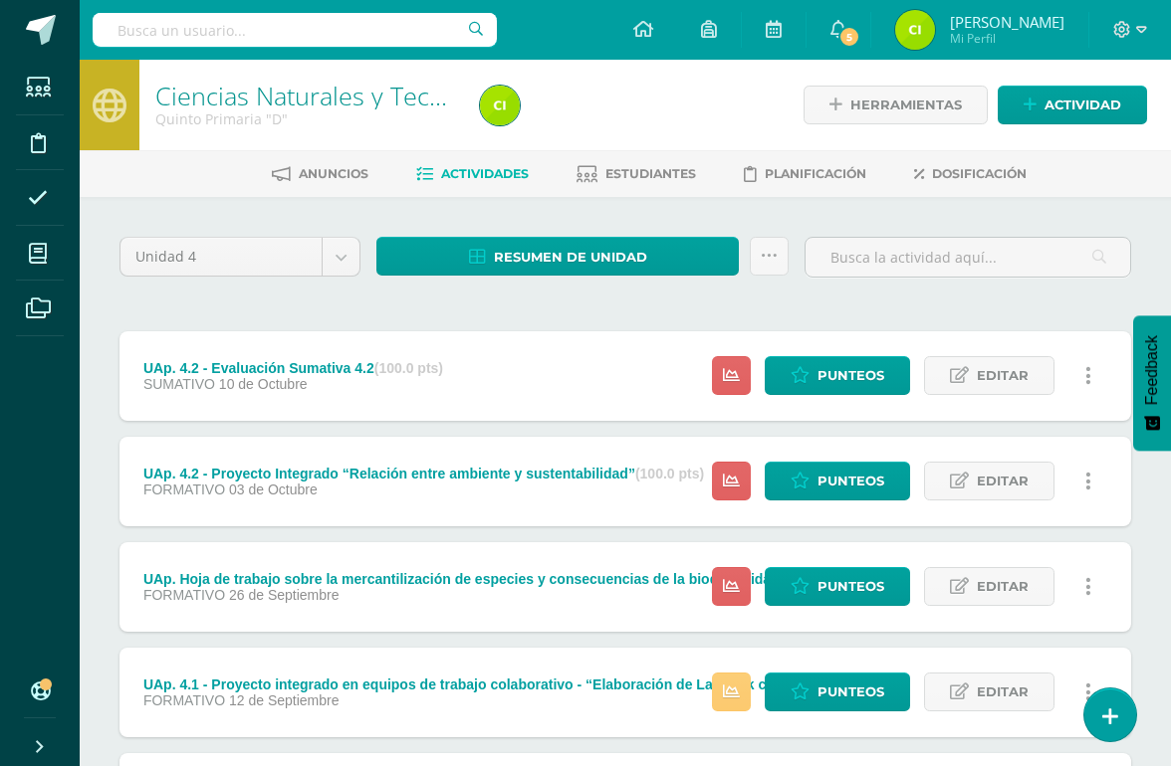
click at [908, 305] on div "Unidad 4 Unidad 1 Unidad 2 Unidad 3 Unidad 4 Resumen de unidad Descargar como H…" at bounding box center [624, 586] width 1027 height 699
